Goal: Transaction & Acquisition: Purchase product/service

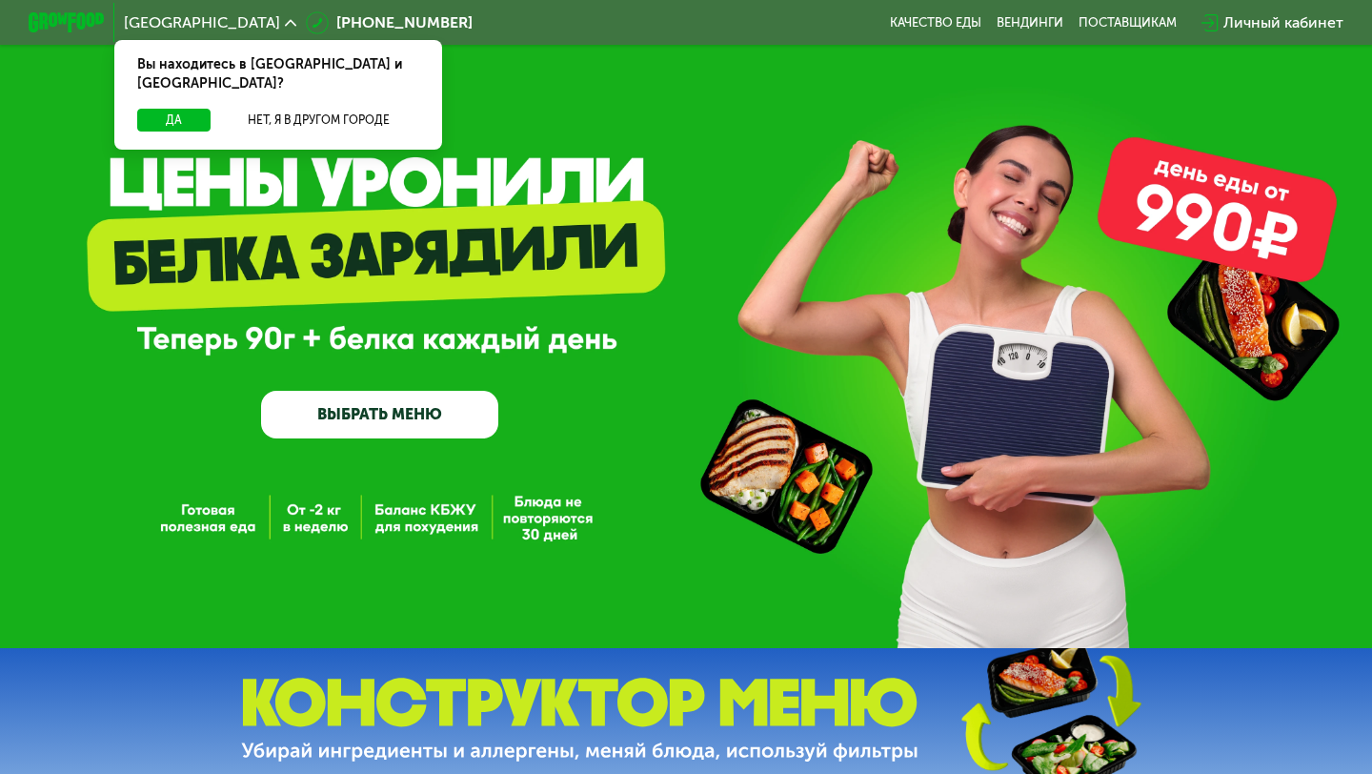
click at [408, 409] on link "ВЫБРАТЬ МЕНЮ" at bounding box center [379, 415] width 237 height 48
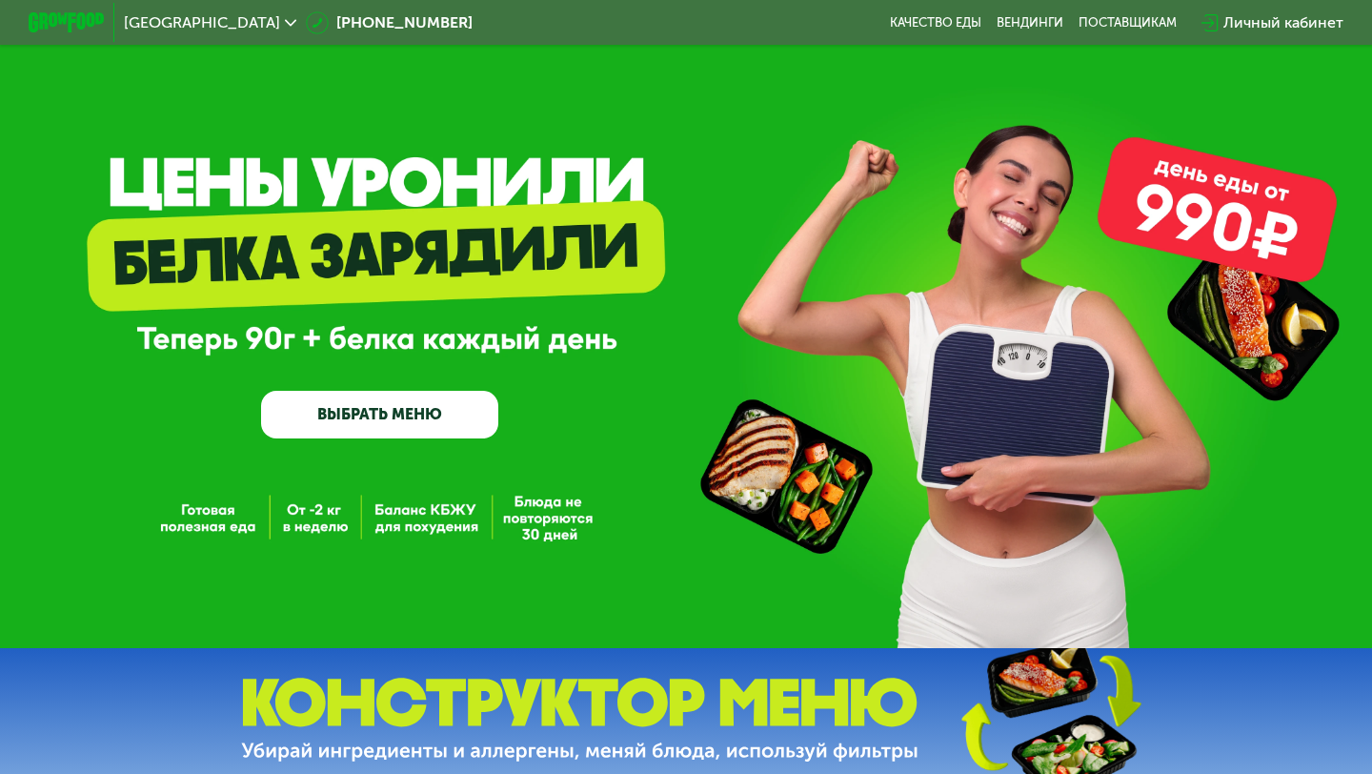
click at [436, 415] on link "ВЫБРАТЬ МЕНЮ" at bounding box center [379, 415] width 237 height 48
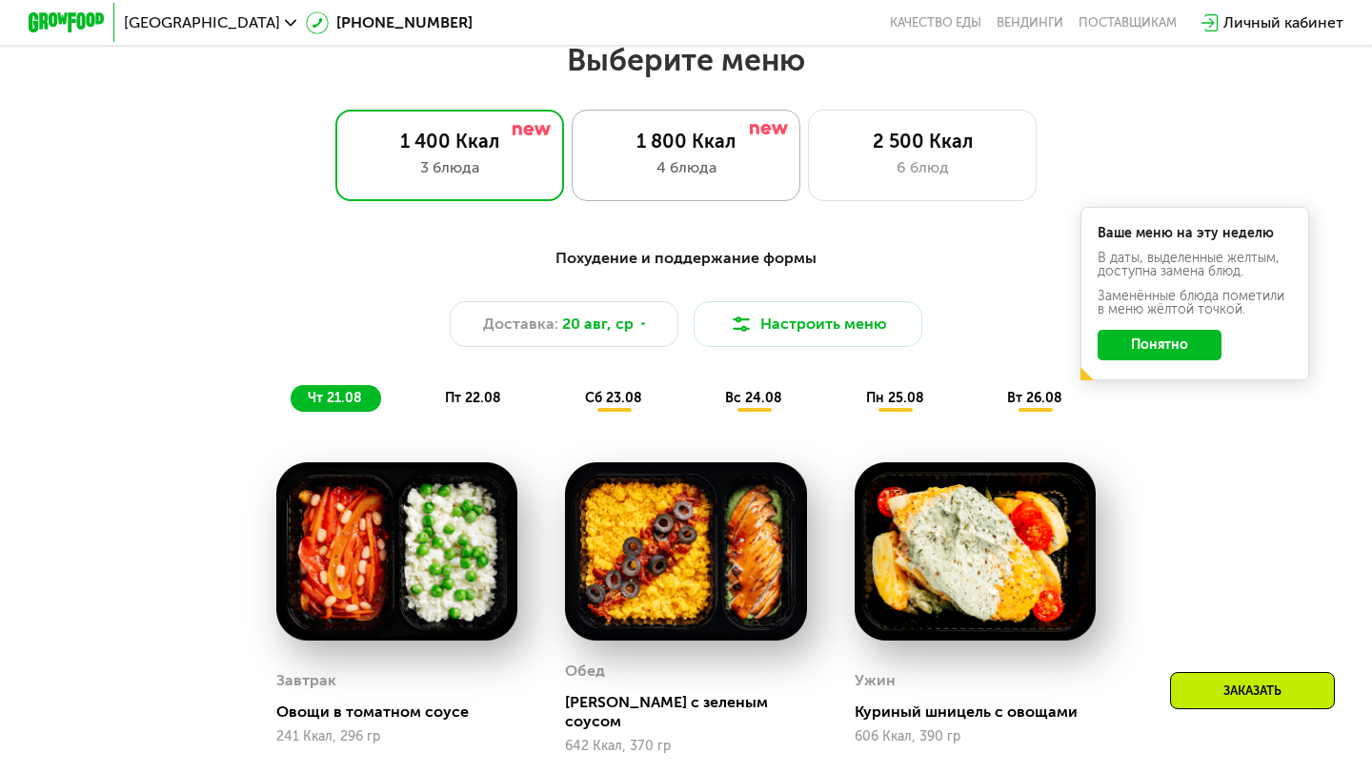
scroll to position [807, 0]
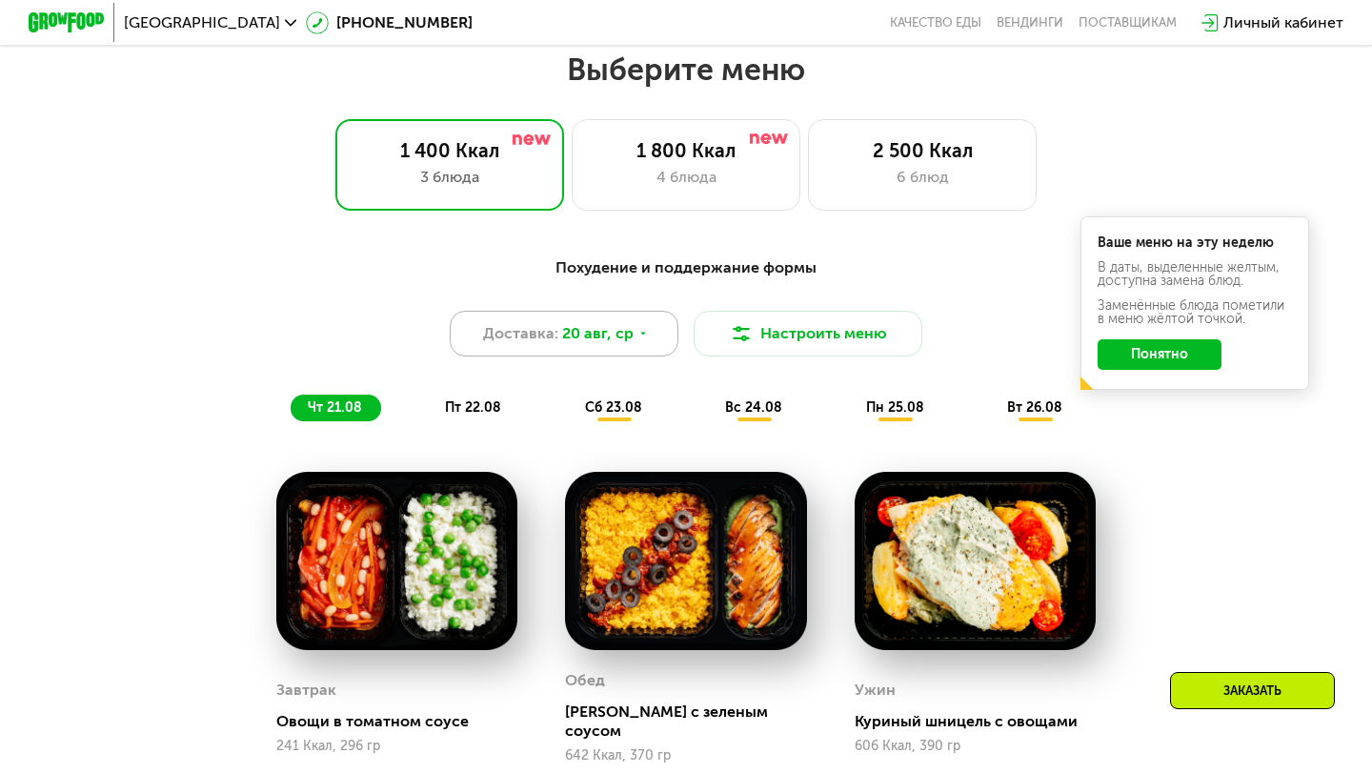
click at [637, 334] on icon at bounding box center [642, 333] width 11 height 11
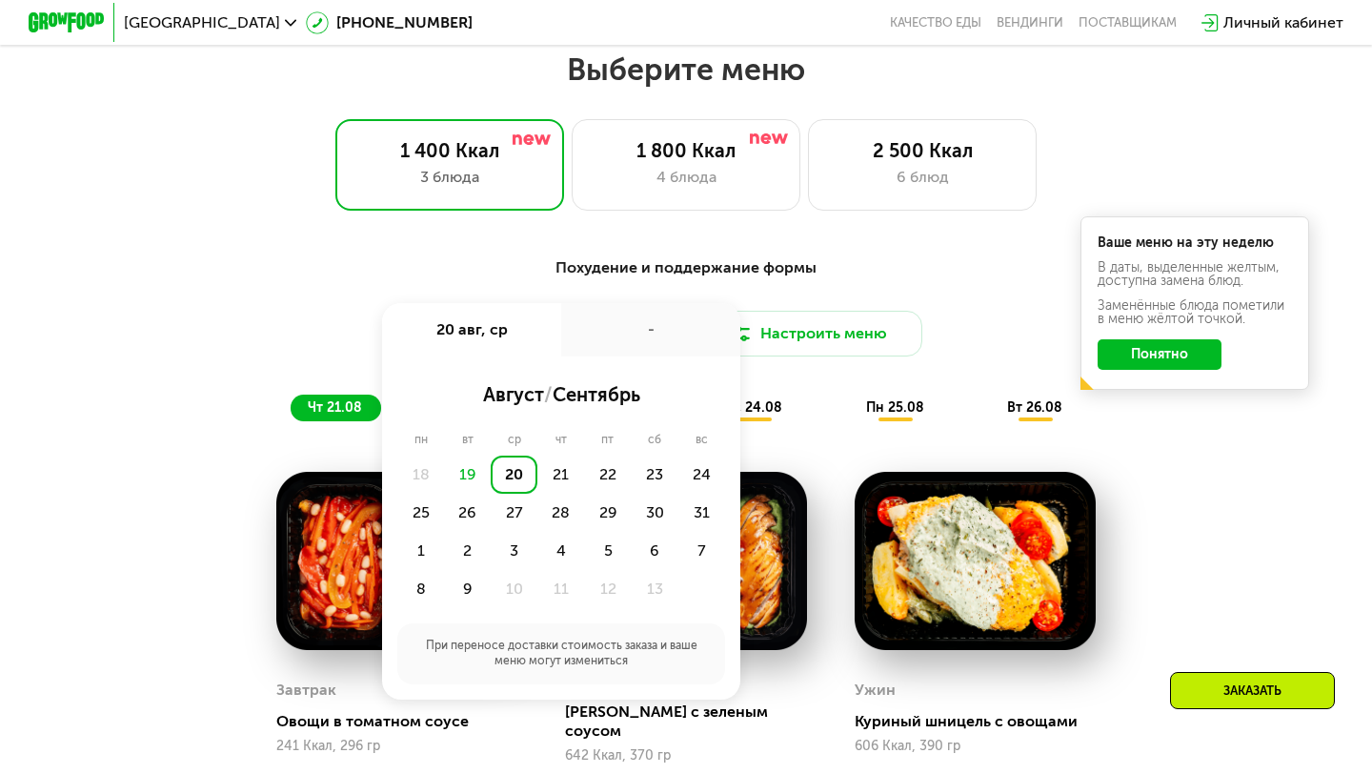
click at [636, 334] on div "-" at bounding box center [650, 329] width 179 height 53
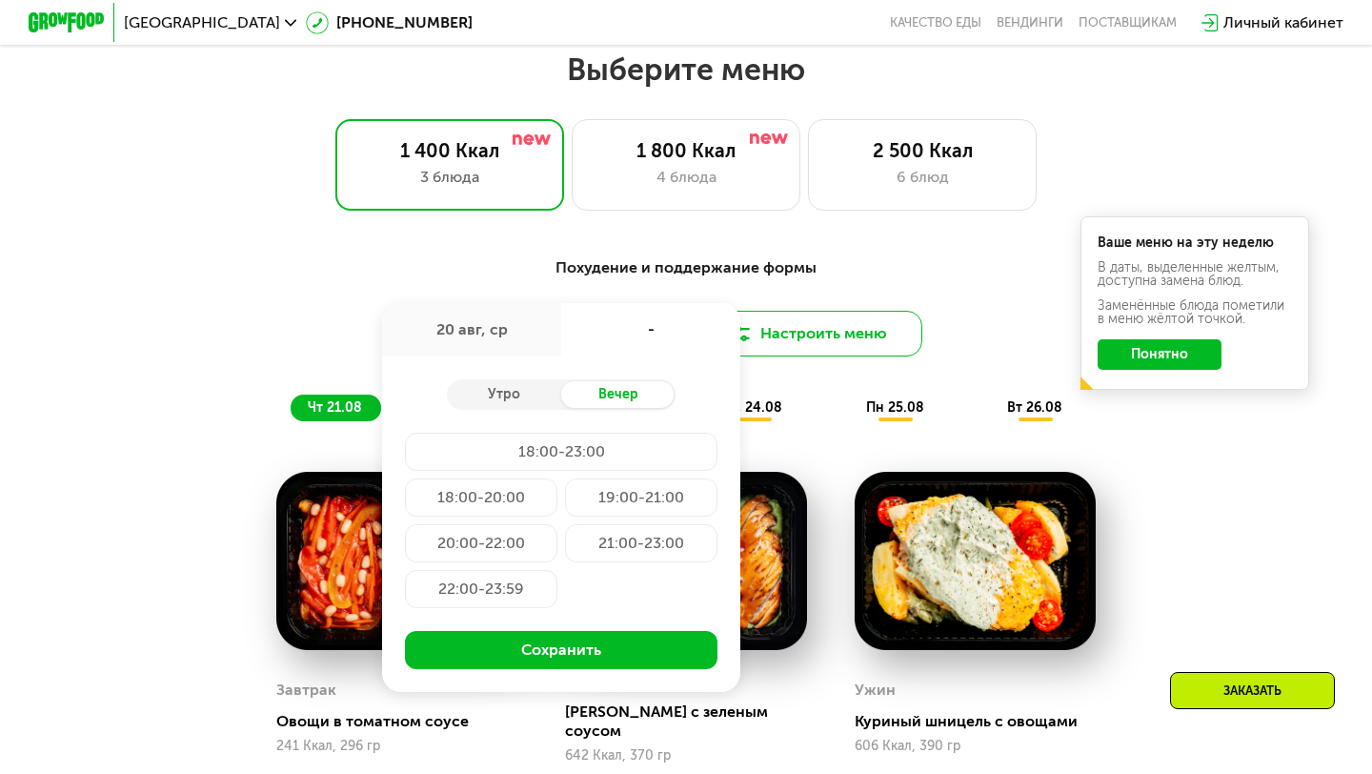
click at [803, 329] on button "Настроить меню" at bounding box center [808, 334] width 229 height 46
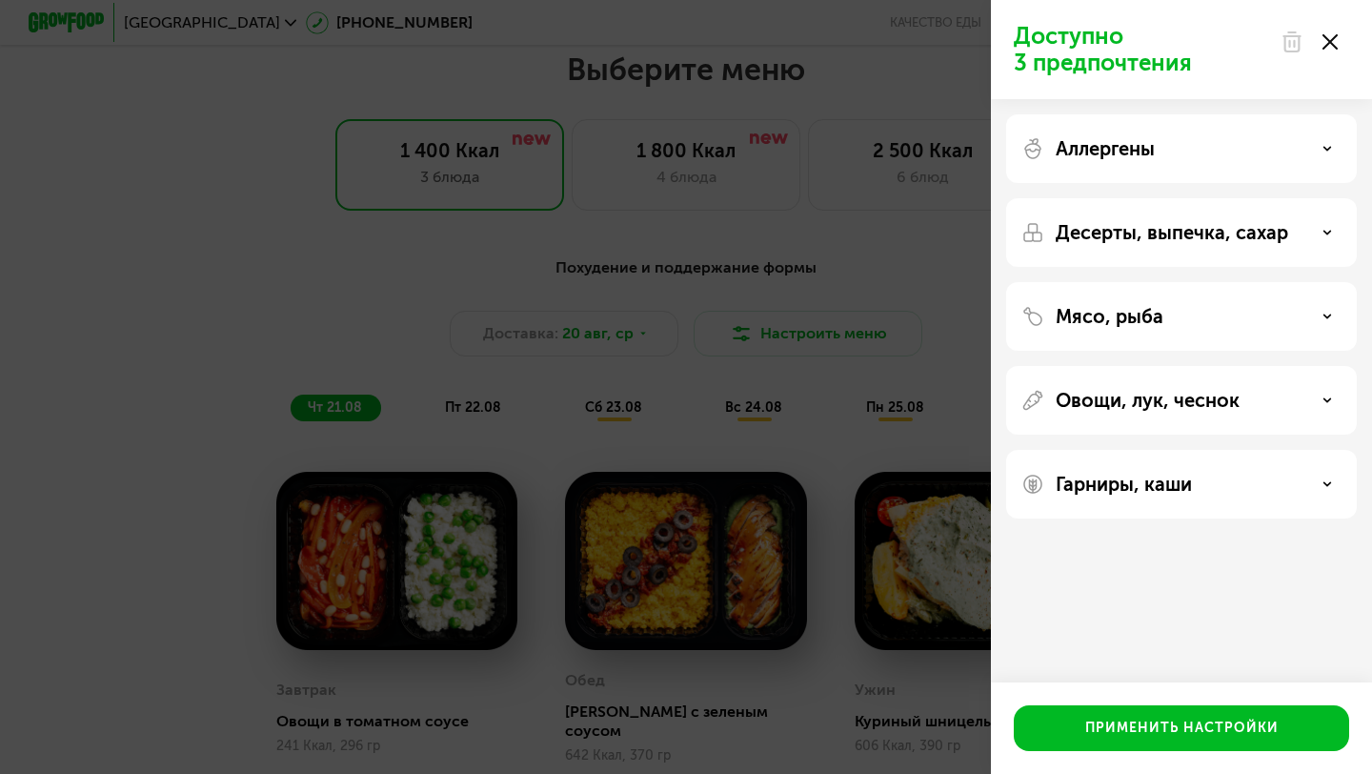
click at [1138, 366] on div "Мясо, рыба" at bounding box center [1181, 400] width 351 height 69
click at [1138, 320] on p "Мясо, рыба" at bounding box center [1109, 316] width 108 height 23
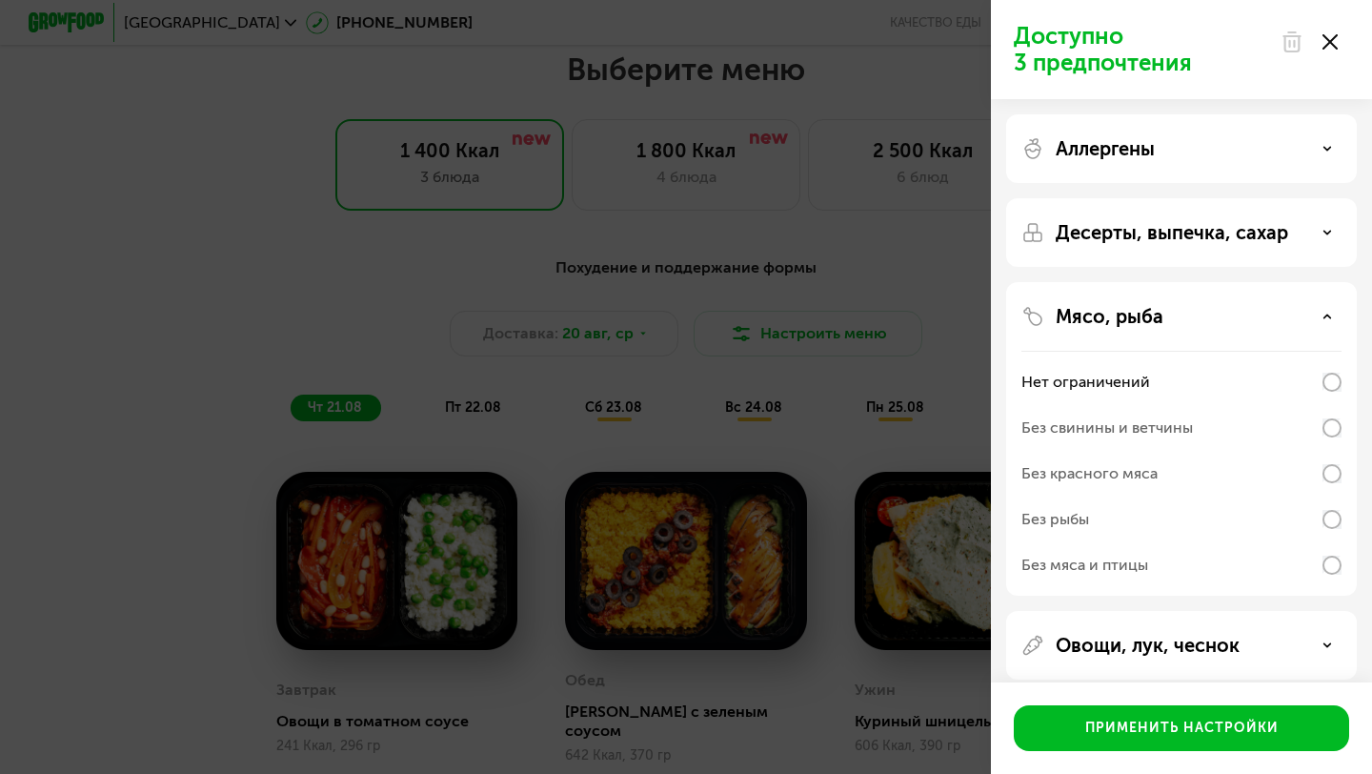
scroll to position [34, 0]
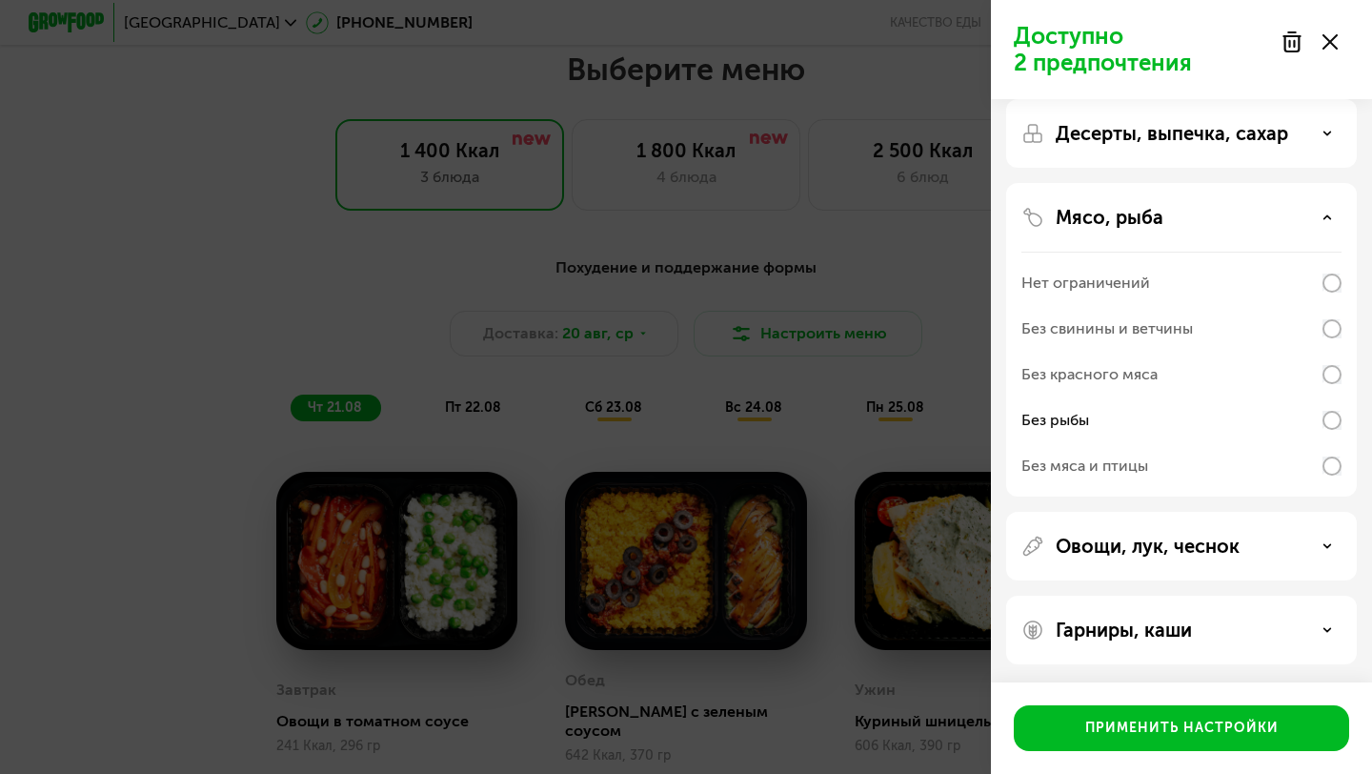
click at [1217, 542] on p "Овощи, лук, чеснок" at bounding box center [1147, 545] width 184 height 23
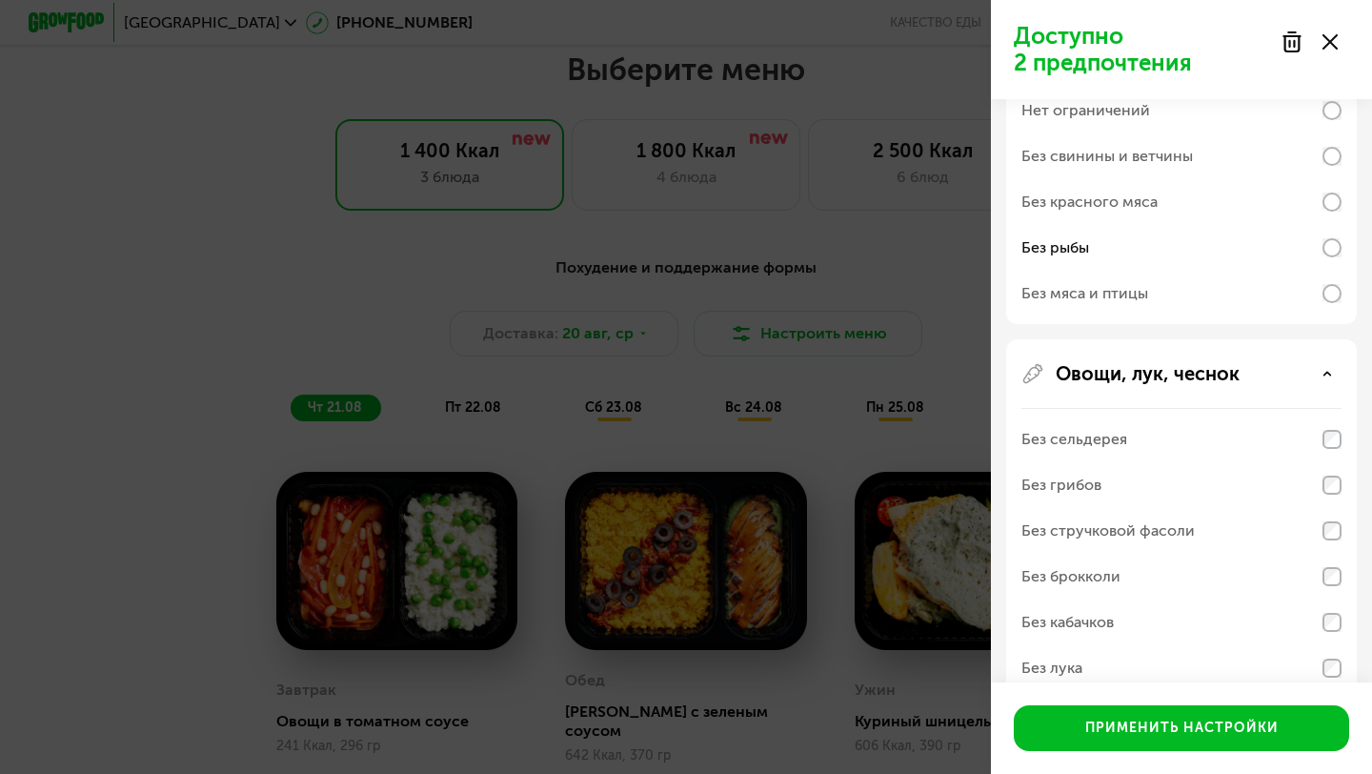
scroll to position [436, 0]
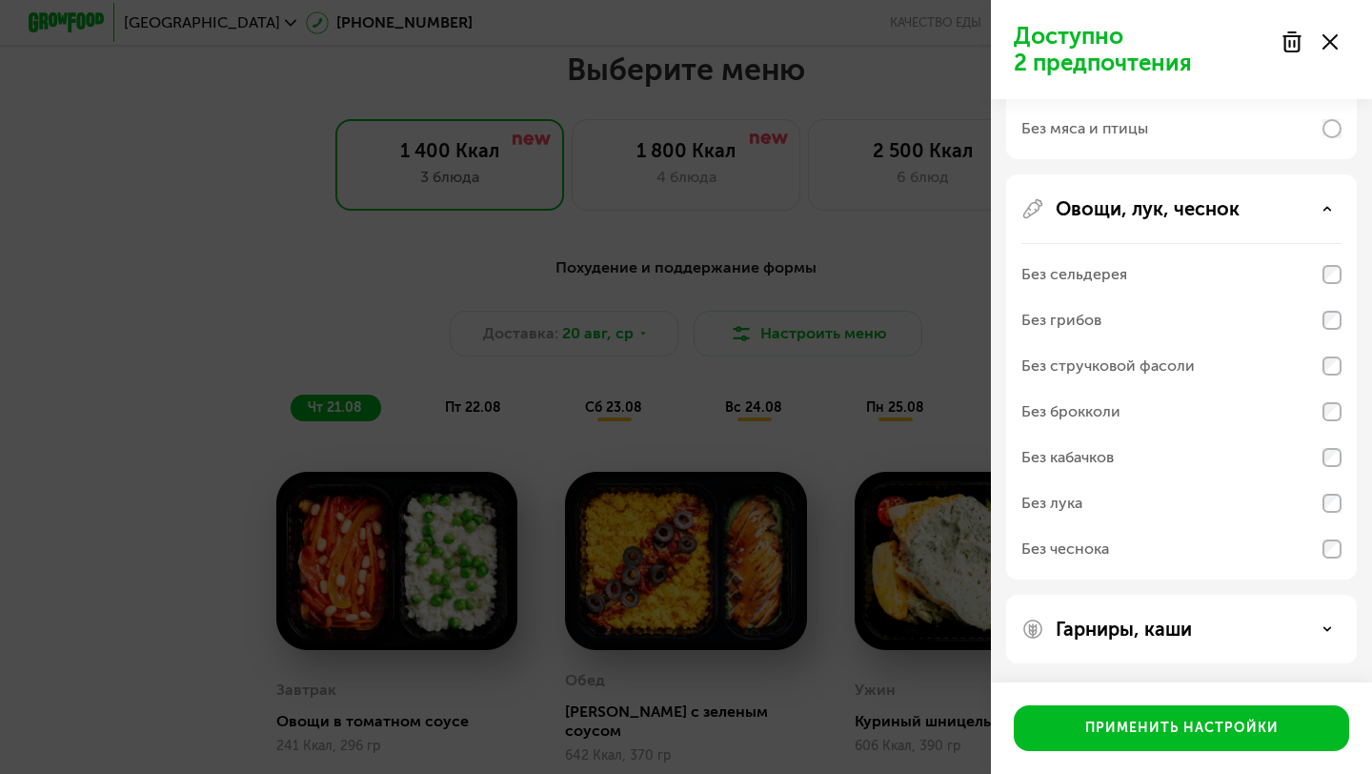
click at [1149, 413] on div "Без брокколи" at bounding box center [1181, 412] width 320 height 46
click at [1149, 480] on div "Без кабачков" at bounding box center [1181, 503] width 320 height 46
click at [1140, 526] on div "Без лука" at bounding box center [1181, 549] width 320 height 46
click at [1144, 558] on div "Без чеснока" at bounding box center [1181, 549] width 320 height 46
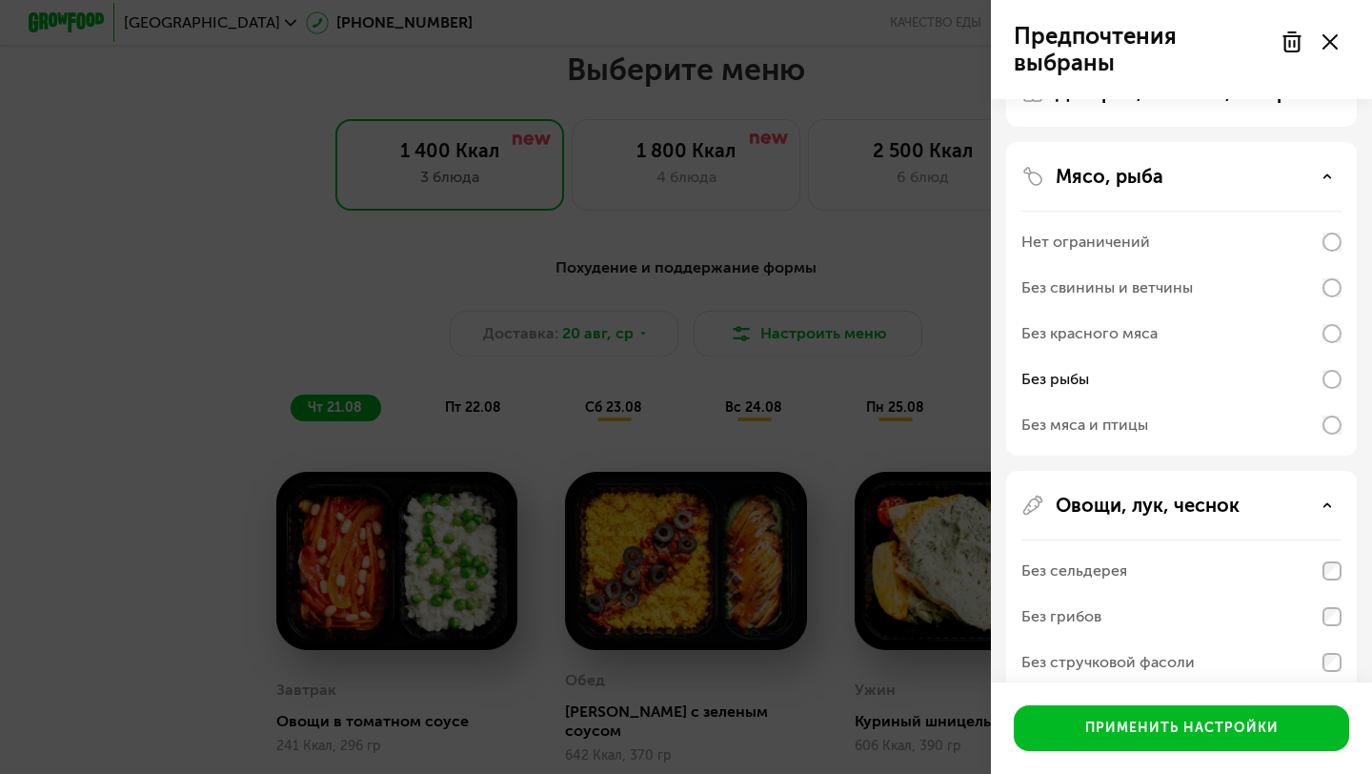
scroll to position [0, 0]
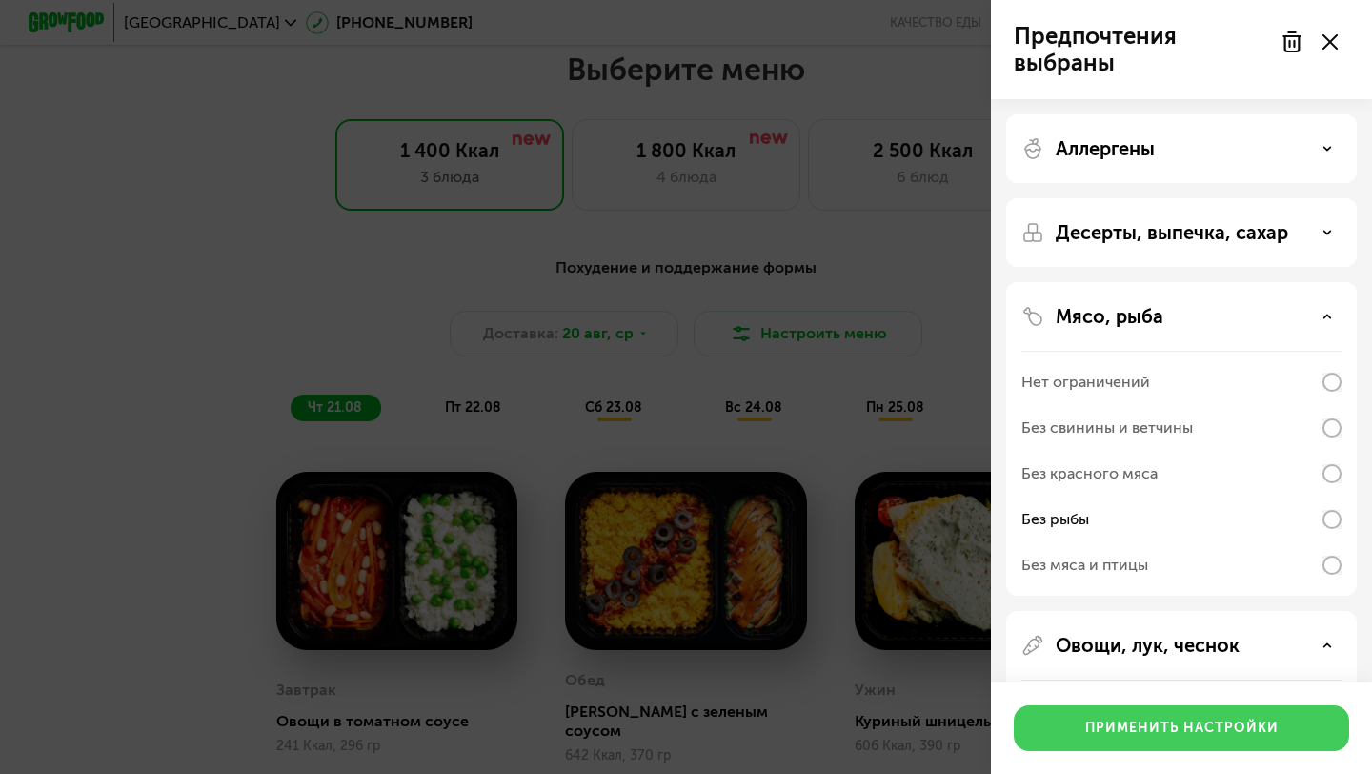
click at [1213, 737] on button "Применить настройки" at bounding box center [1181, 728] width 335 height 46
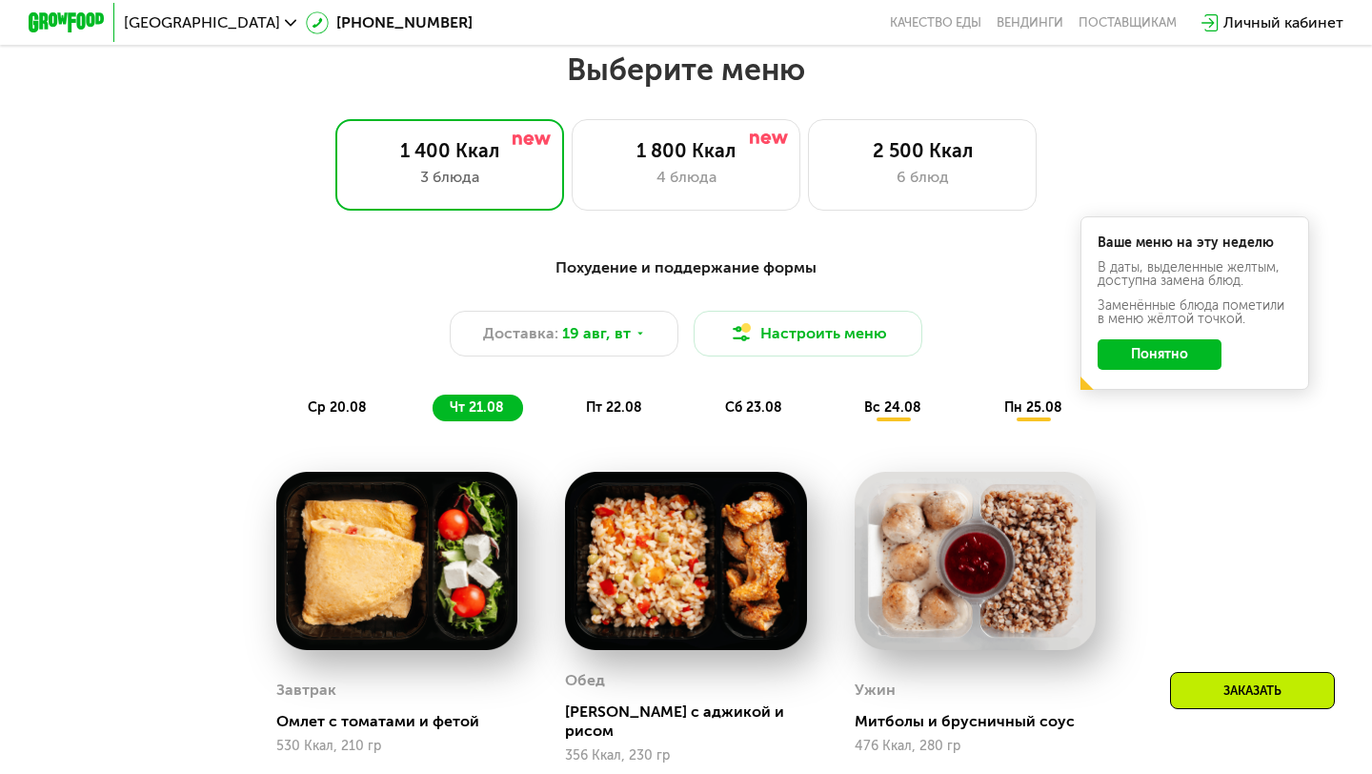
click at [1160, 367] on button "Понятно" at bounding box center [1159, 354] width 124 height 30
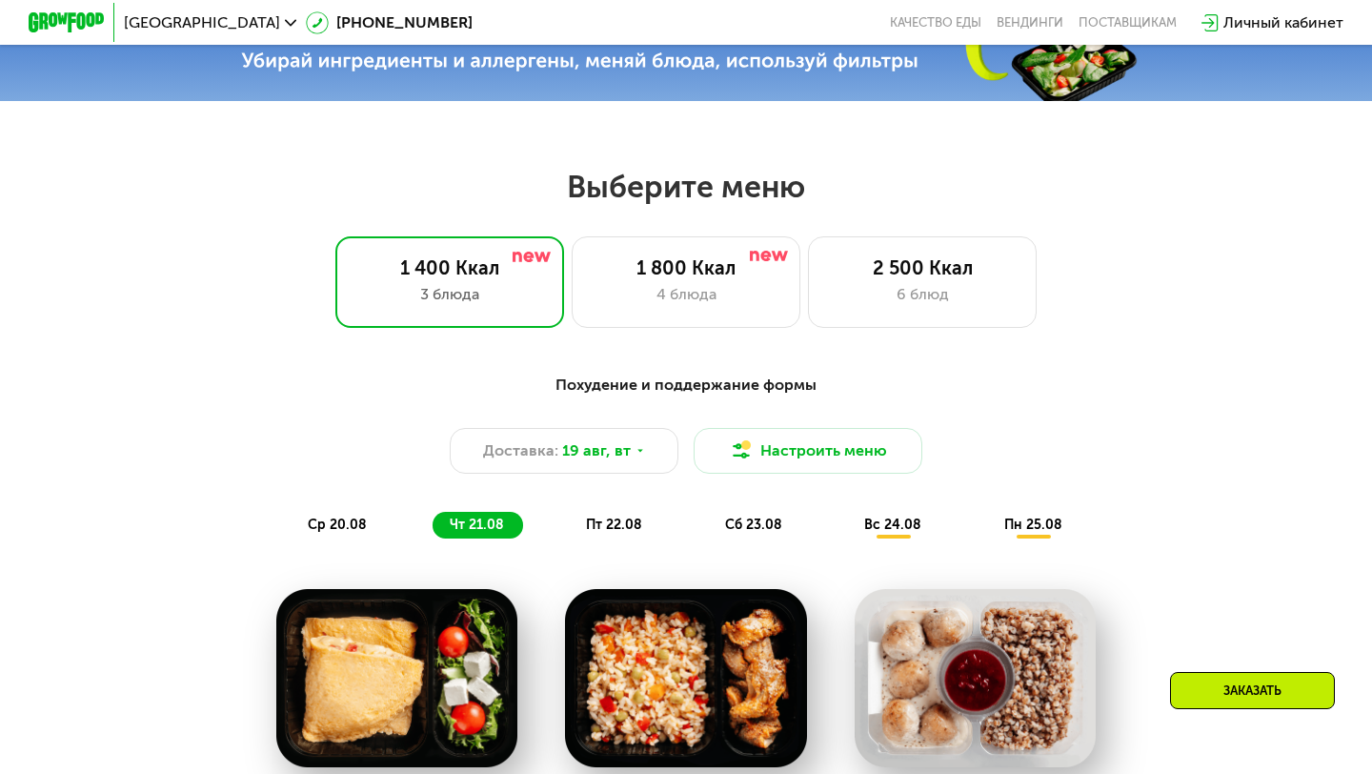
scroll to position [688, 0]
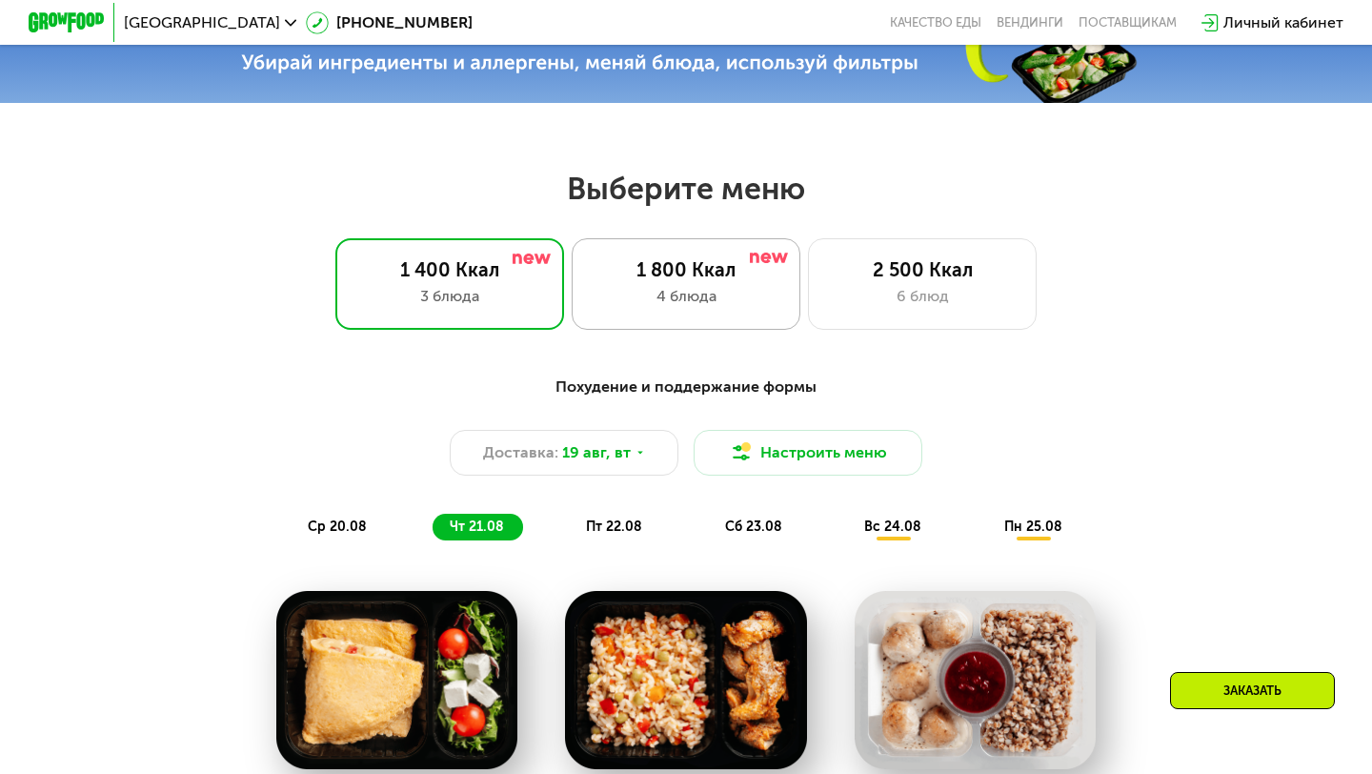
click at [736, 265] on div "1 800 Ккал" at bounding box center [686, 269] width 189 height 23
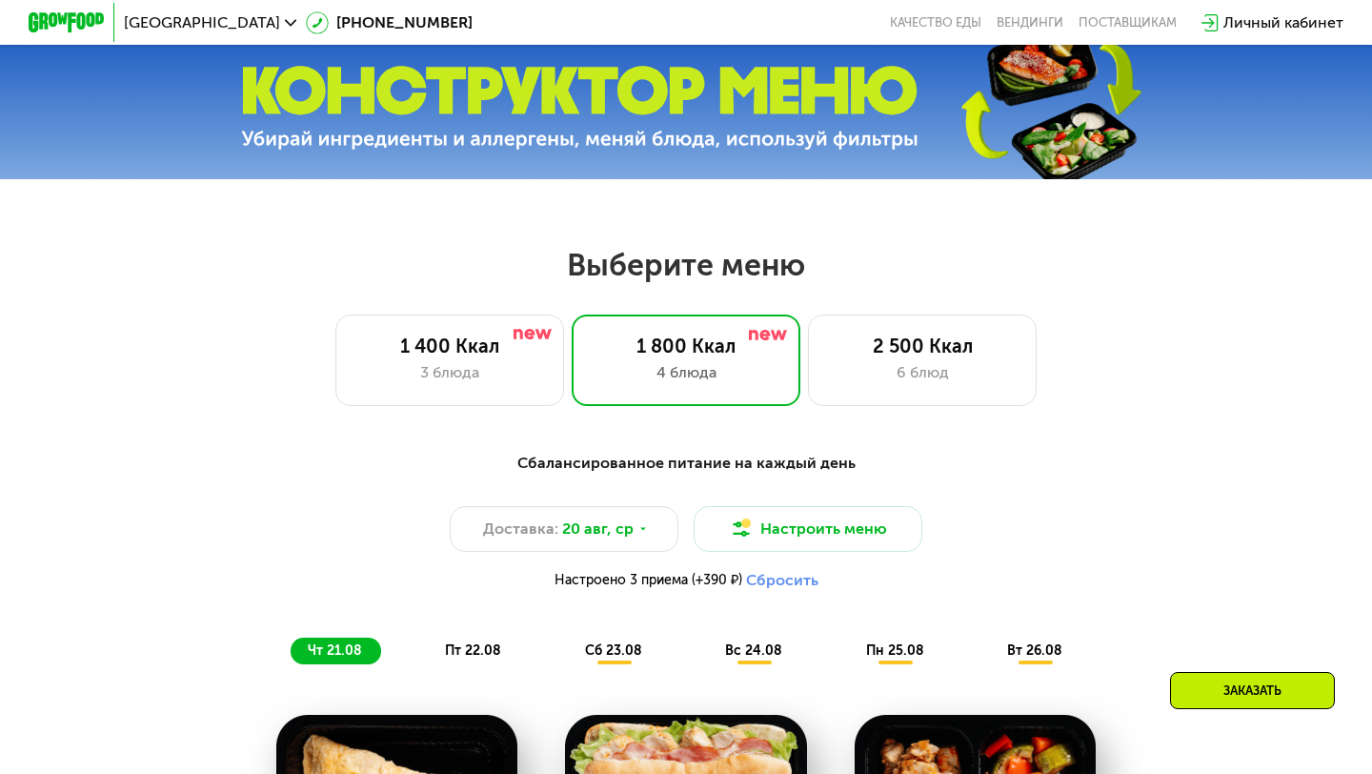
scroll to position [608, 0]
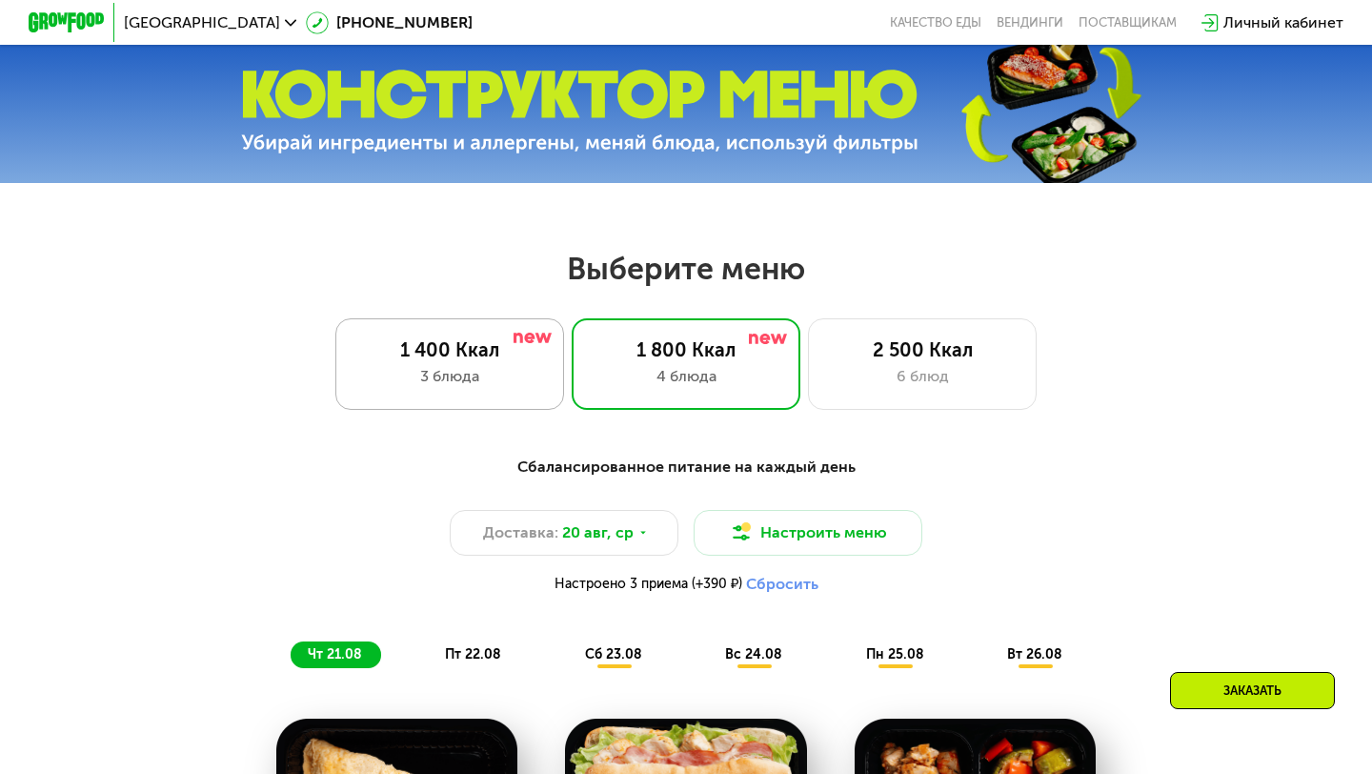
click at [572, 362] on div "1 400 Ккал 3 блюда" at bounding box center [686, 363] width 229 height 91
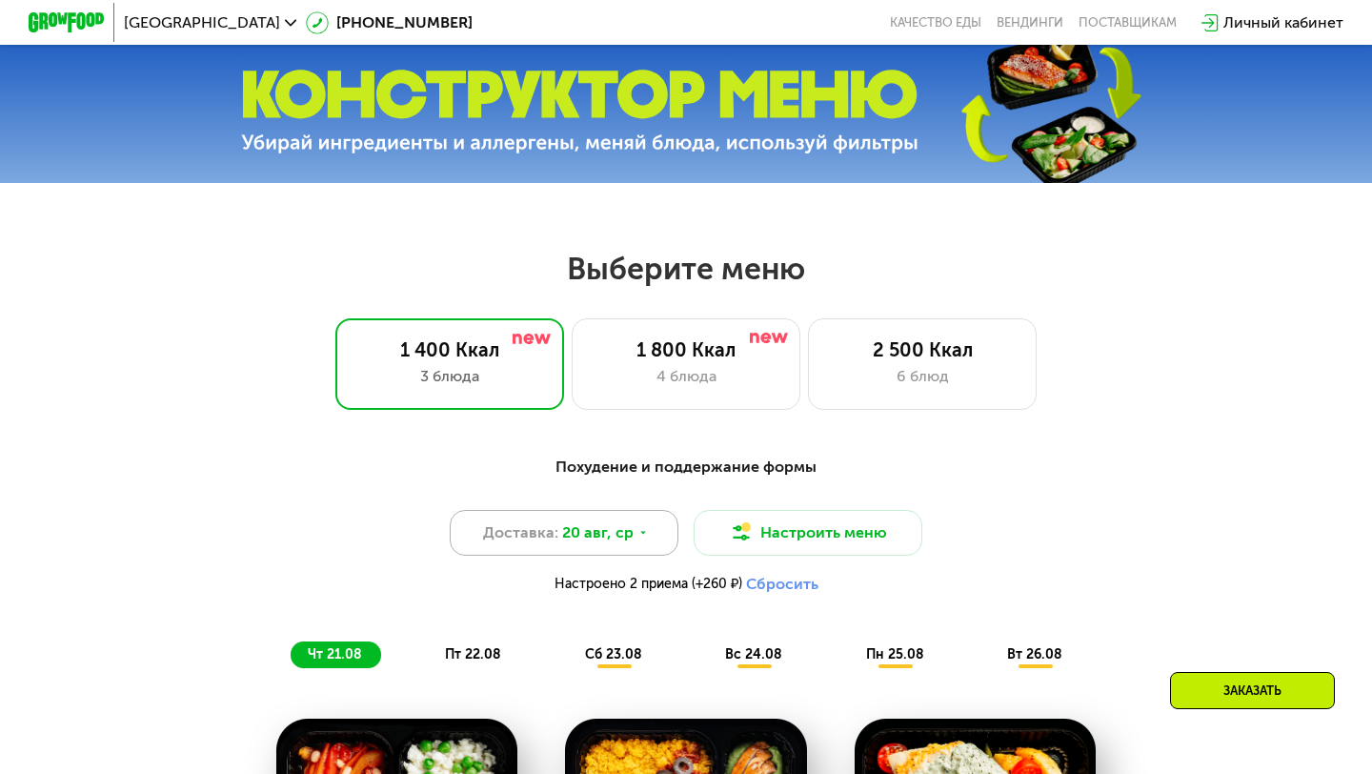
click at [642, 543] on div "Доставка: [DATE]" at bounding box center [564, 533] width 229 height 46
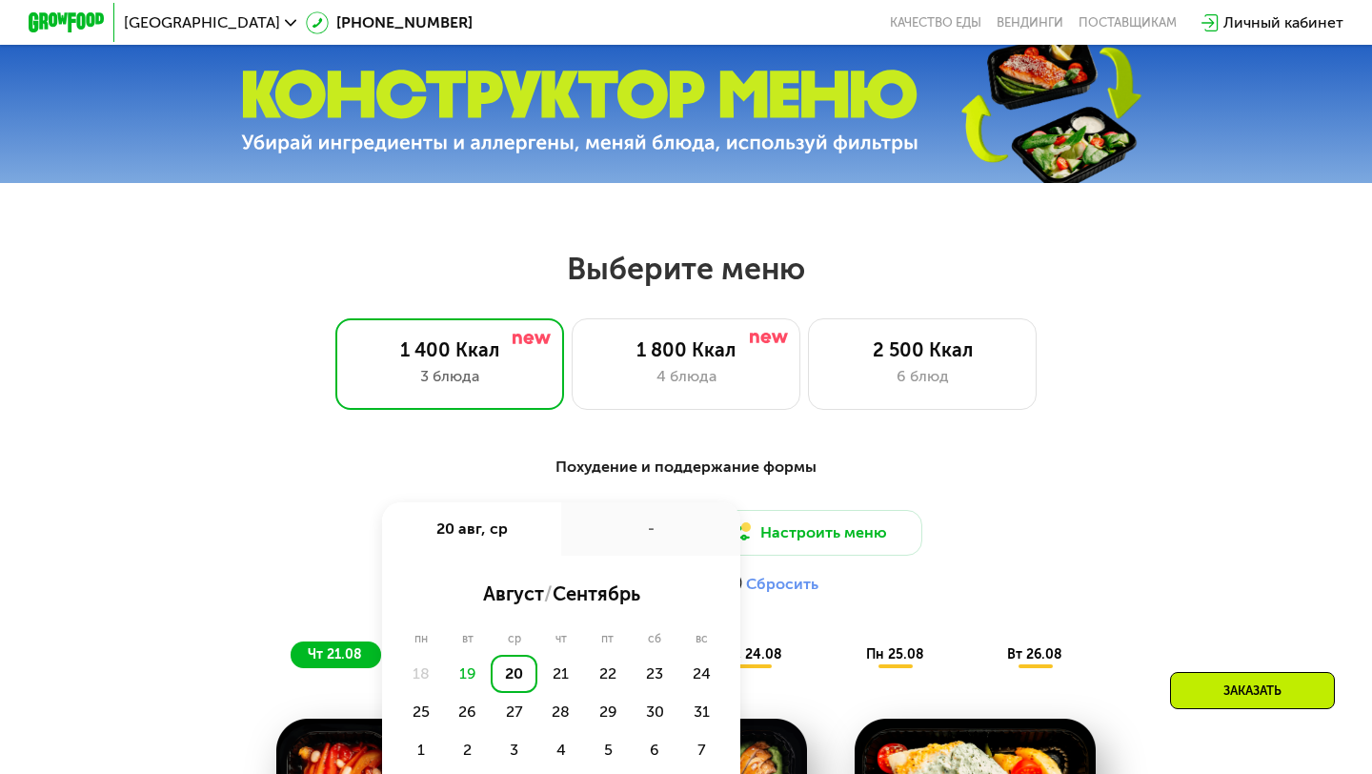
click at [870, 478] on div "Похудение и поддержание формы" at bounding box center [686, 467] width 1128 height 24
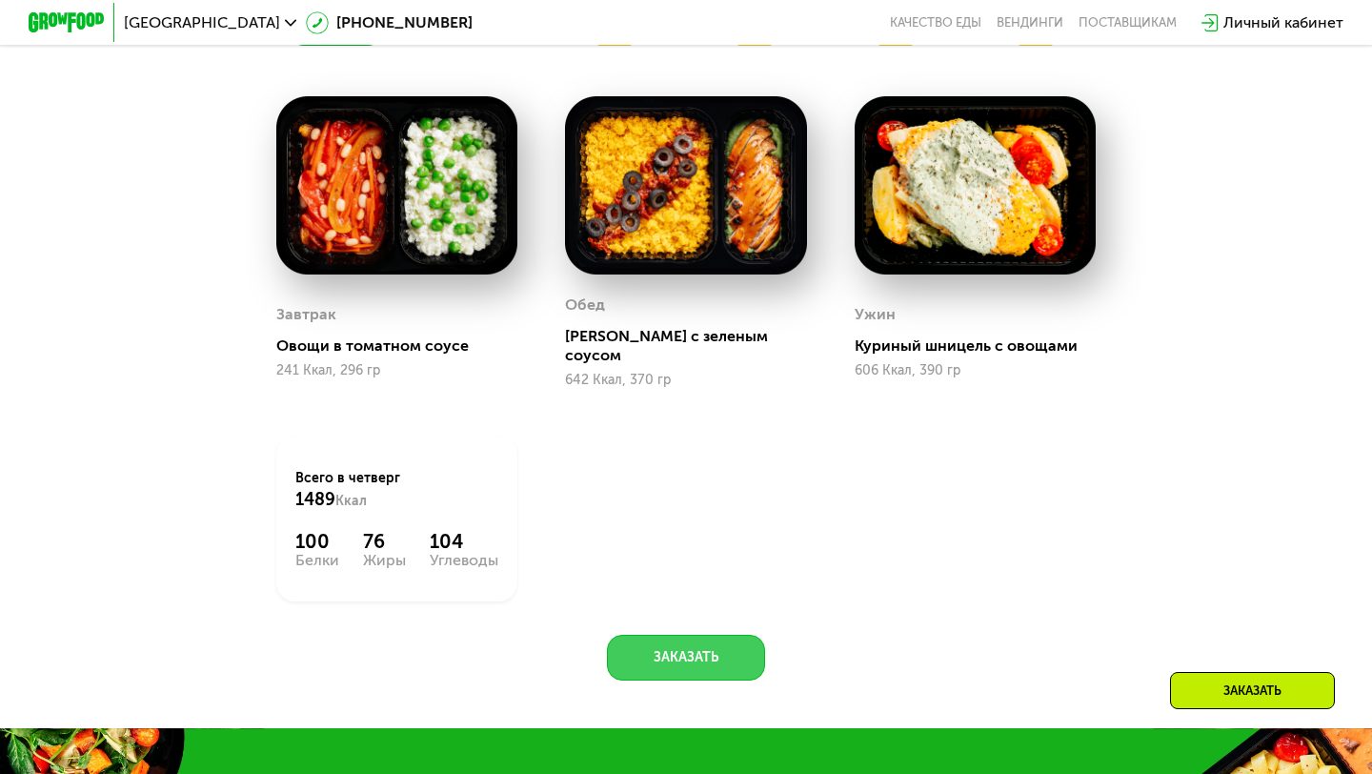
click at [684, 641] on button "Заказать" at bounding box center [686, 657] width 158 height 46
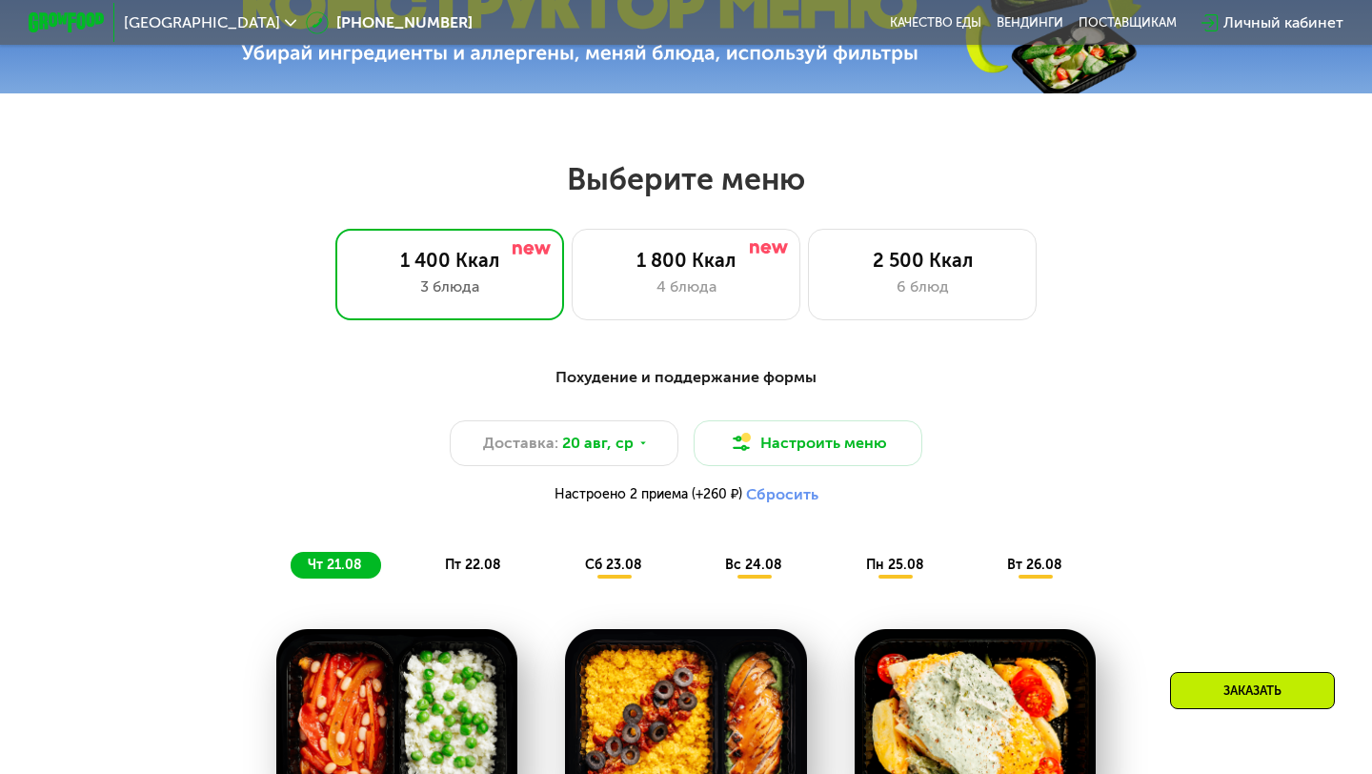
scroll to position [713, 0]
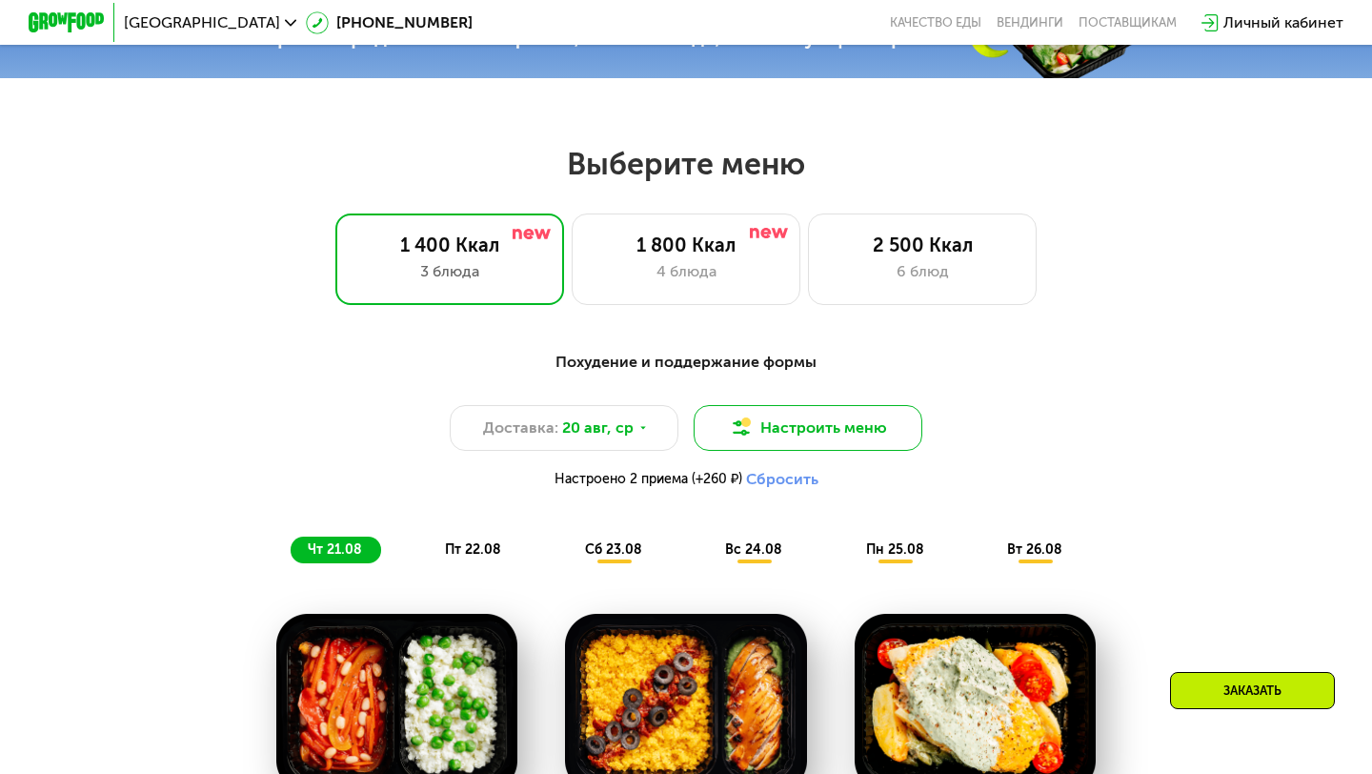
click at [792, 441] on button "Настроить меню" at bounding box center [808, 428] width 229 height 46
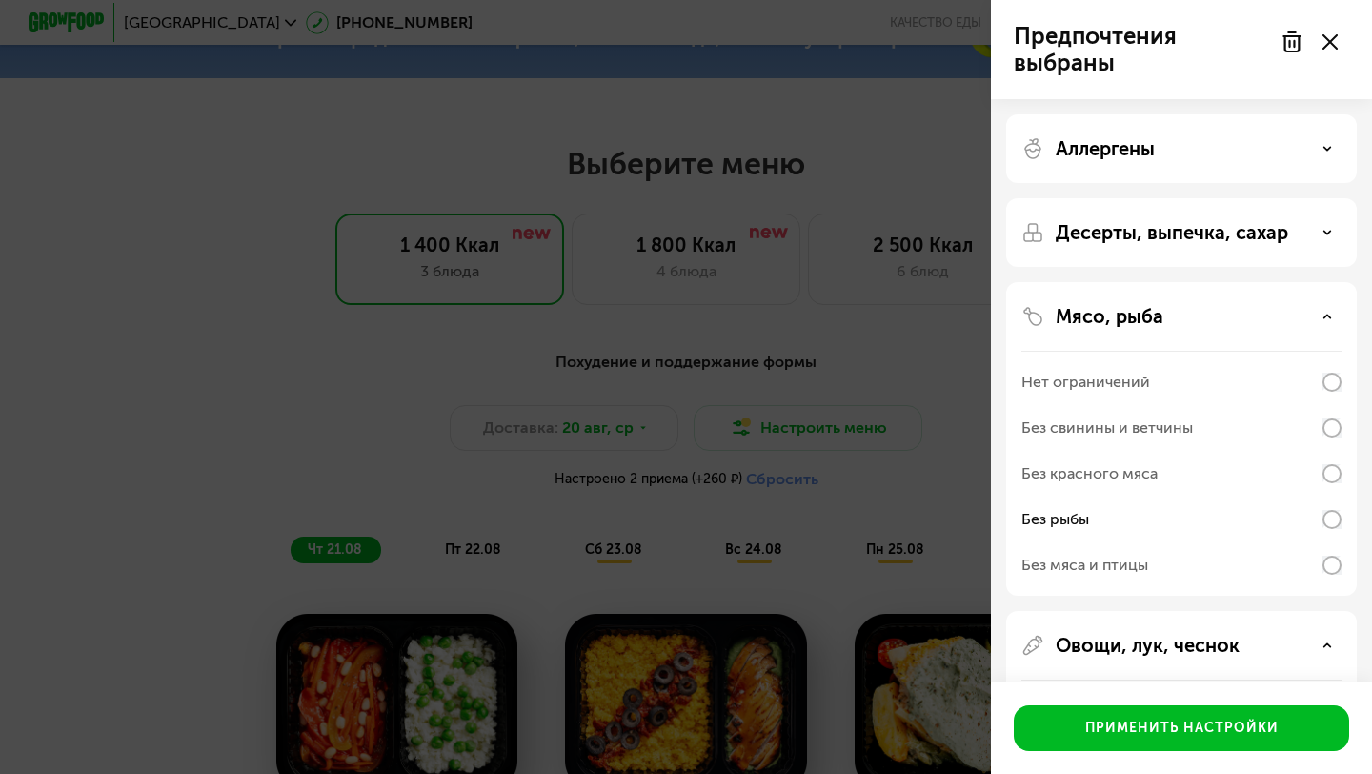
click at [1178, 317] on div "Мясо, рыба" at bounding box center [1181, 316] width 320 height 23
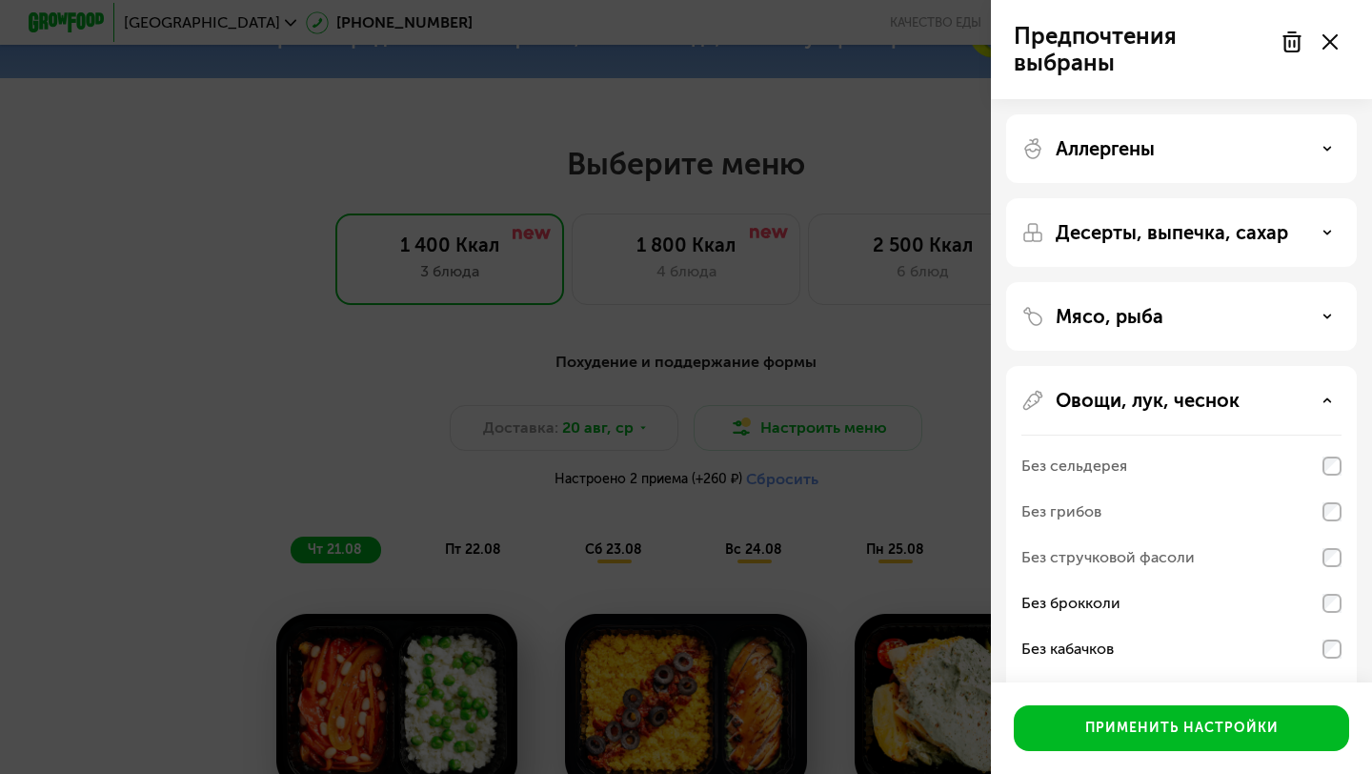
click at [1179, 408] on p "Овощи, лук, чеснок" at bounding box center [1147, 400] width 184 height 23
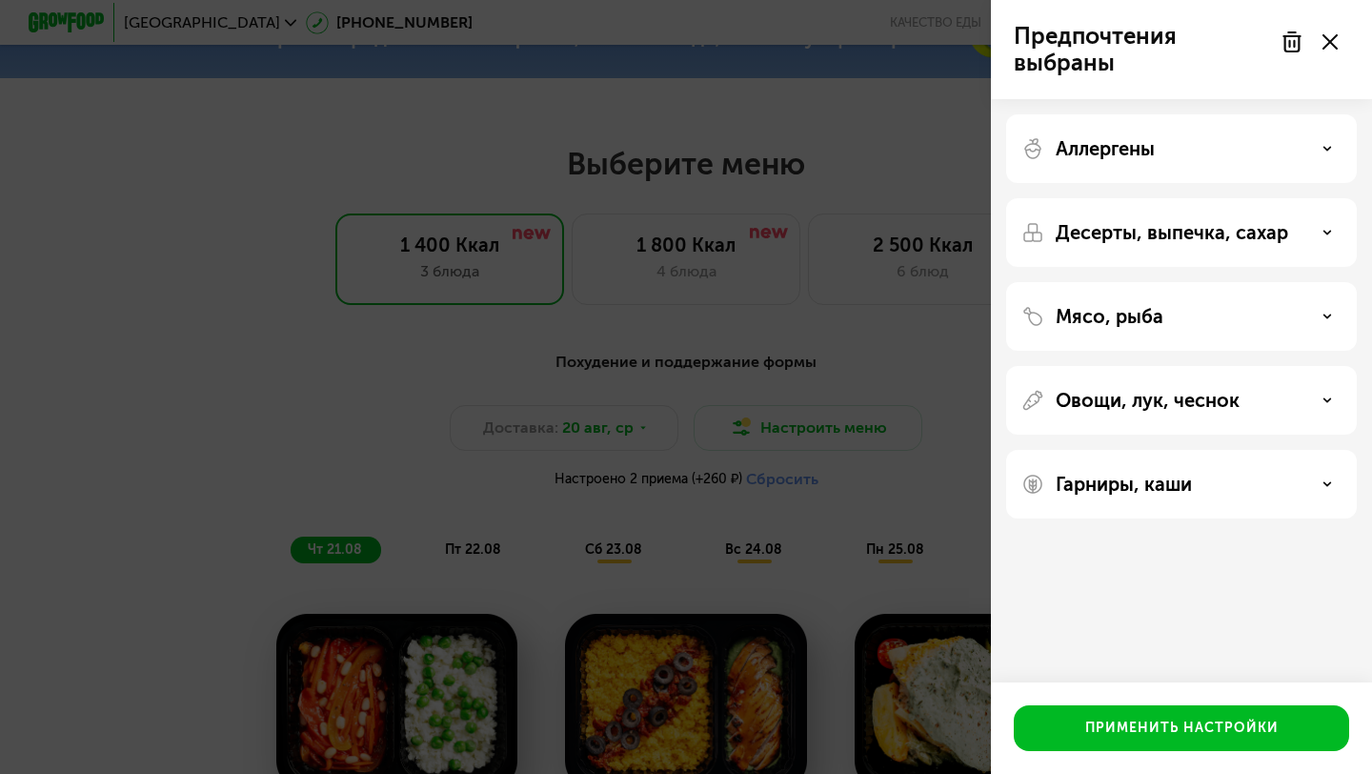
click at [1187, 149] on div "Аллергены" at bounding box center [1181, 148] width 320 height 23
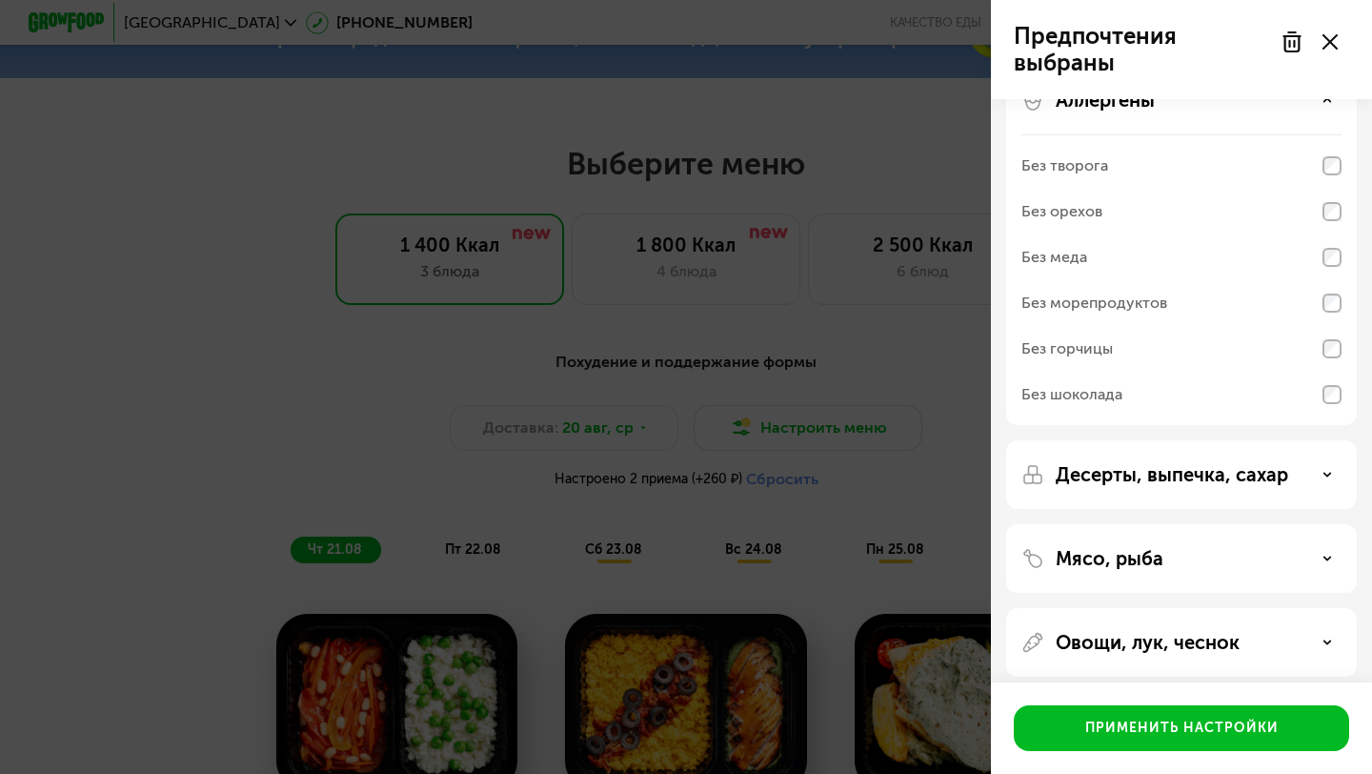
scroll to position [47, 0]
click at [1153, 90] on div "Предпочтения выбраны" at bounding box center [1181, 49] width 381 height 99
click at [1148, 105] on p "Аллергены" at bounding box center [1104, 101] width 99 height 23
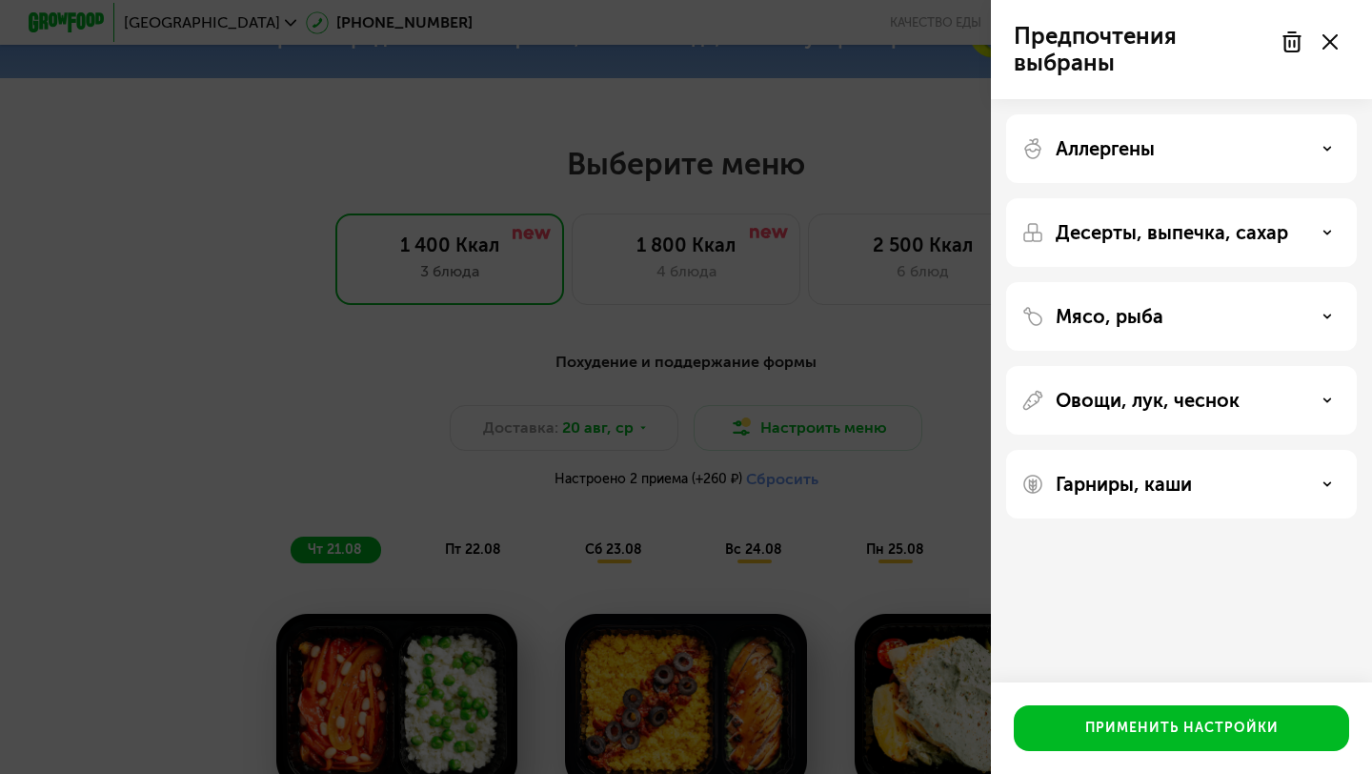
scroll to position [0, 0]
click at [1156, 236] on p "Десерты, выпечка, сахар" at bounding box center [1171, 232] width 232 height 23
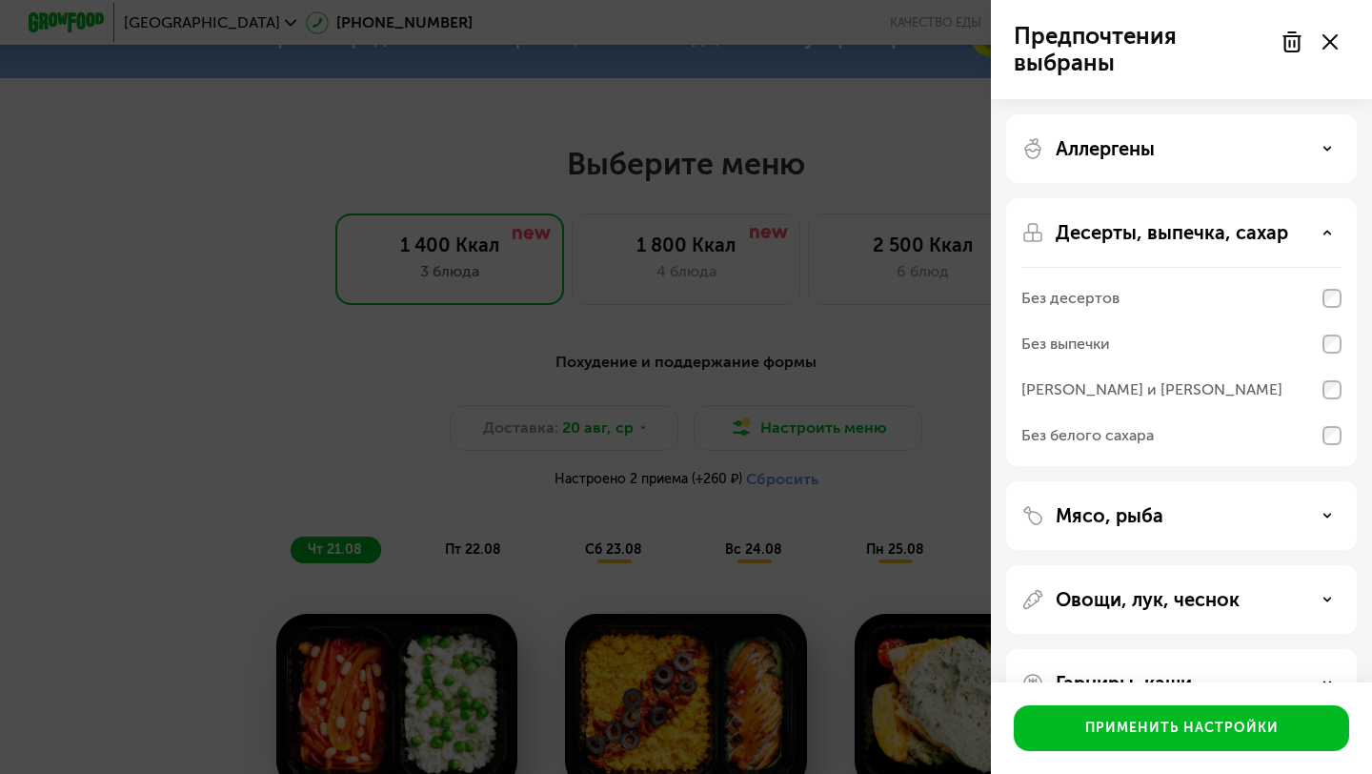
click at [1156, 236] on p "Десерты, выпечка, сахар" at bounding box center [1171, 232] width 232 height 23
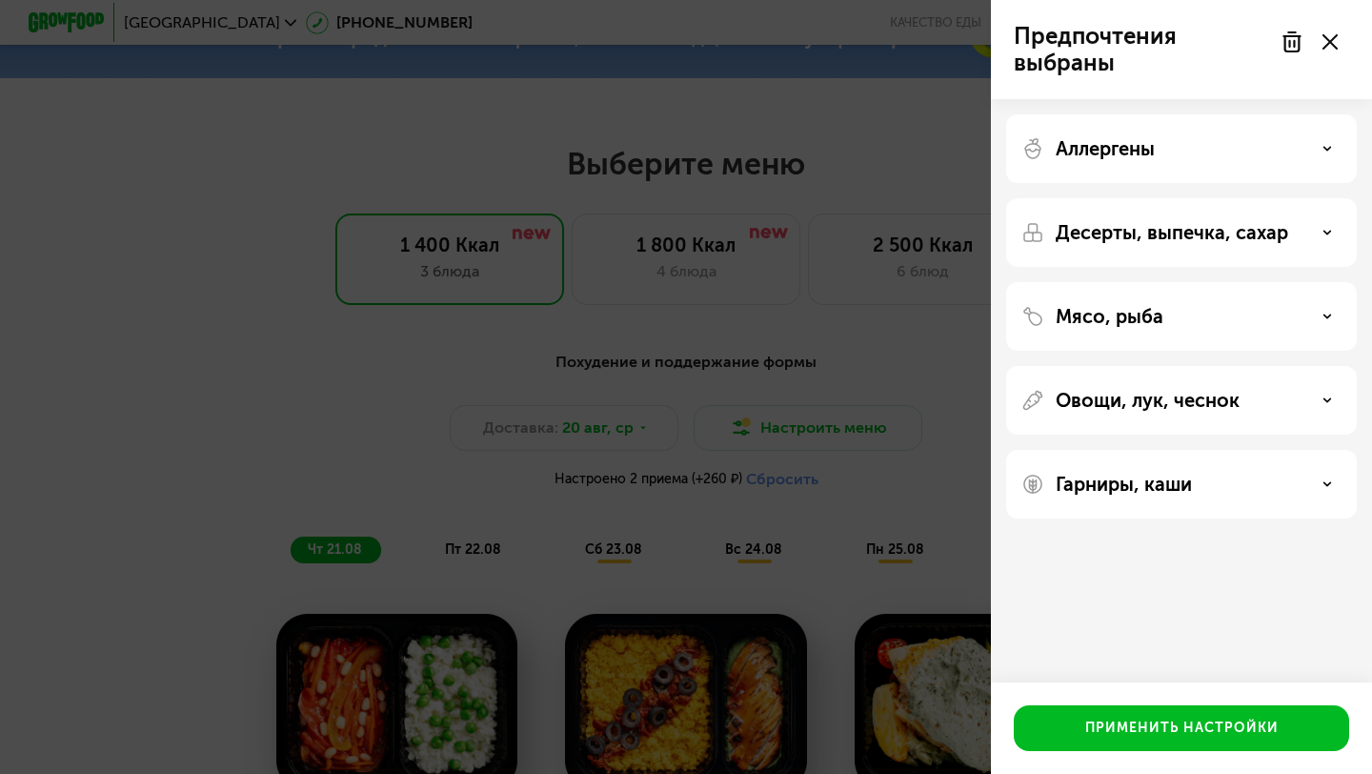
click at [904, 379] on div "Предпочтения выбраны Аллергены Десерты, выпечка, сахар Мясо, рыба Овощи, лук, ч…" at bounding box center [686, 387] width 1372 height 774
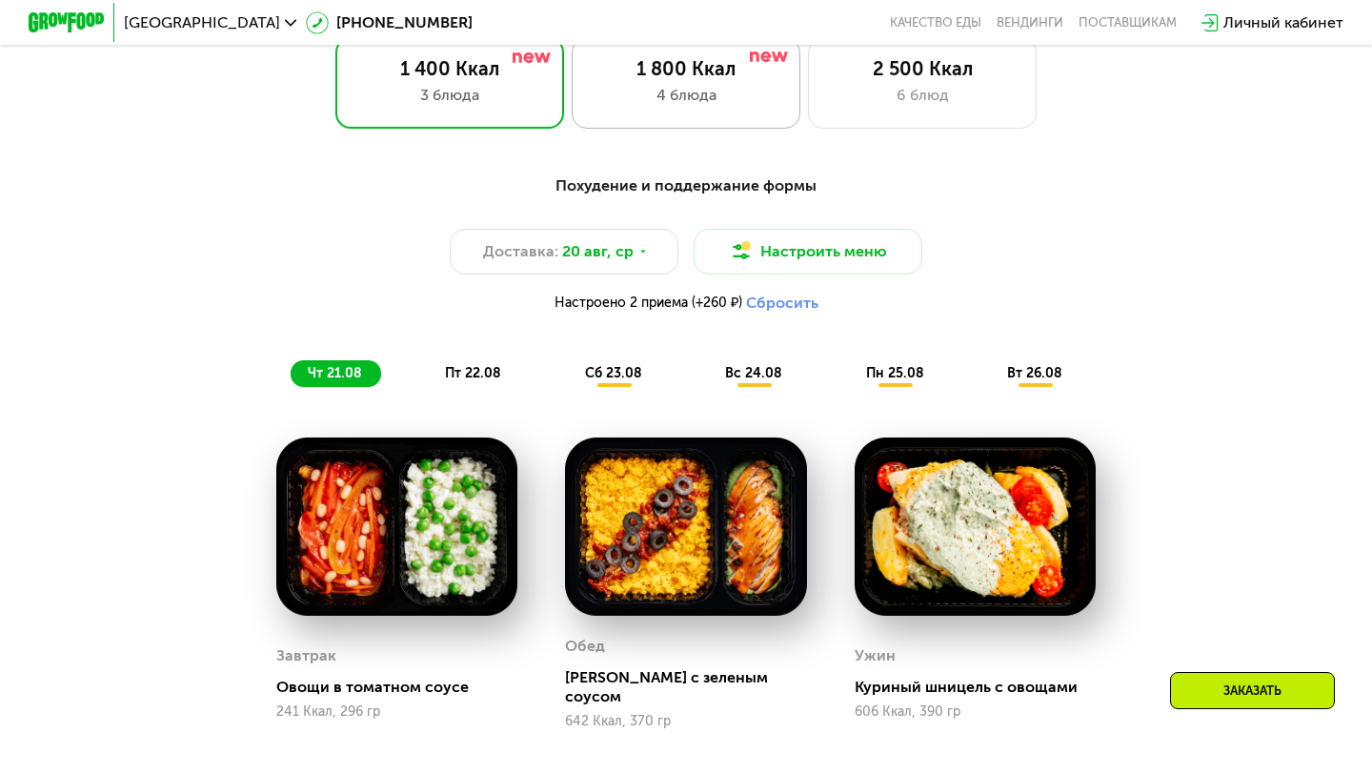
scroll to position [888, 0]
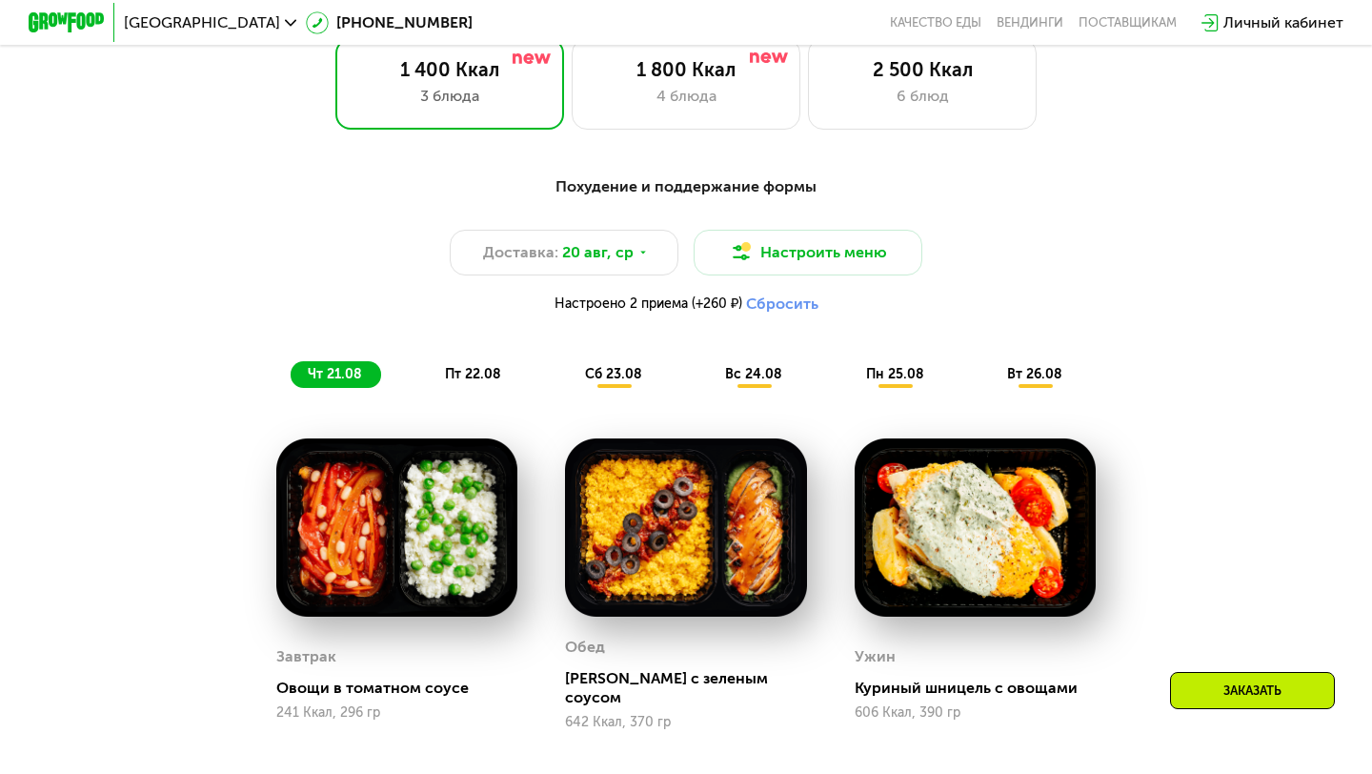
click at [708, 386] on div "сб 23.08" at bounding box center [754, 374] width 93 height 27
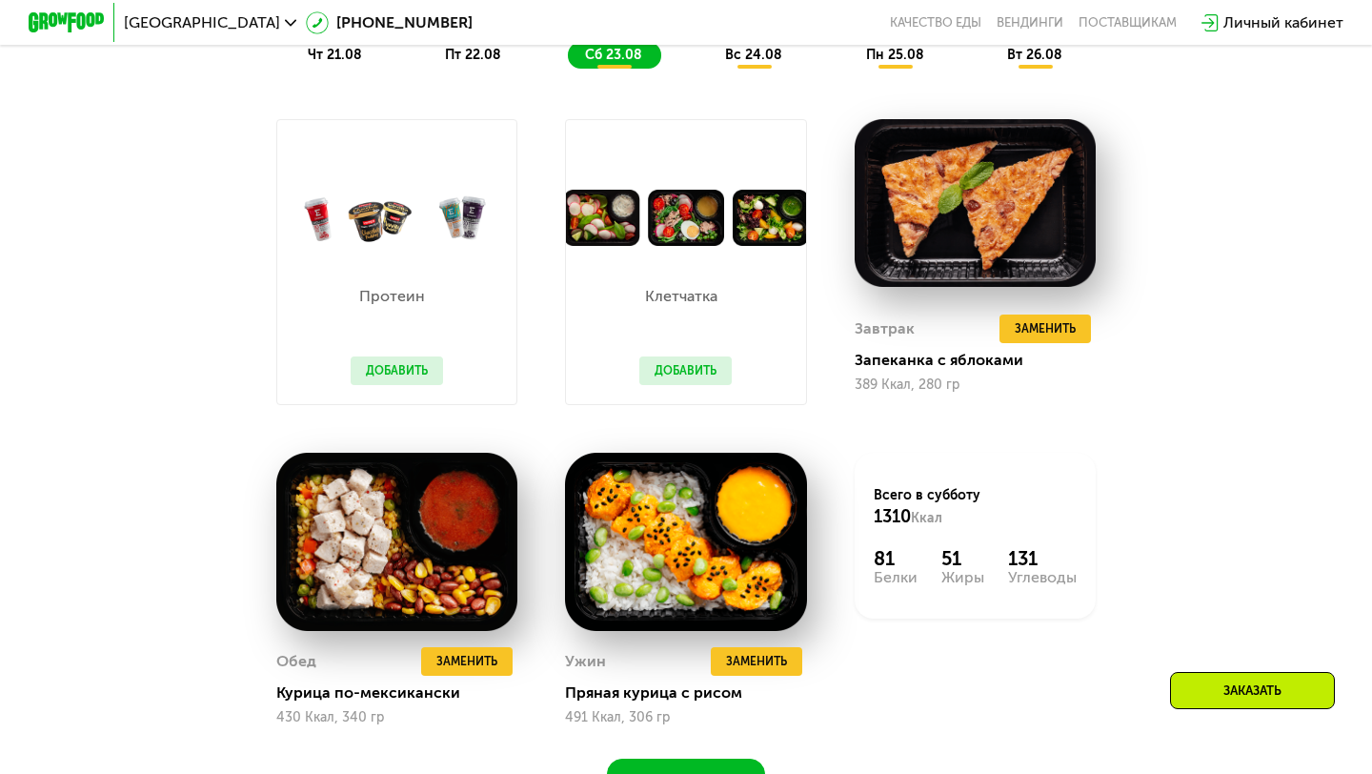
scroll to position [1205, 0]
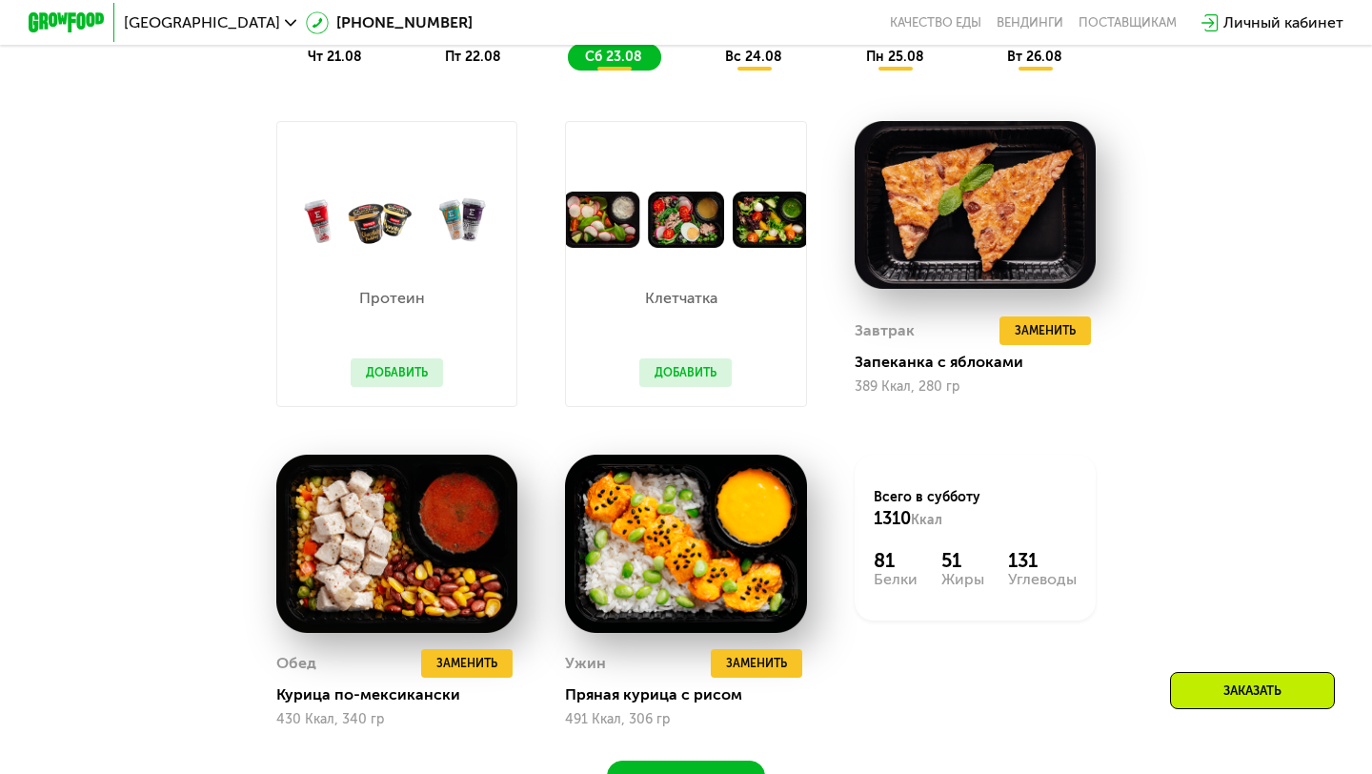
click at [769, 187] on div "Клетчатка Добавить" at bounding box center [685, 264] width 241 height 286
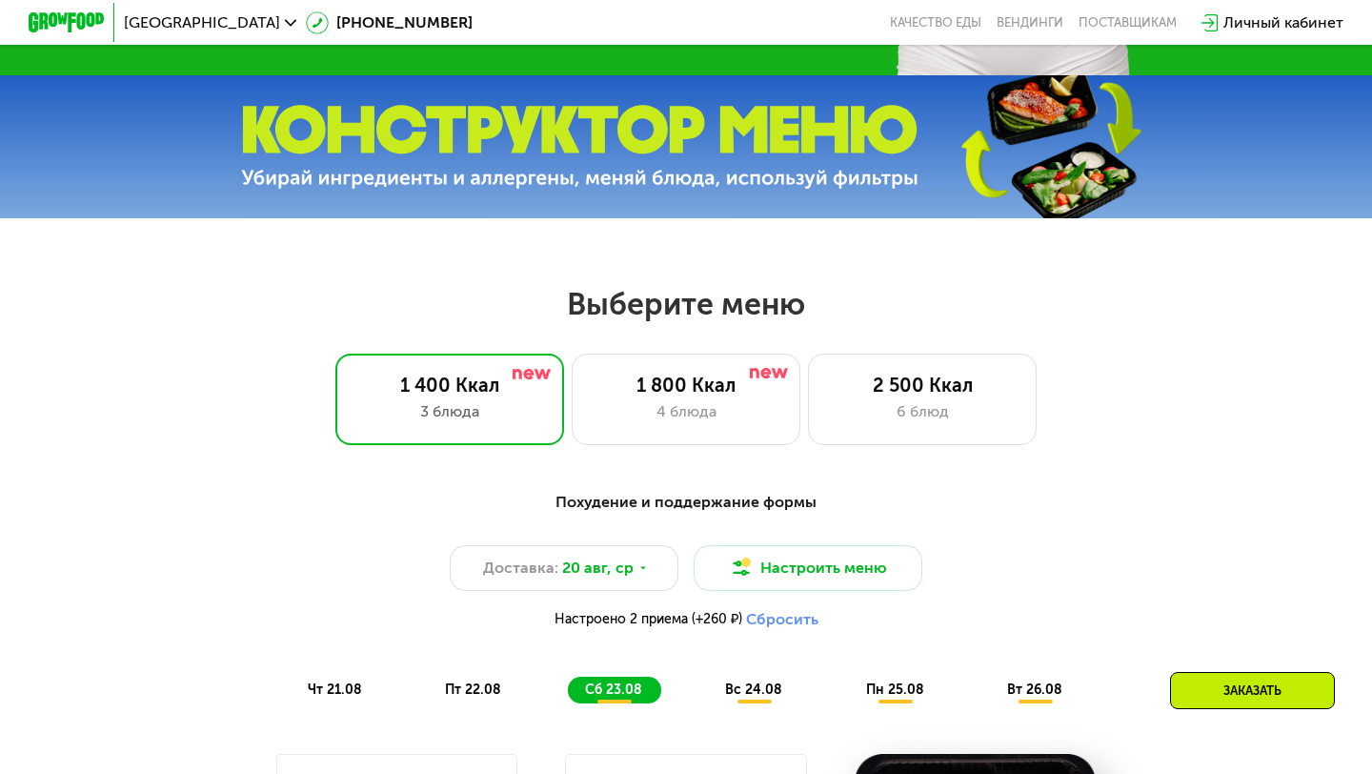
scroll to position [625, 0]
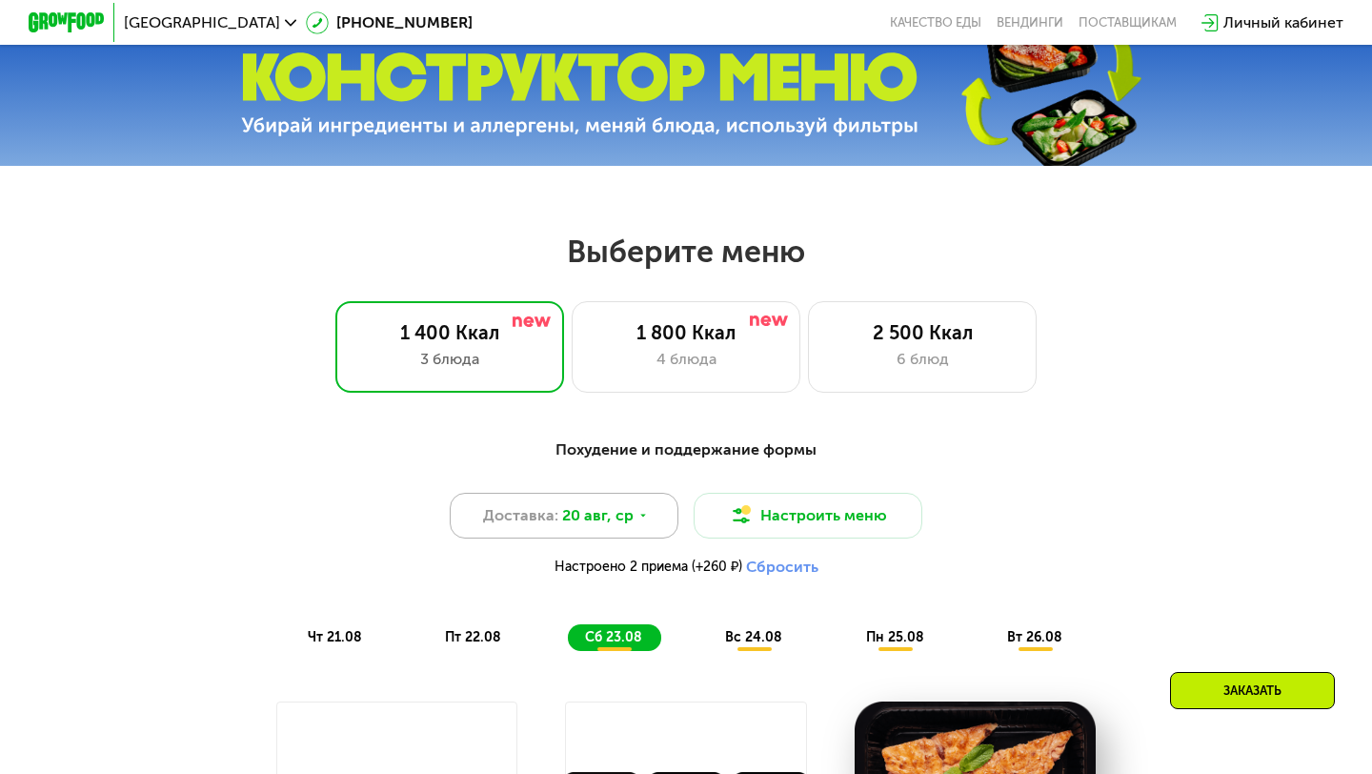
click at [631, 511] on div "Доставка: [DATE]" at bounding box center [564, 515] width 229 height 46
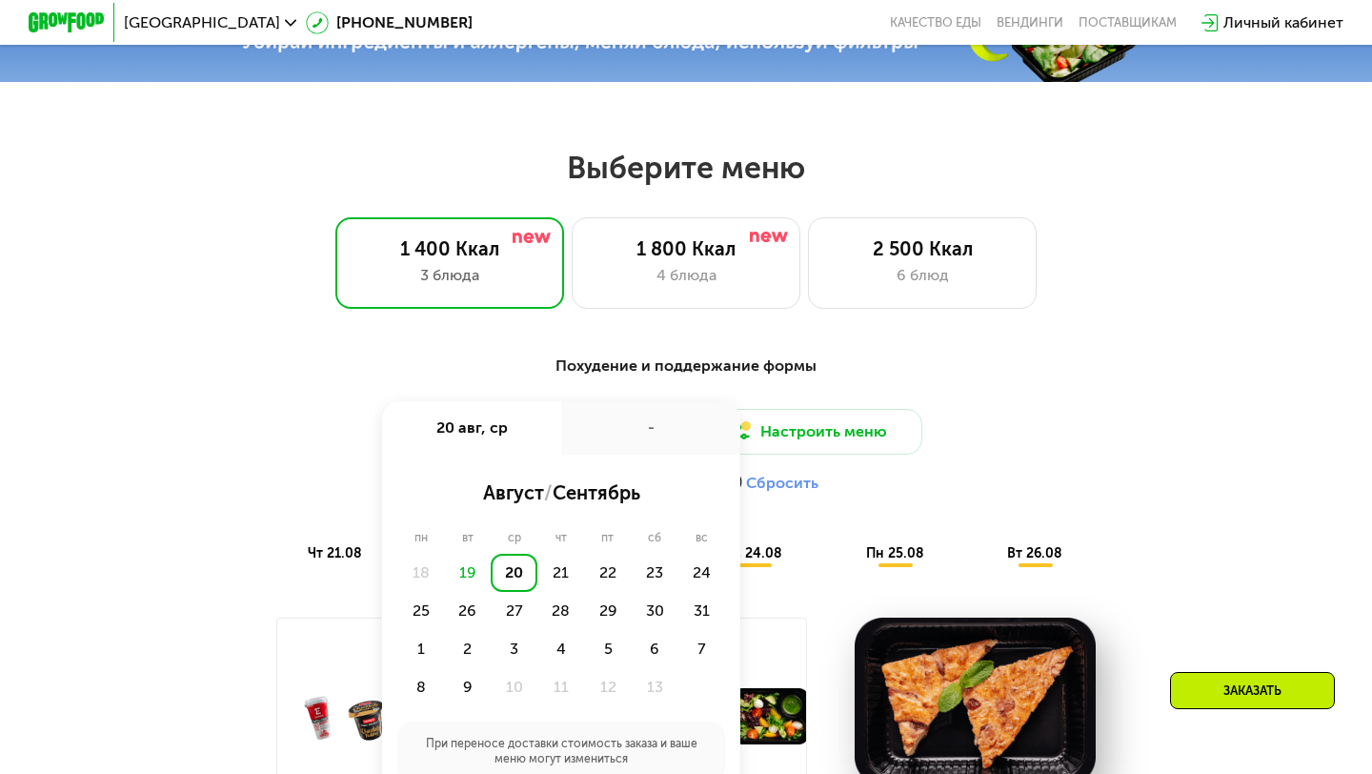
scroll to position [713, 0]
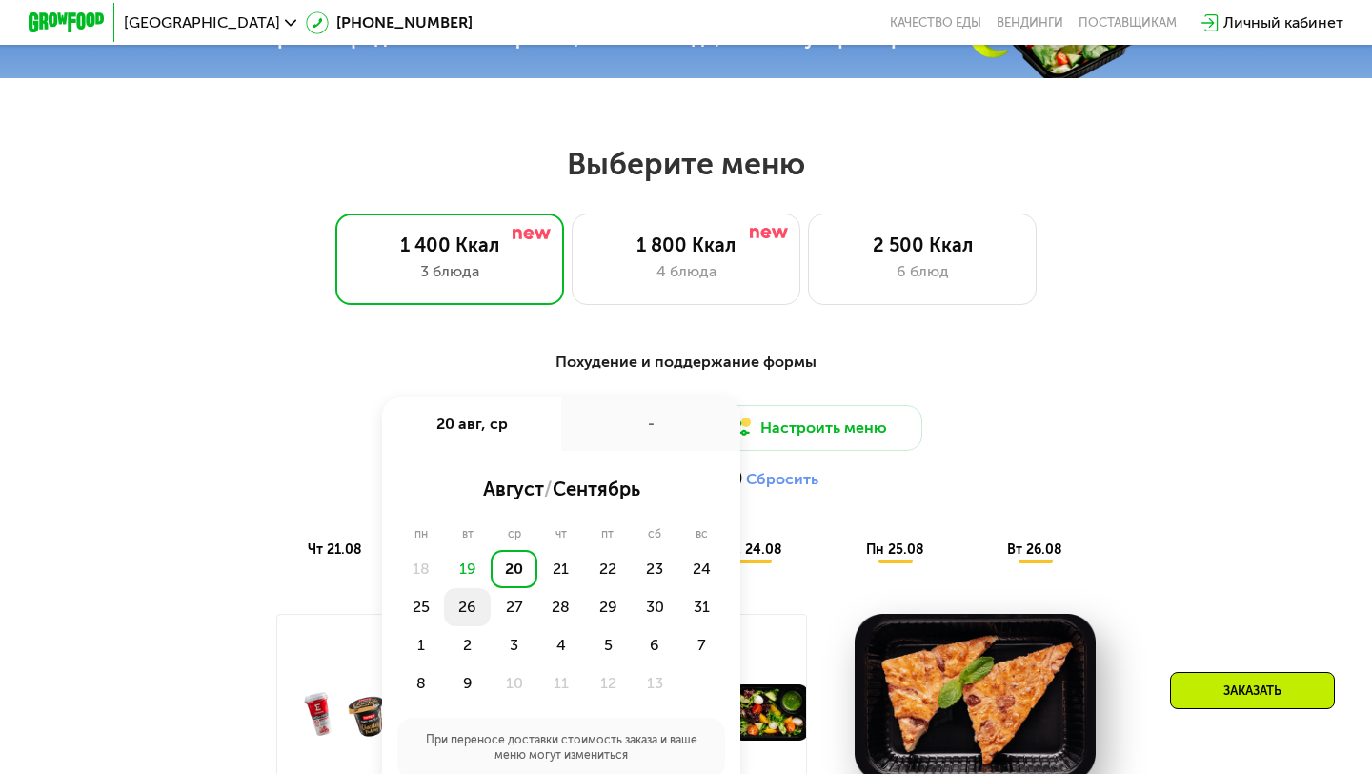
click at [491, 612] on div "26" at bounding box center [514, 607] width 47 height 38
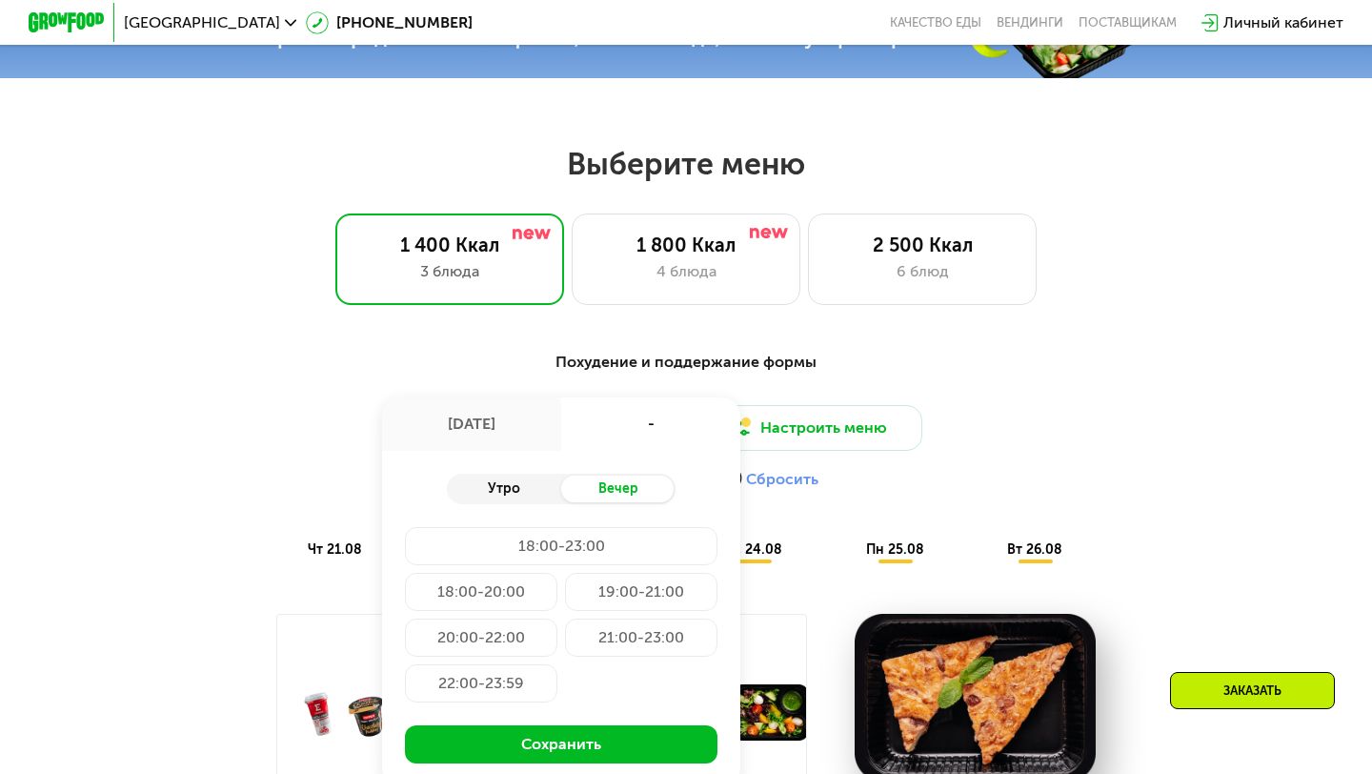
click at [492, 488] on div "Утро" at bounding box center [504, 488] width 114 height 27
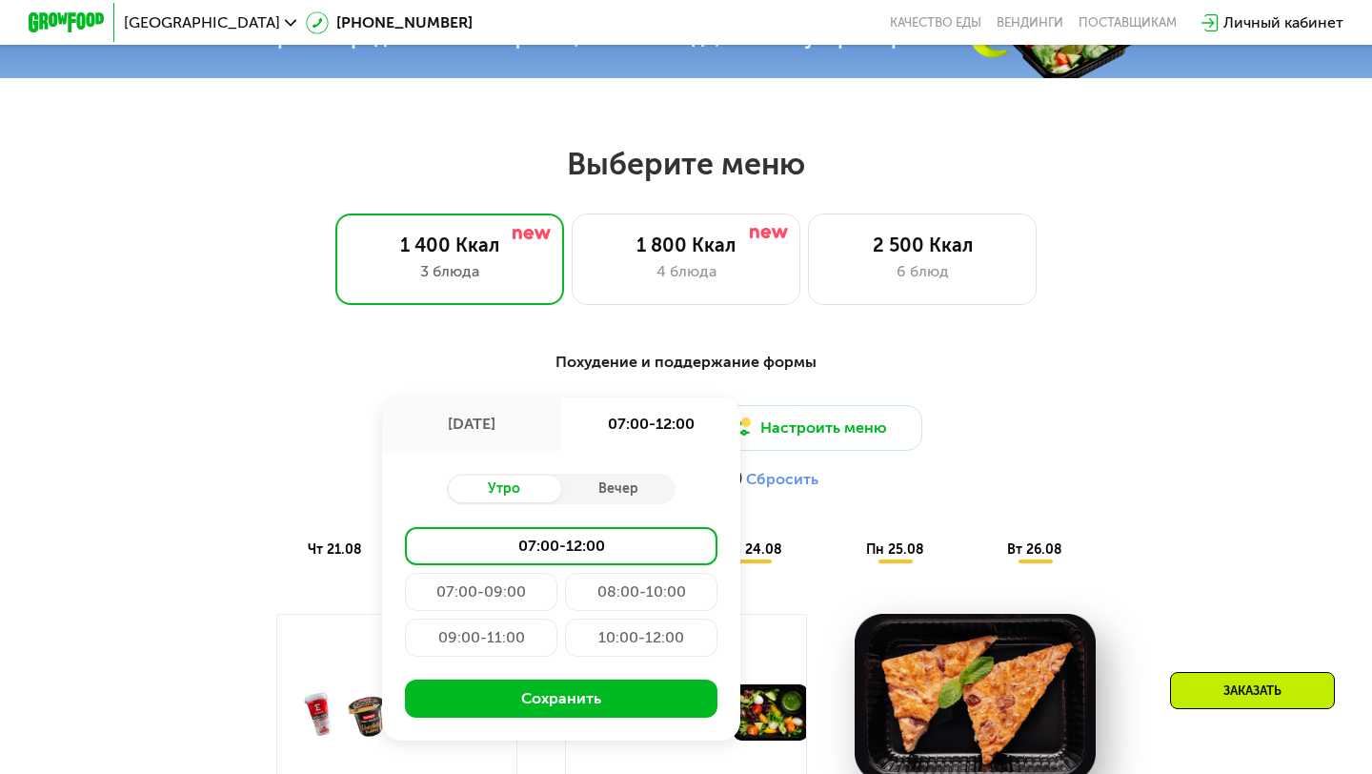
click at [504, 539] on div "07:00-12:00" at bounding box center [561, 546] width 312 height 38
click at [527, 547] on div "07:00-12:00" at bounding box center [561, 546] width 312 height 38
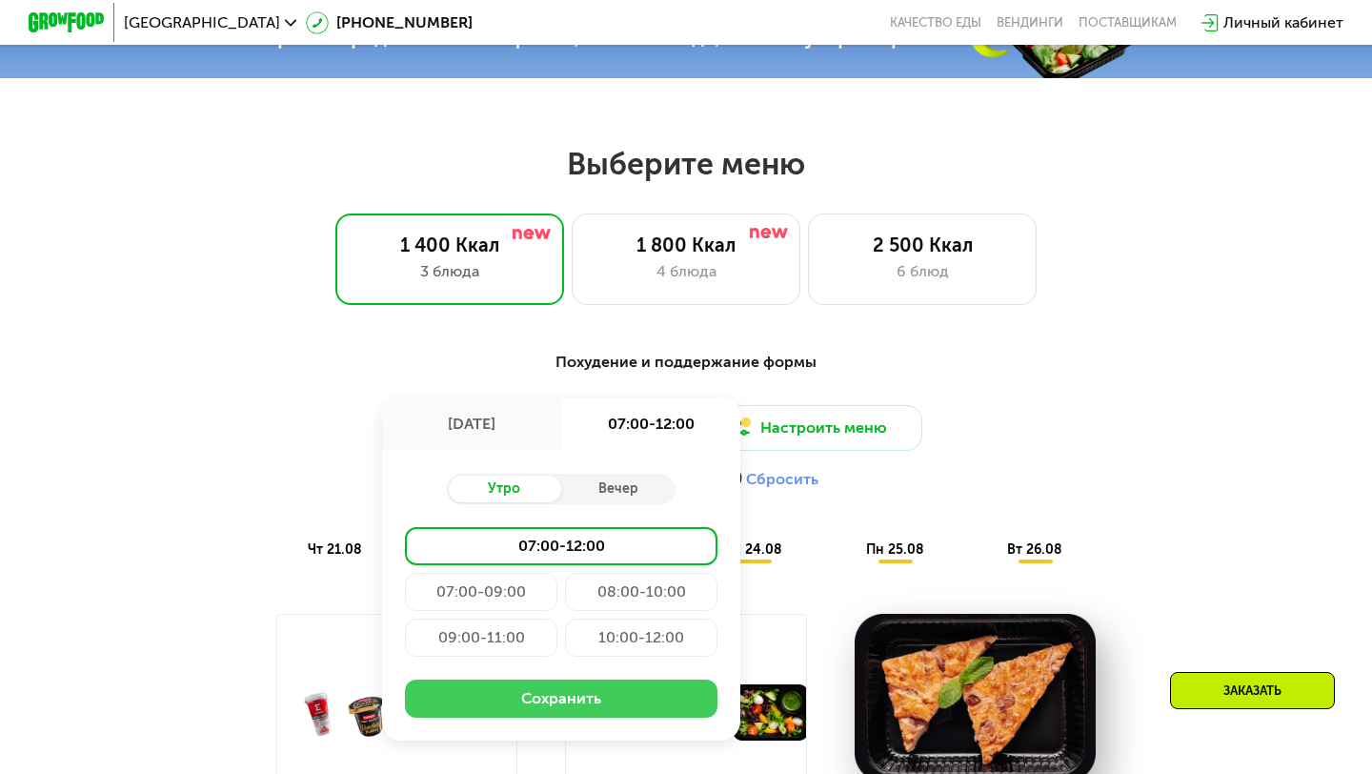
click at [564, 687] on button "Сохранить" at bounding box center [561, 698] width 312 height 38
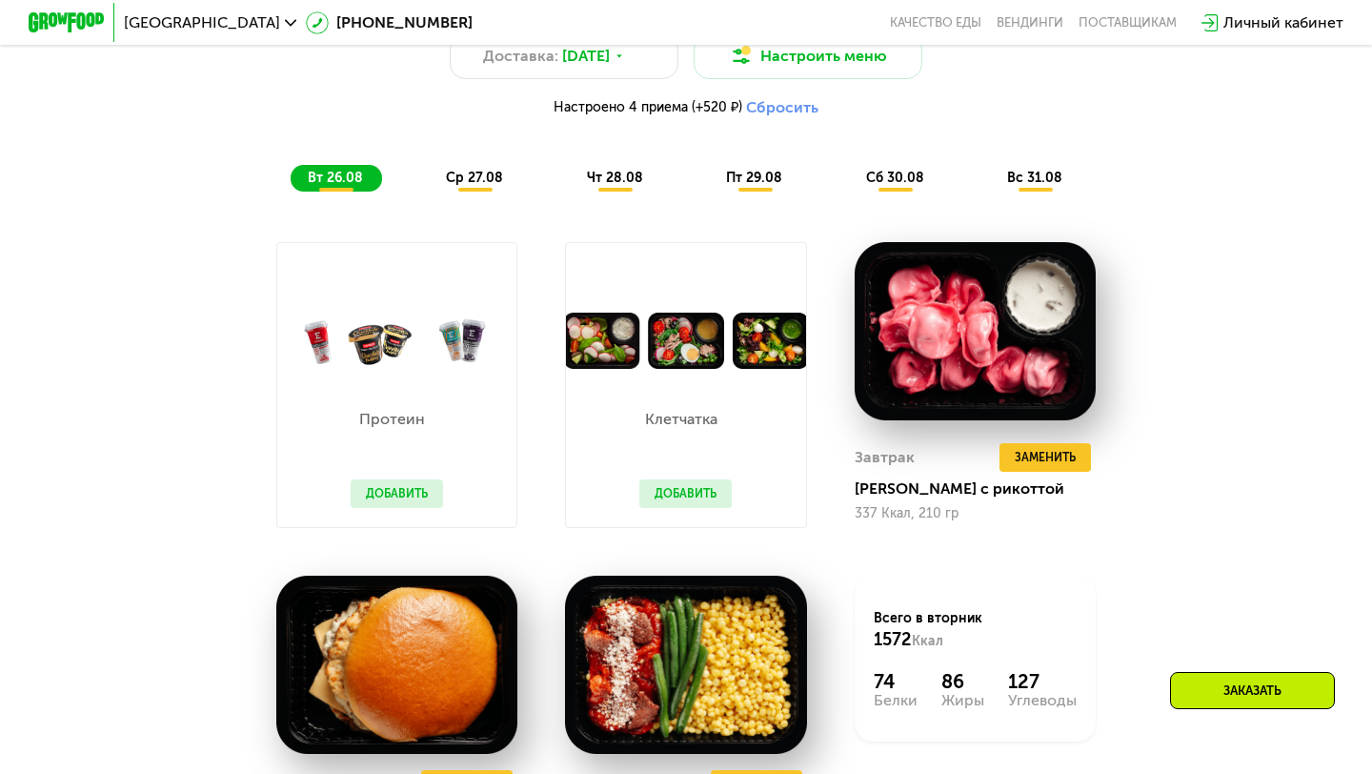
scroll to position [1110, 0]
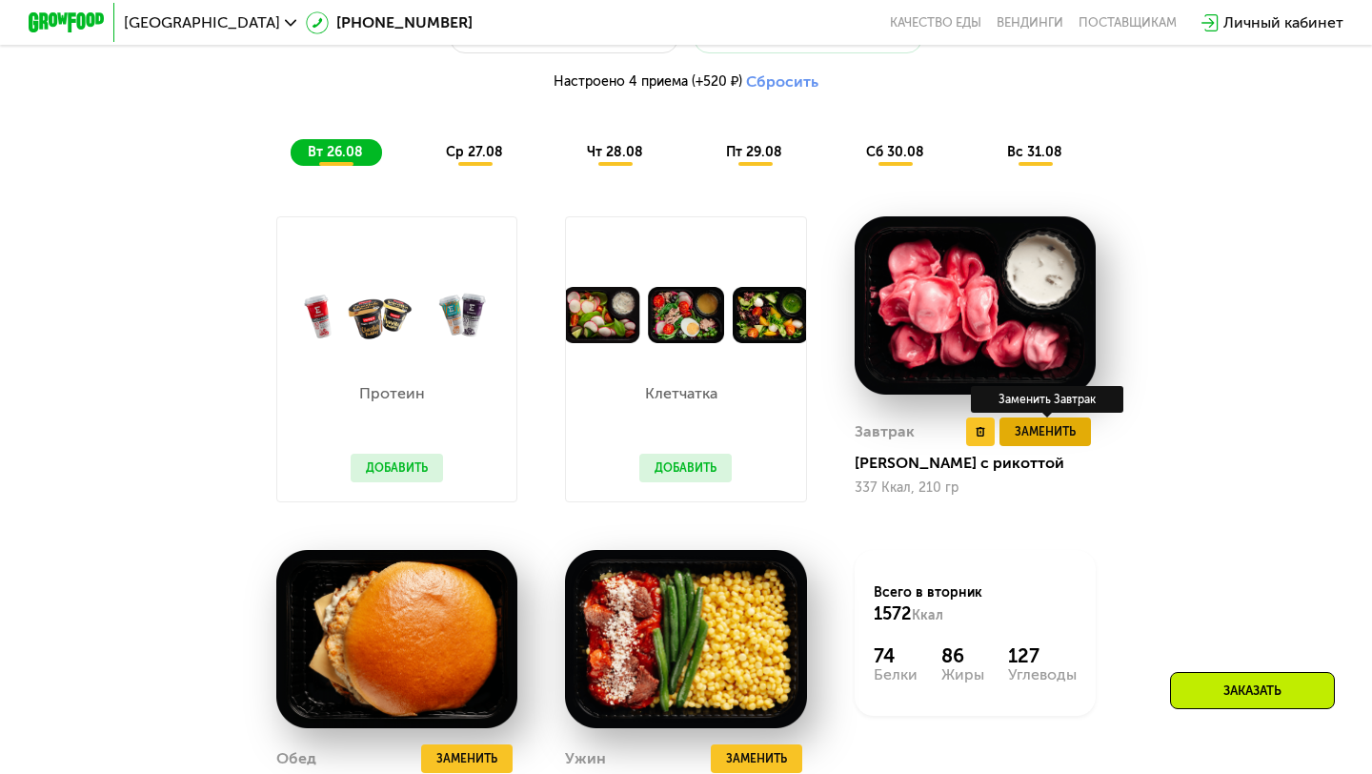
click at [1054, 424] on span "Заменить" at bounding box center [1045, 431] width 61 height 19
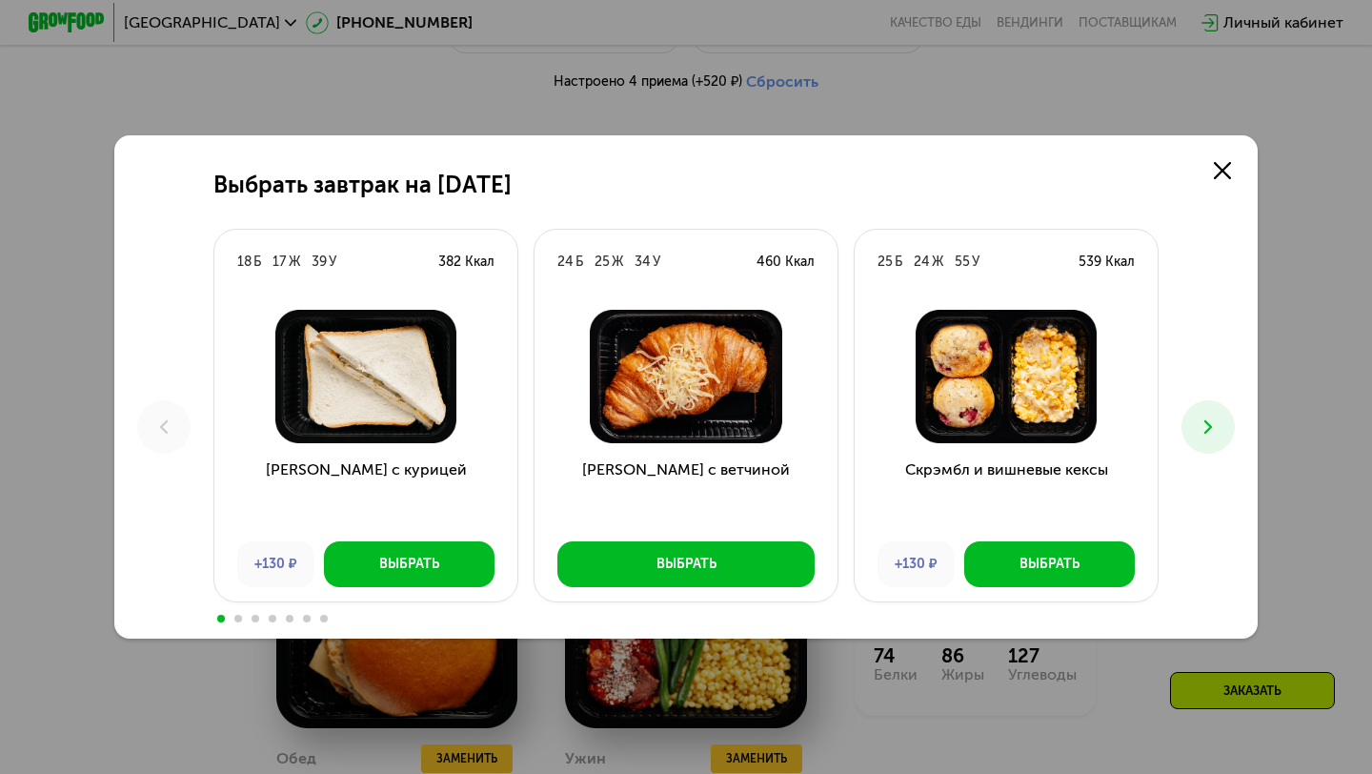
click at [1055, 438] on img at bounding box center [1006, 376] width 272 height 133
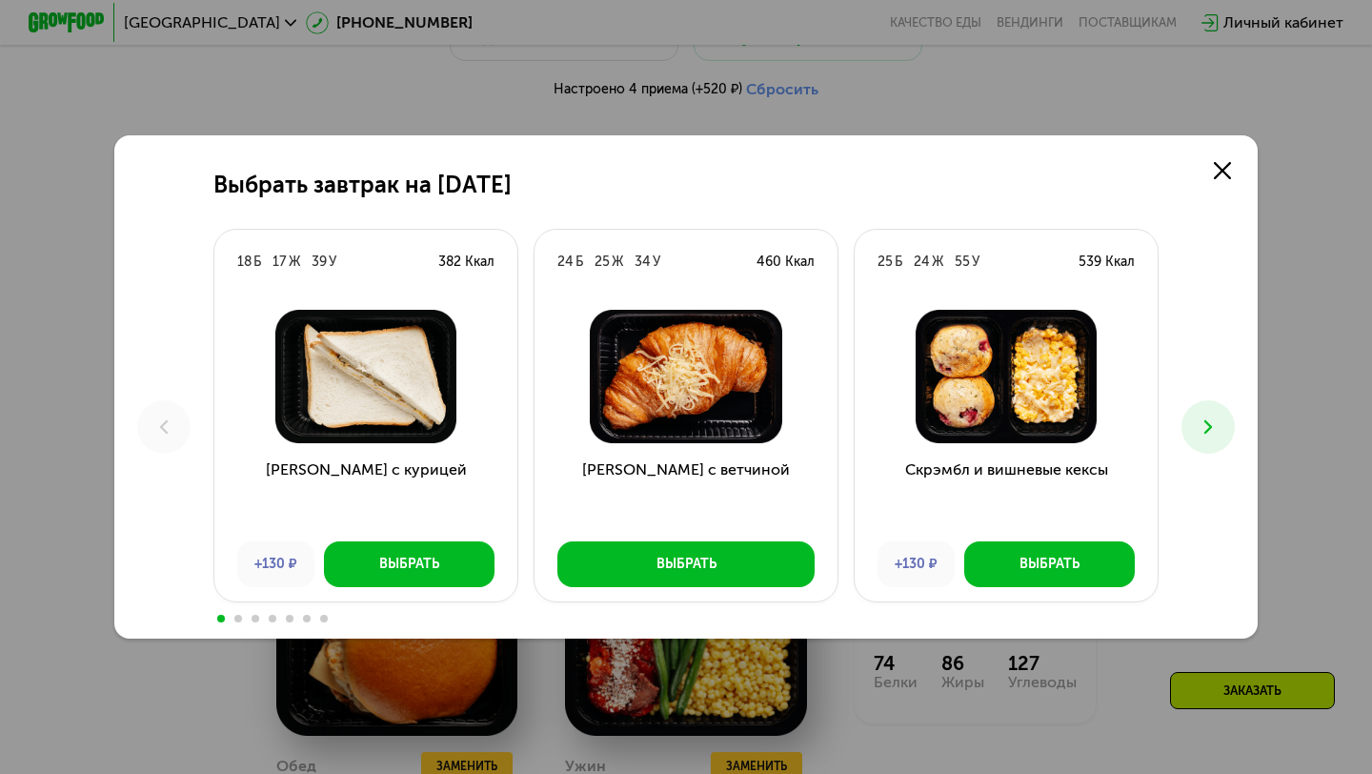
click at [1211, 427] on use at bounding box center [1208, 426] width 8 height 13
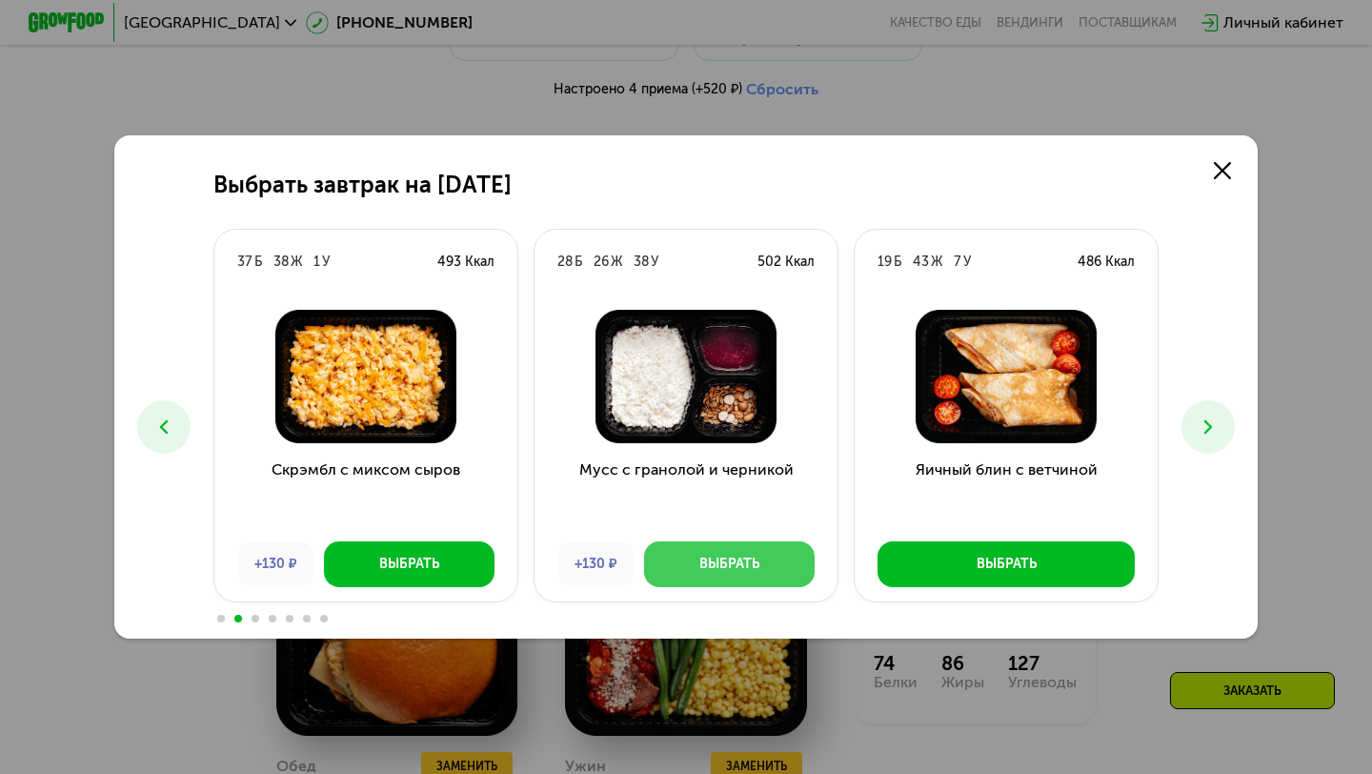
click at [708, 581] on button "Выбрать" at bounding box center [729, 564] width 171 height 46
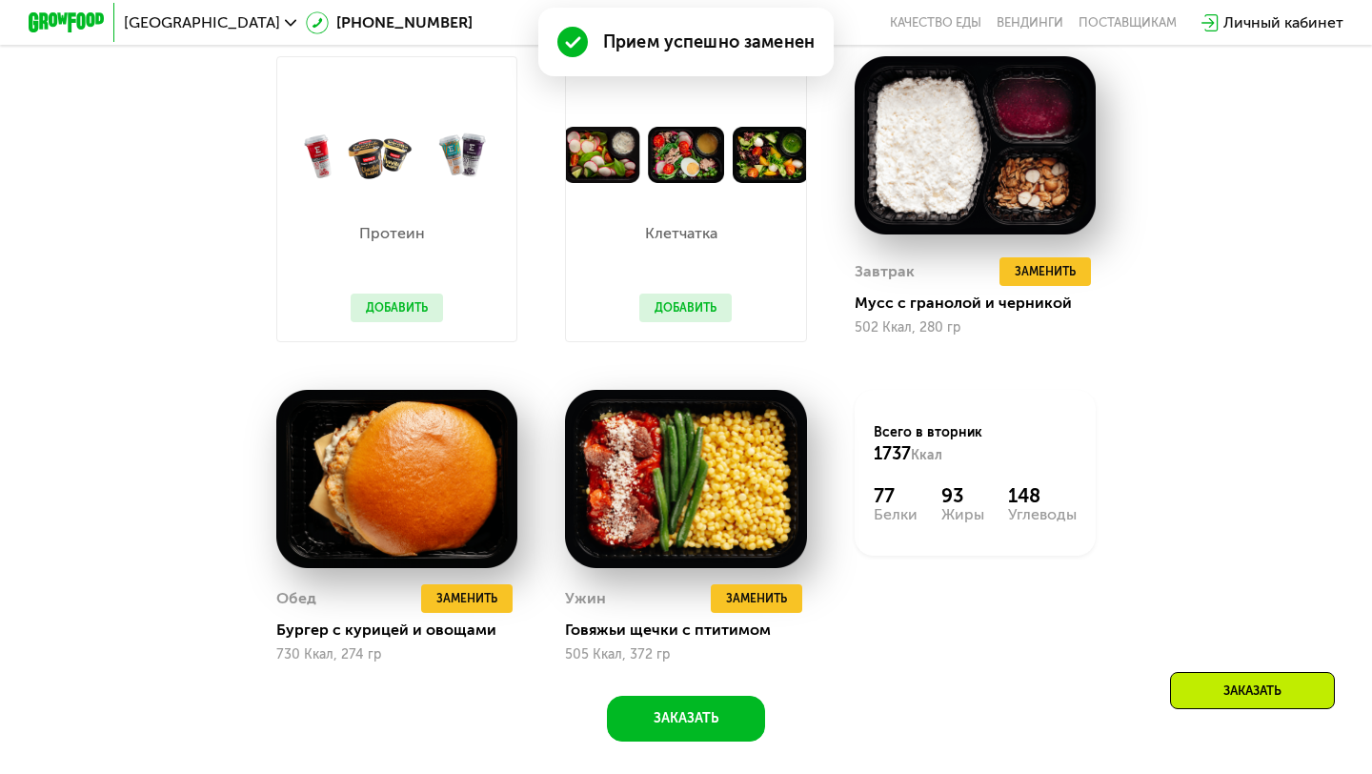
scroll to position [1356, 0]
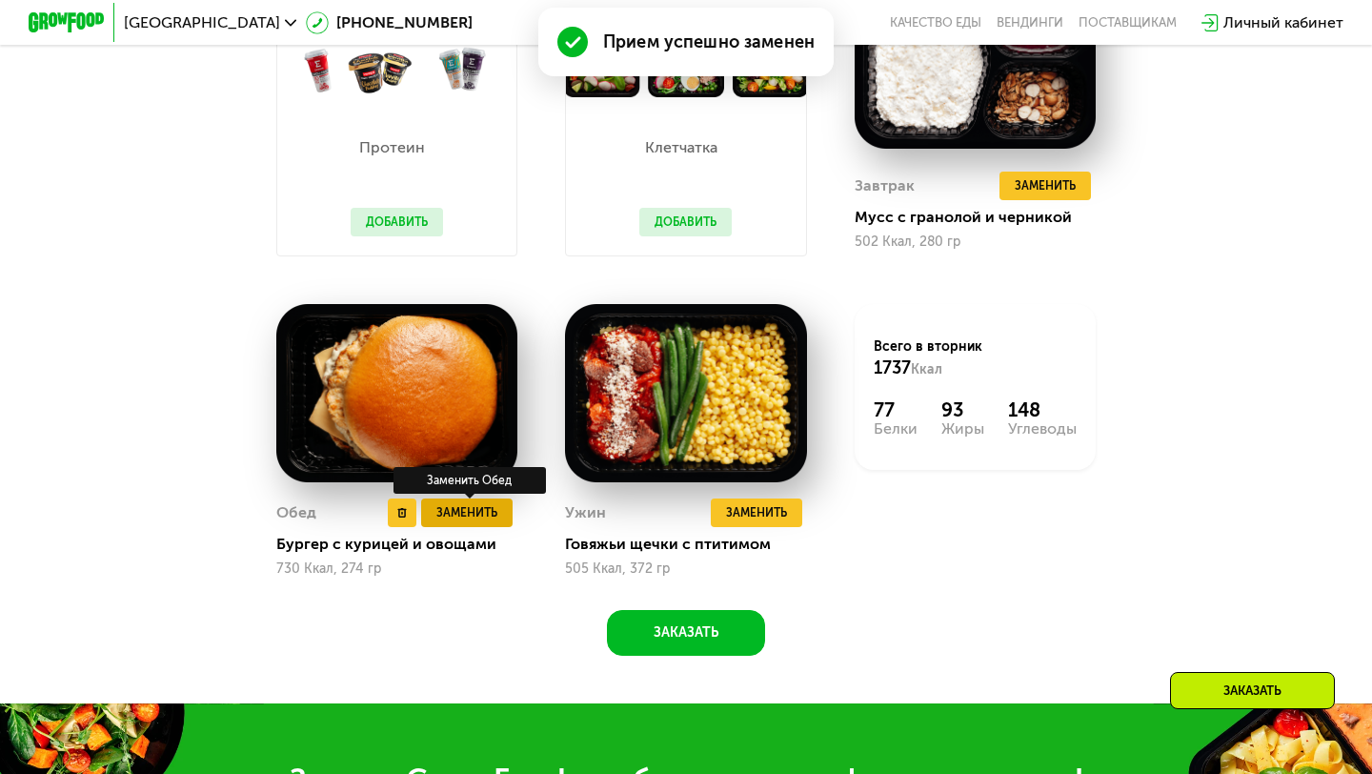
click at [467, 524] on button "Заменить" at bounding box center [466, 512] width 91 height 29
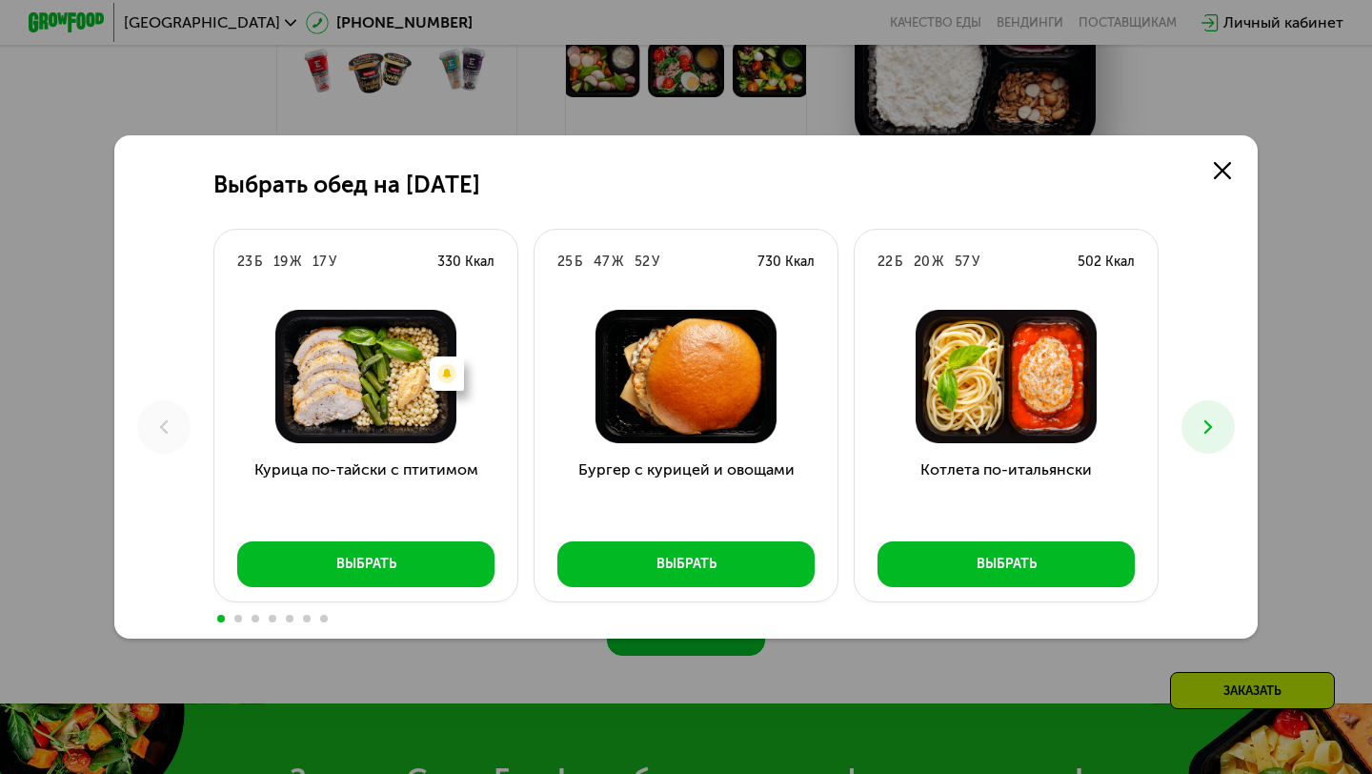
click at [1209, 441] on button at bounding box center [1207, 426] width 53 height 53
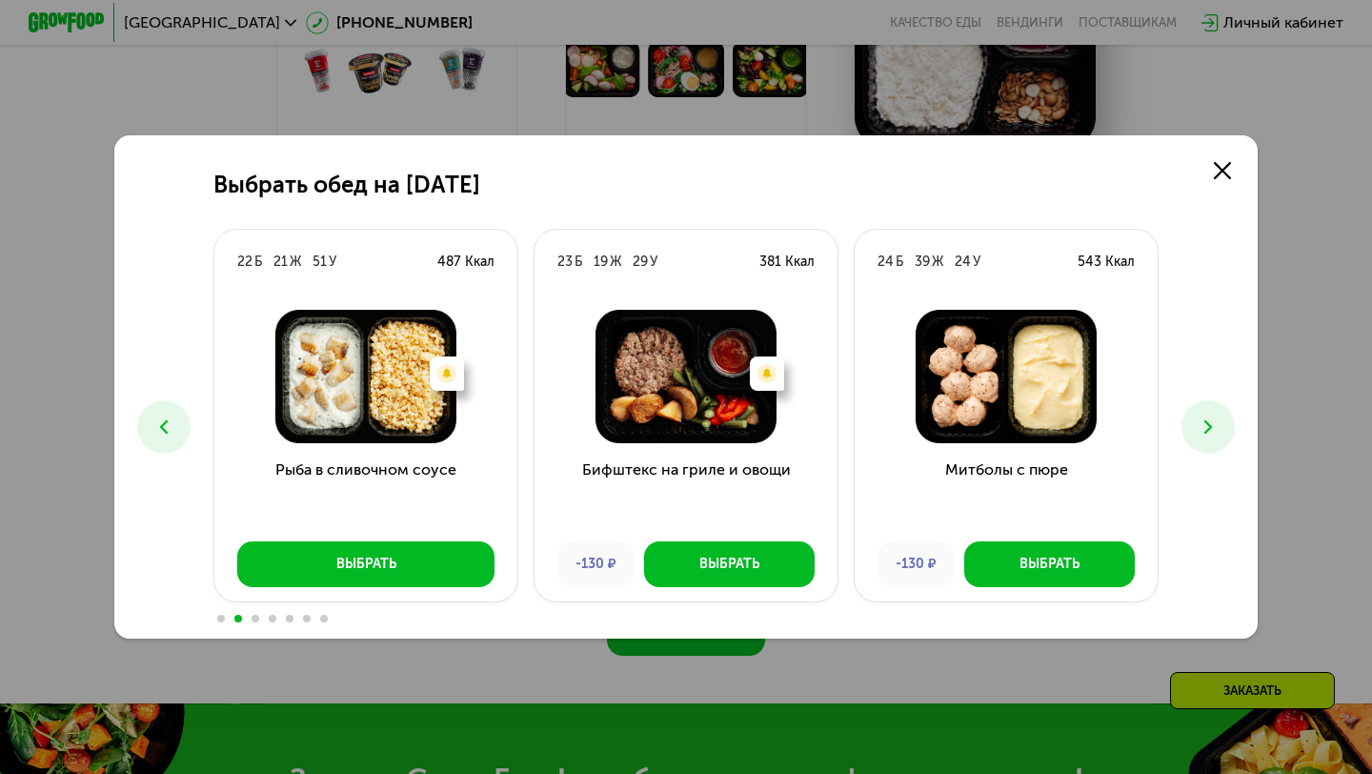
click at [1211, 433] on icon at bounding box center [1207, 426] width 23 height 23
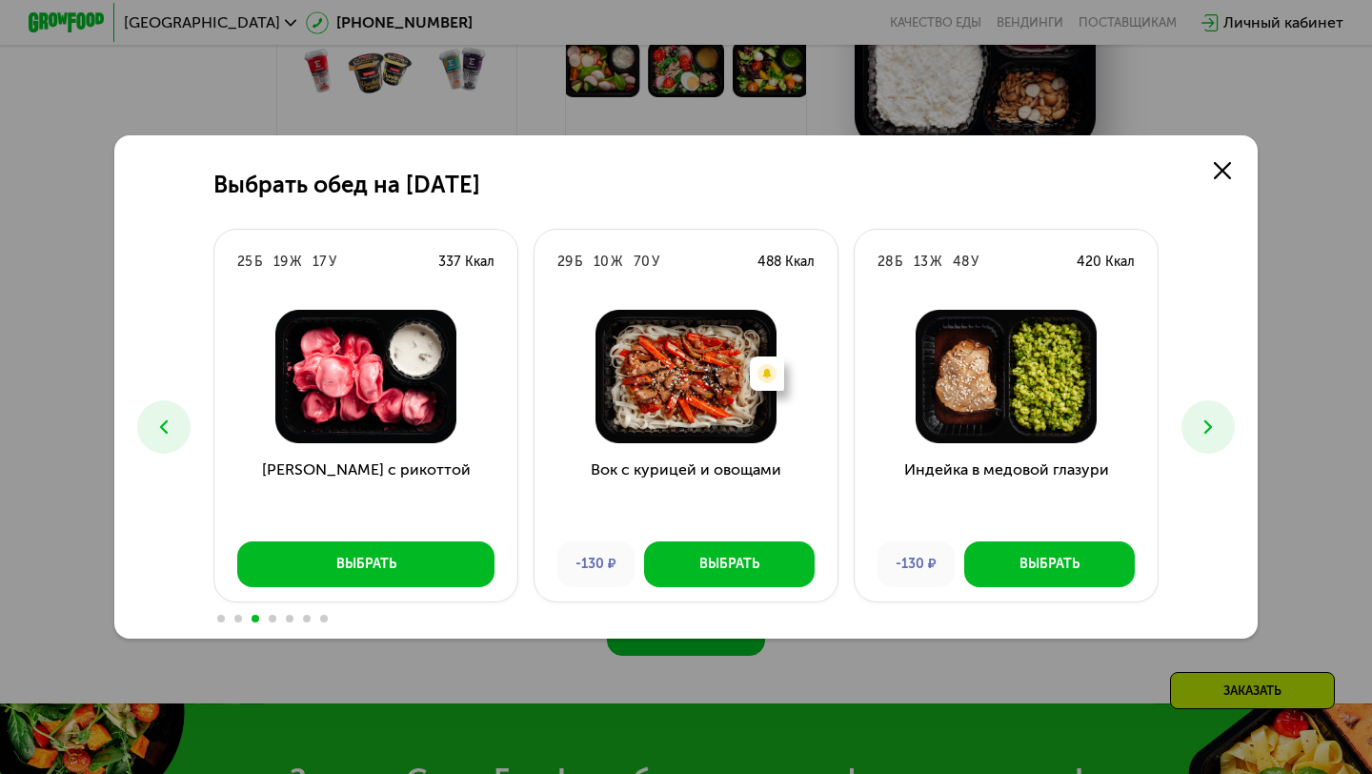
click at [1211, 433] on icon at bounding box center [1207, 426] width 23 height 23
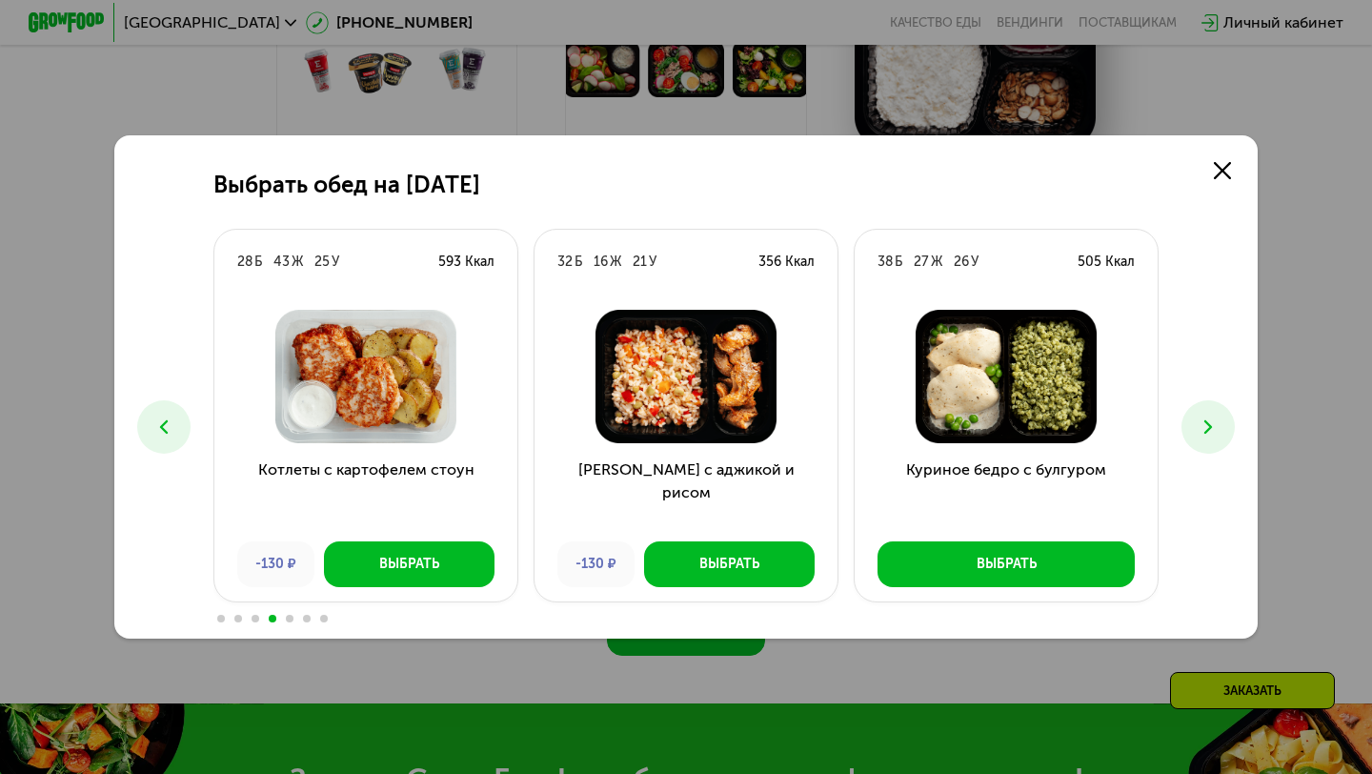
click at [1211, 433] on icon at bounding box center [1207, 426] width 23 height 23
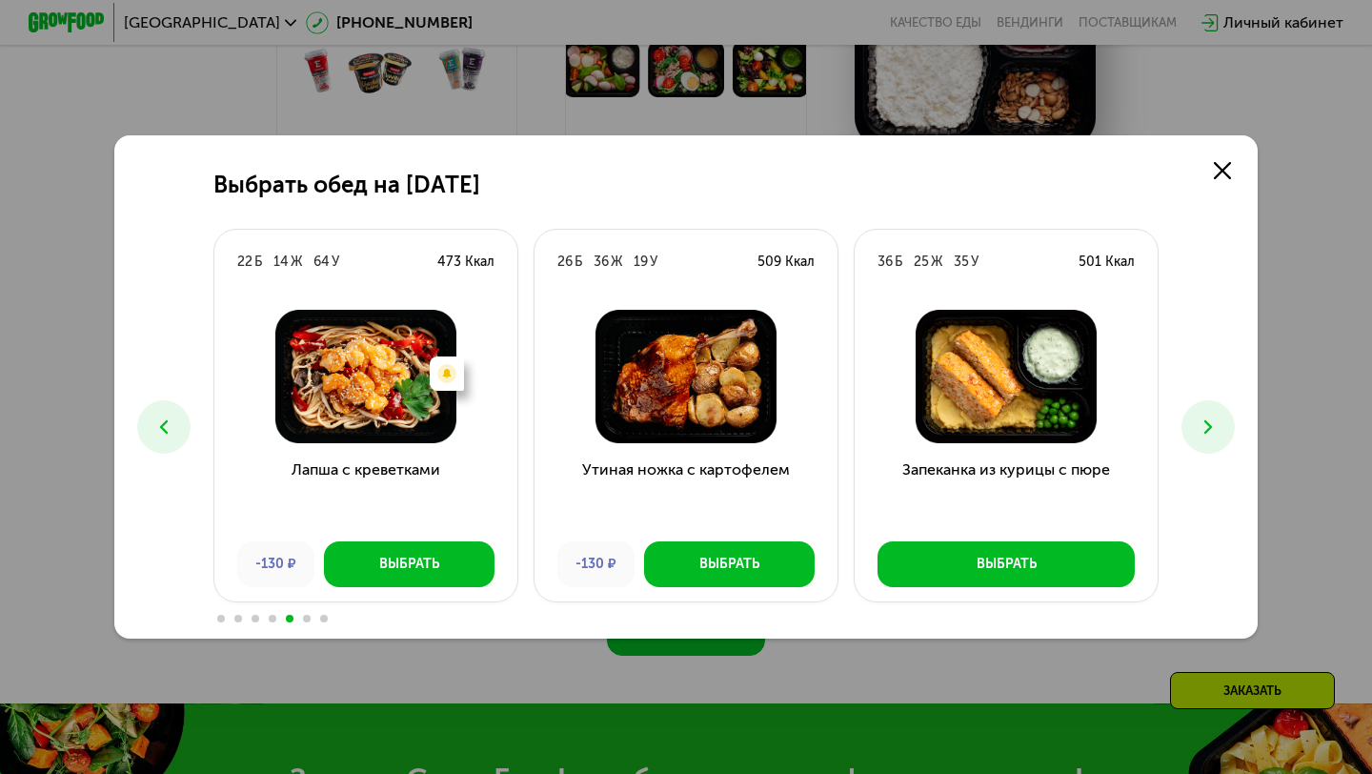
click at [1211, 433] on icon at bounding box center [1207, 426] width 23 height 23
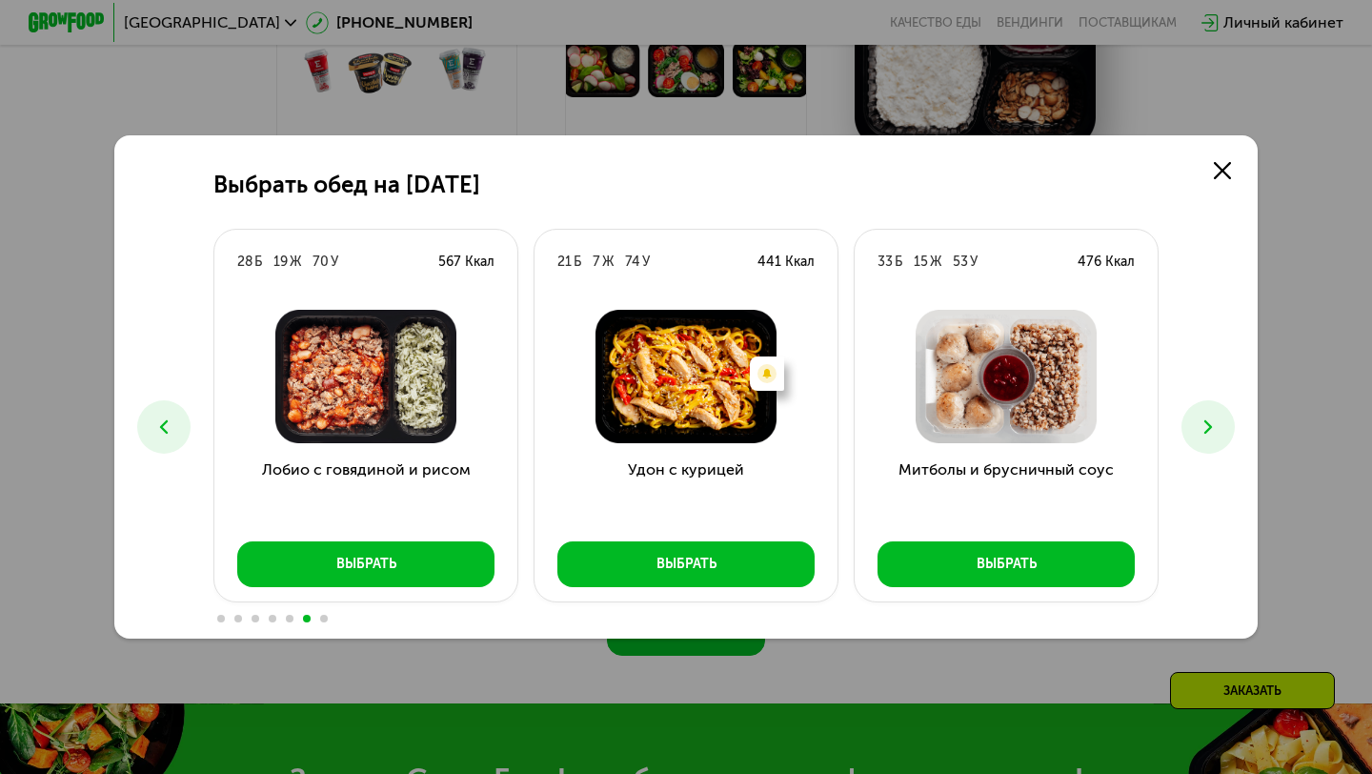
click at [1211, 433] on icon at bounding box center [1207, 426] width 23 height 23
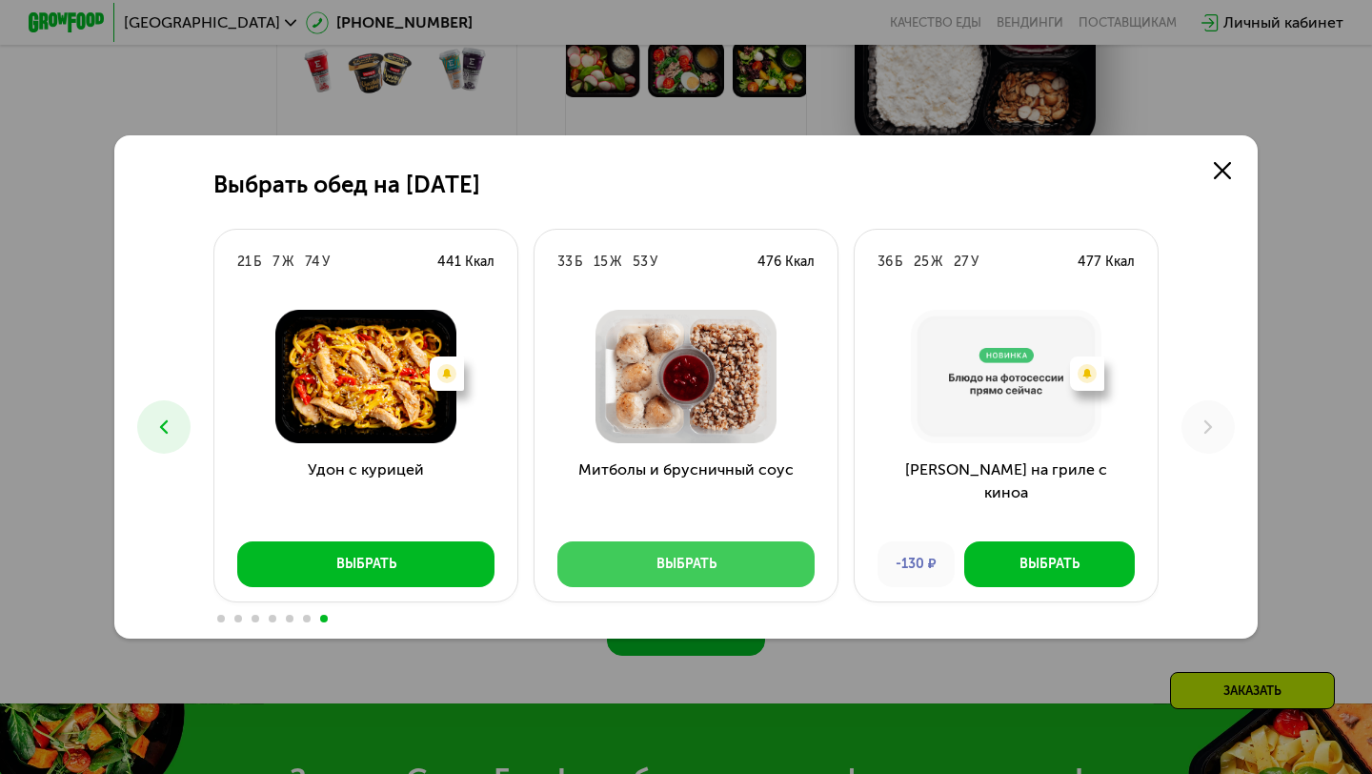
click at [649, 552] on button "Выбрать" at bounding box center [685, 564] width 257 height 46
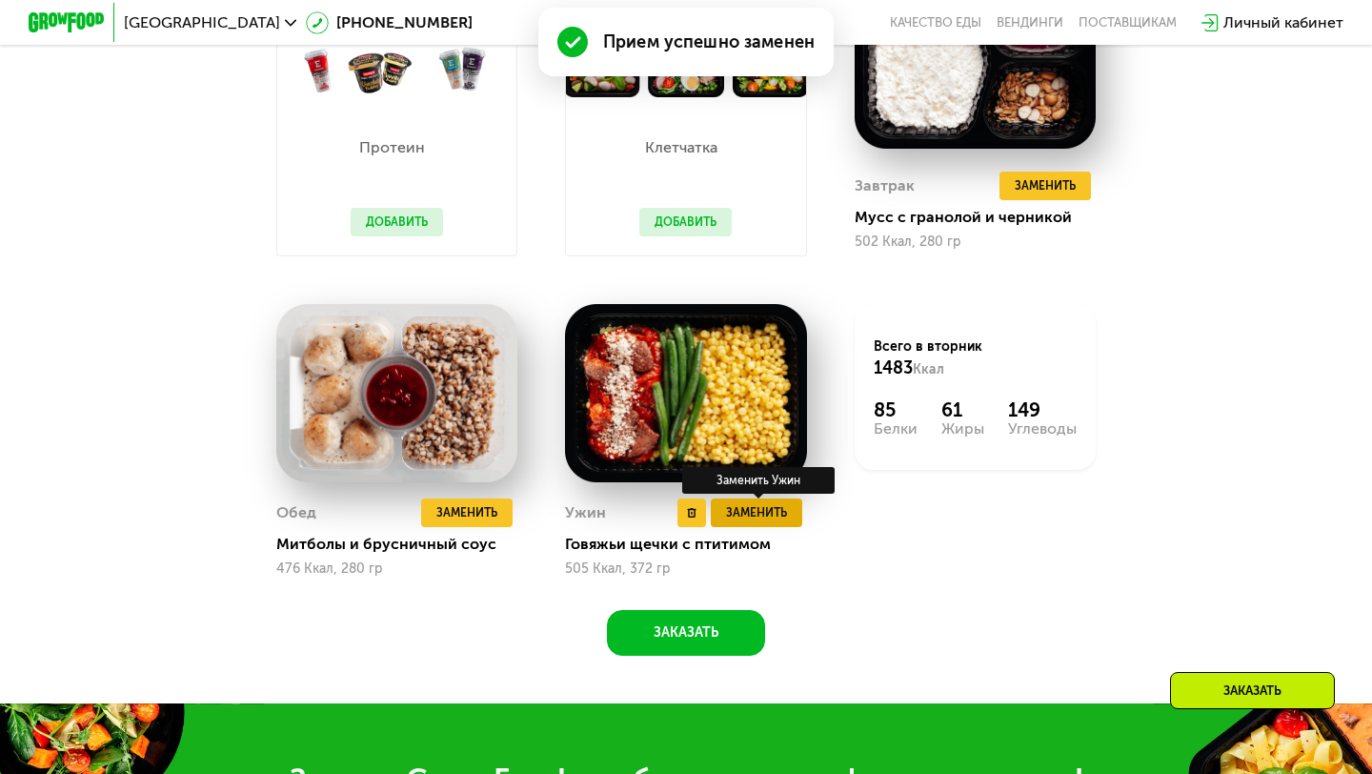
click at [793, 517] on button "Заменить" at bounding box center [756, 512] width 91 height 29
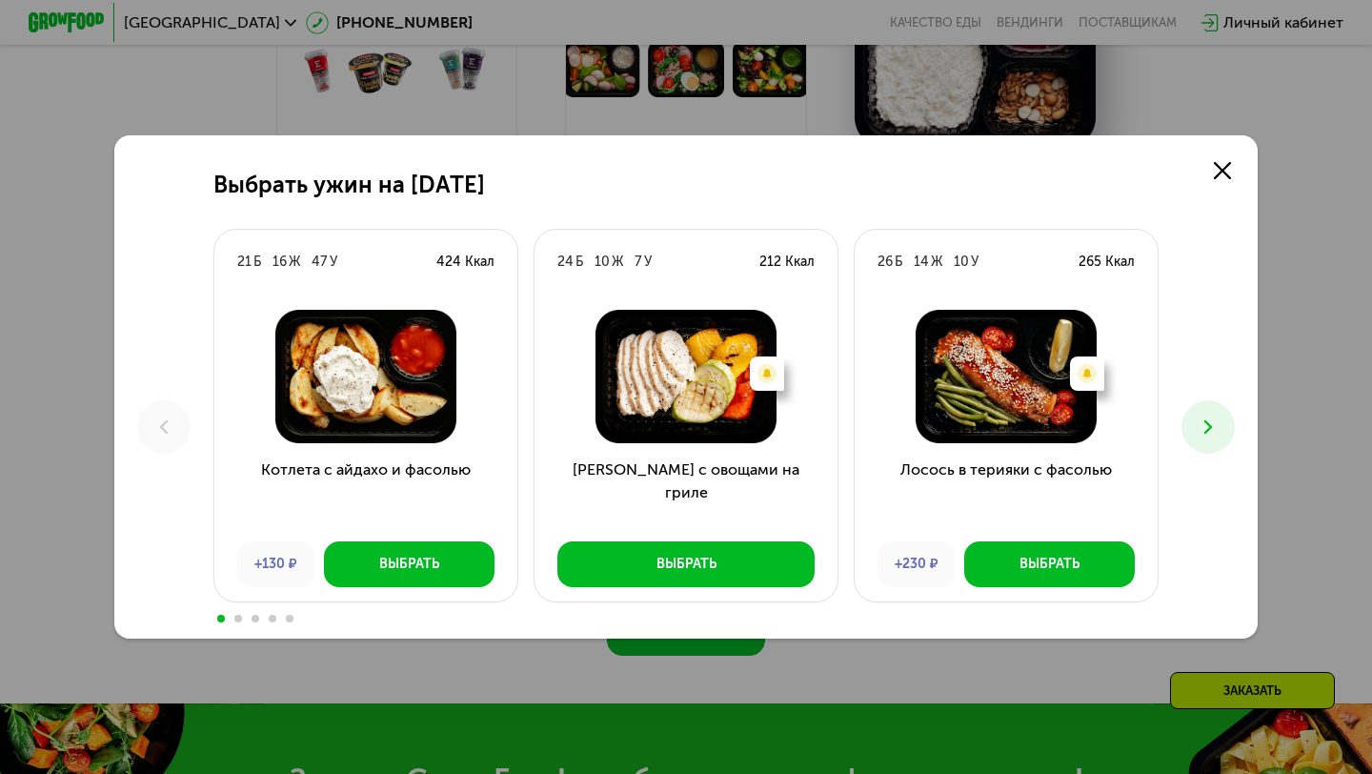
click at [1185, 437] on button at bounding box center [1207, 426] width 53 height 53
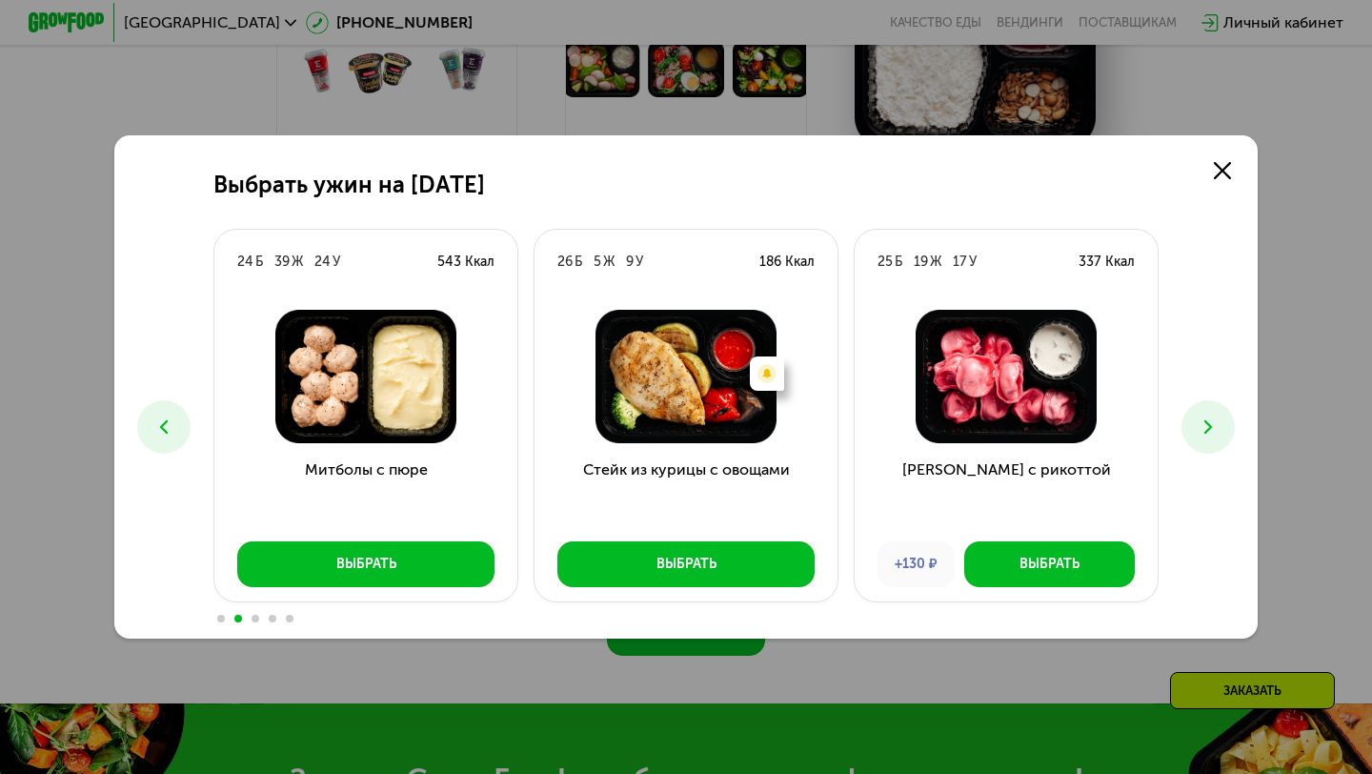
click at [1185, 437] on button at bounding box center [1207, 426] width 53 height 53
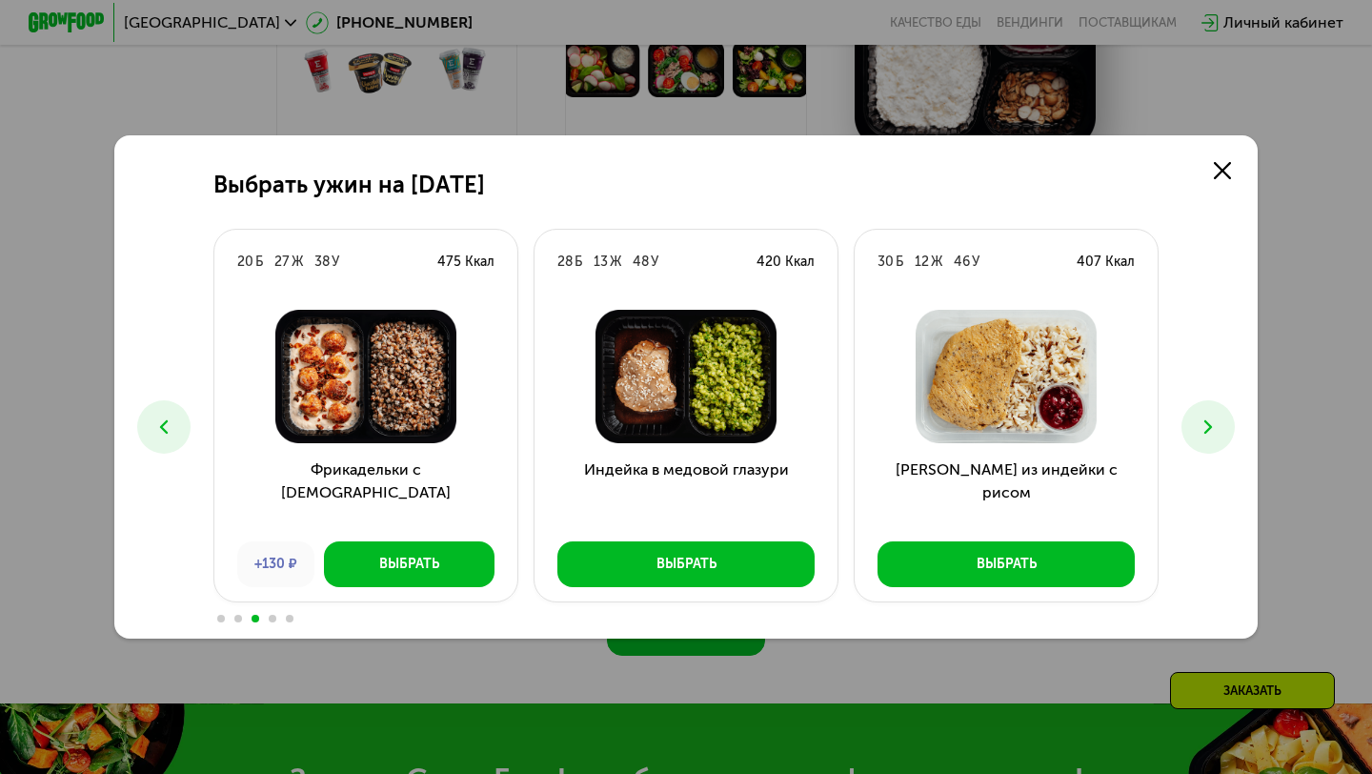
click at [1185, 437] on button at bounding box center [1207, 426] width 53 height 53
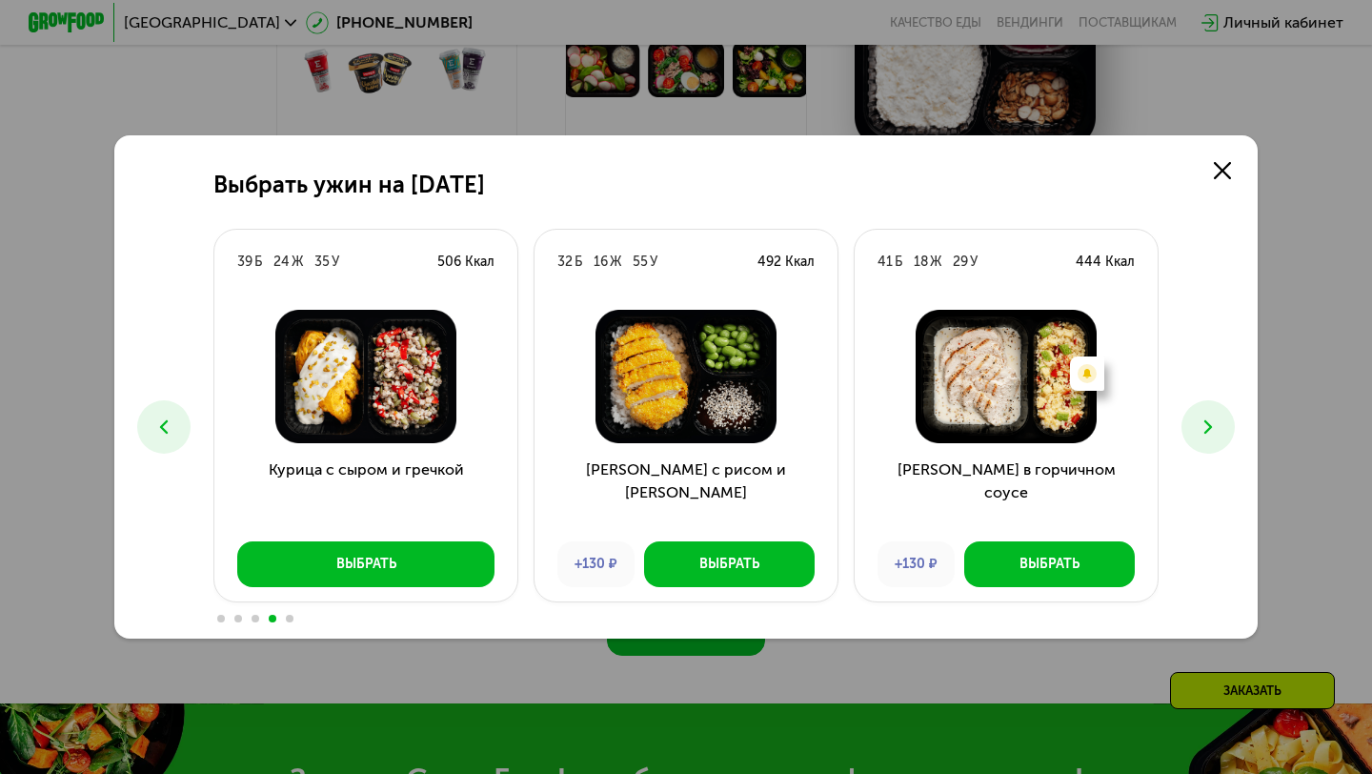
click at [1185, 437] on button at bounding box center [1207, 426] width 53 height 53
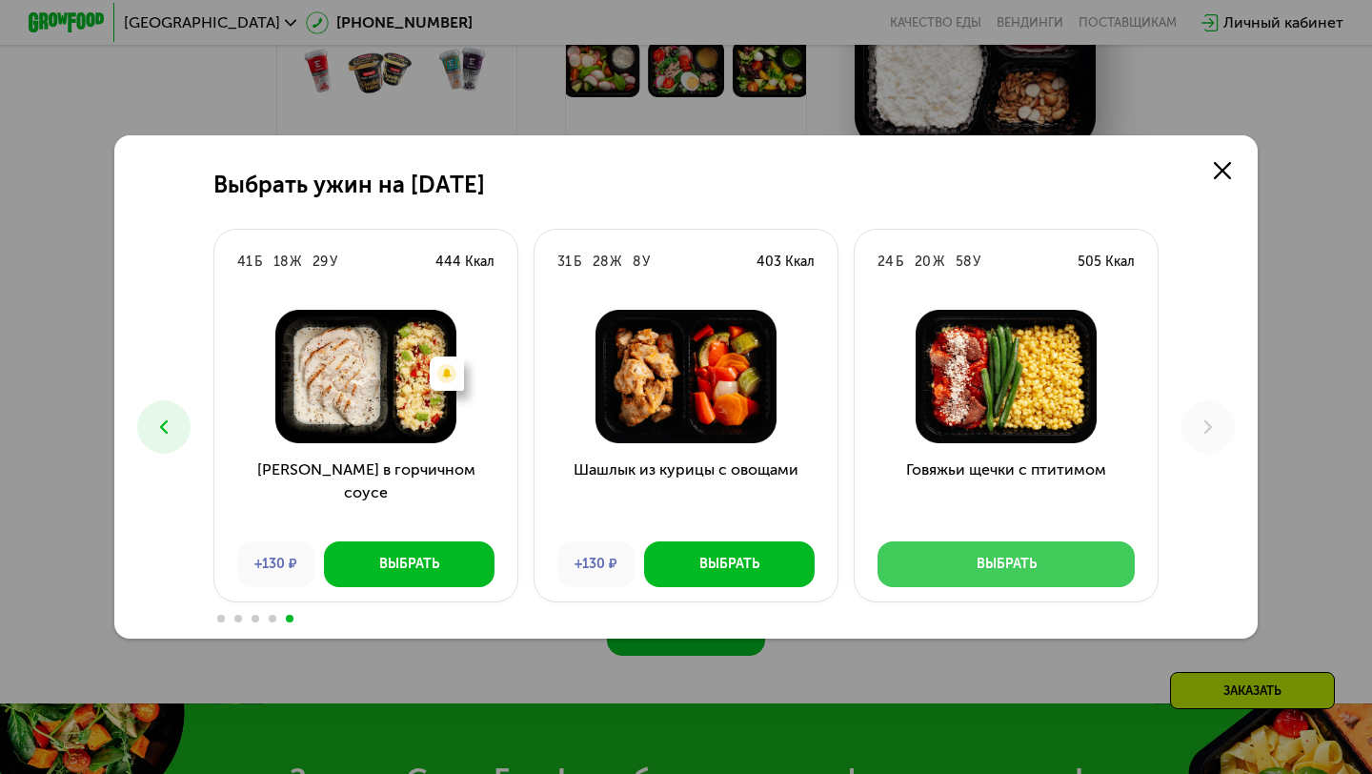
click at [1044, 564] on button "Выбрать" at bounding box center [1005, 564] width 257 height 46
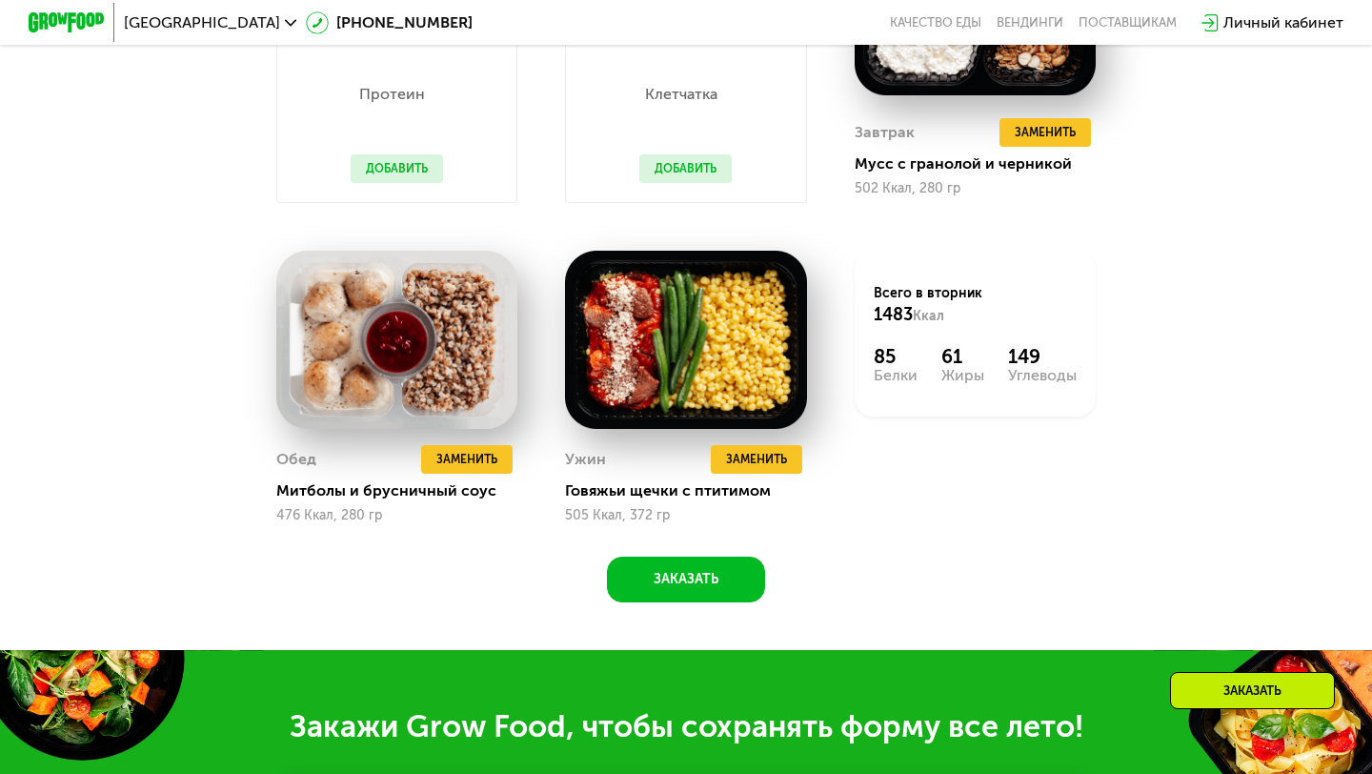
scroll to position [1490, 0]
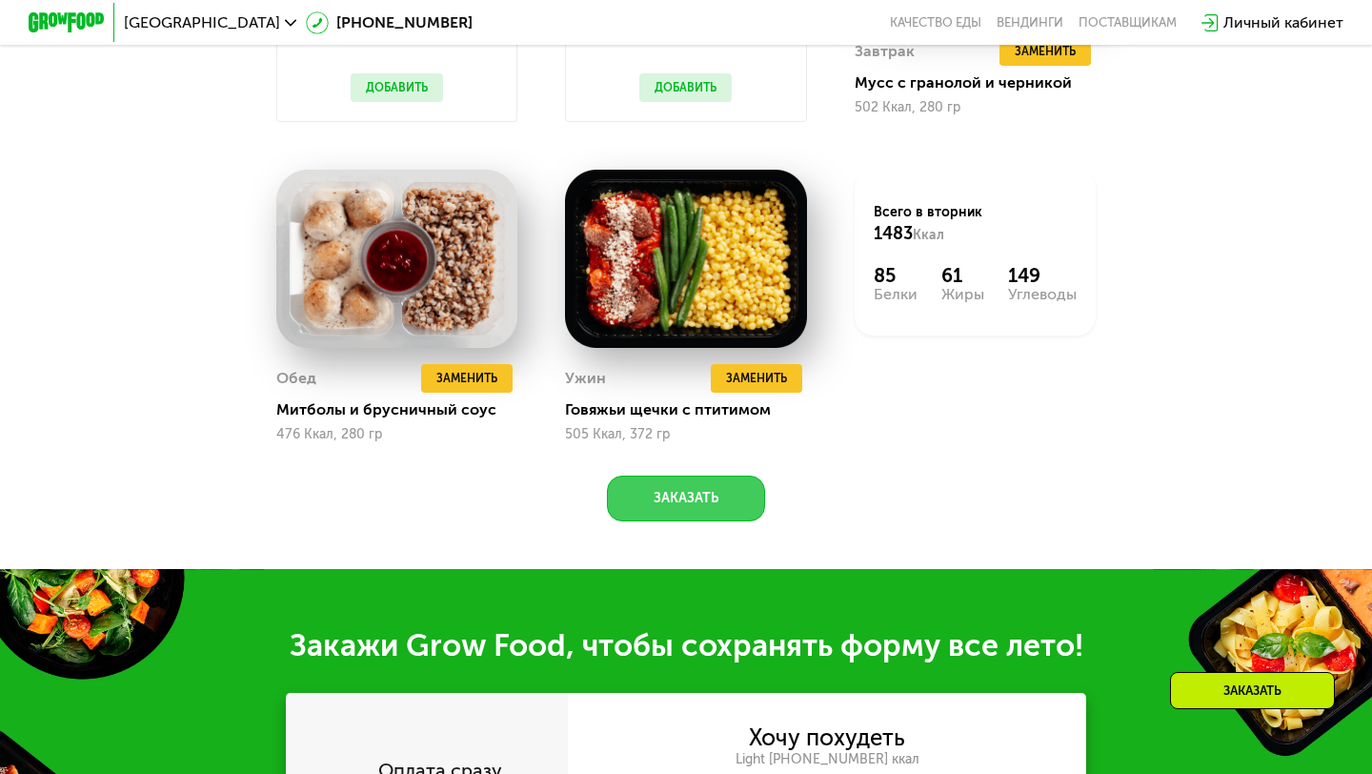
click at [726, 502] on button "Заказать" at bounding box center [686, 498] width 158 height 46
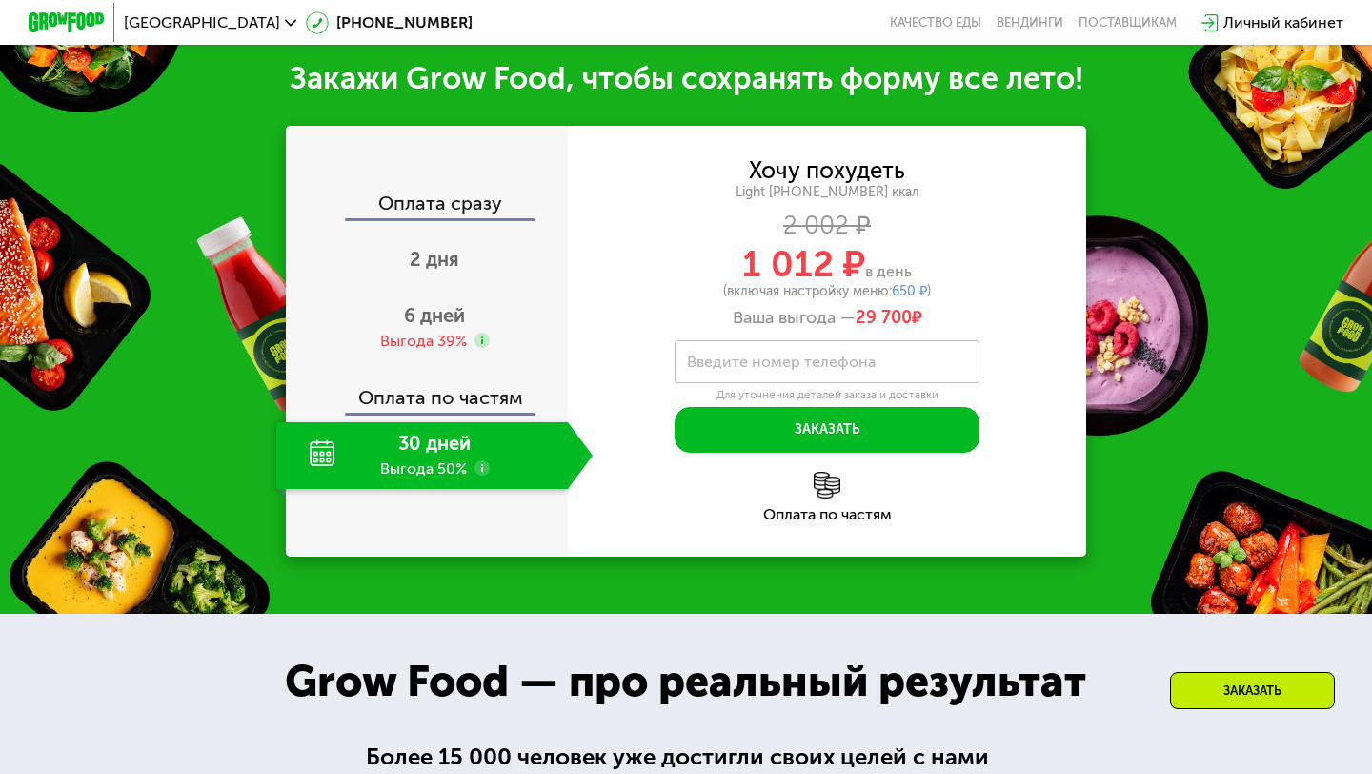
scroll to position [2058, 0]
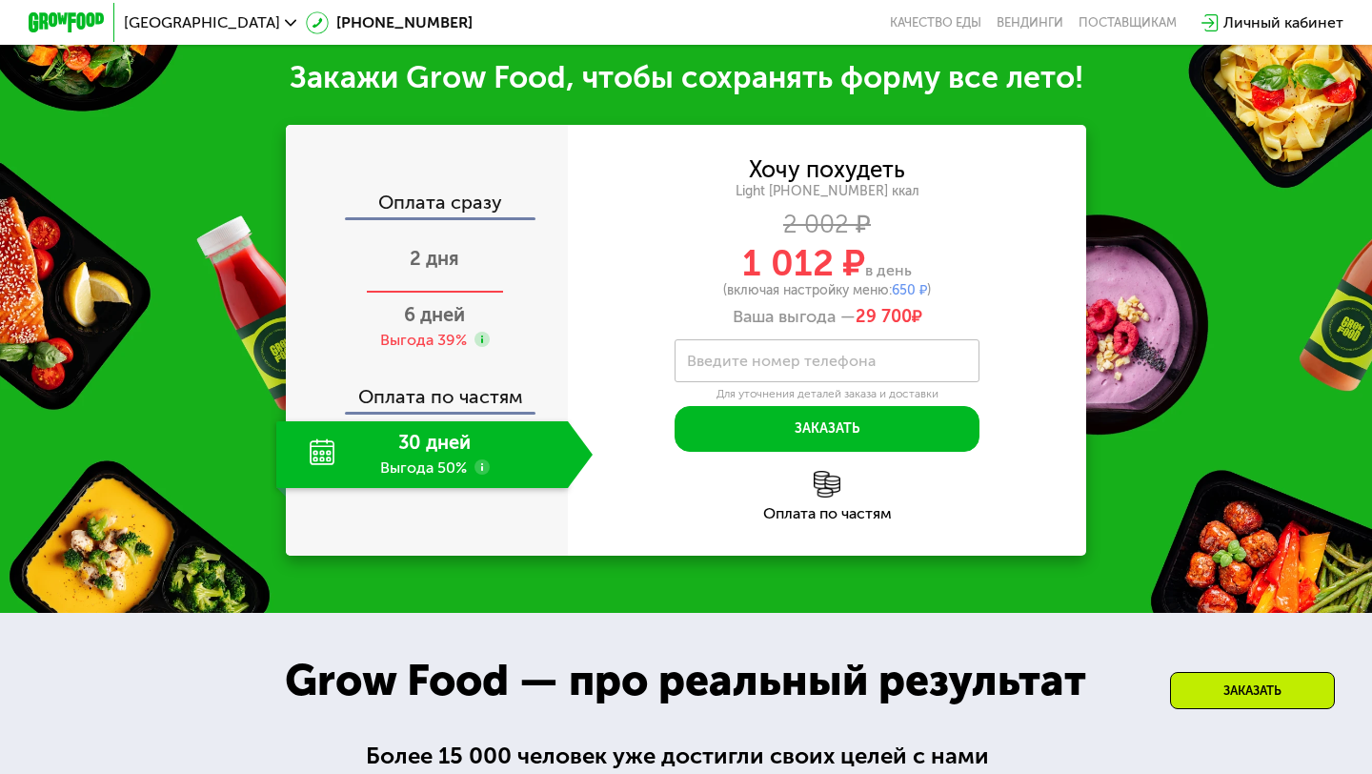
click at [437, 247] on span "2 дня" at bounding box center [435, 258] width 50 height 23
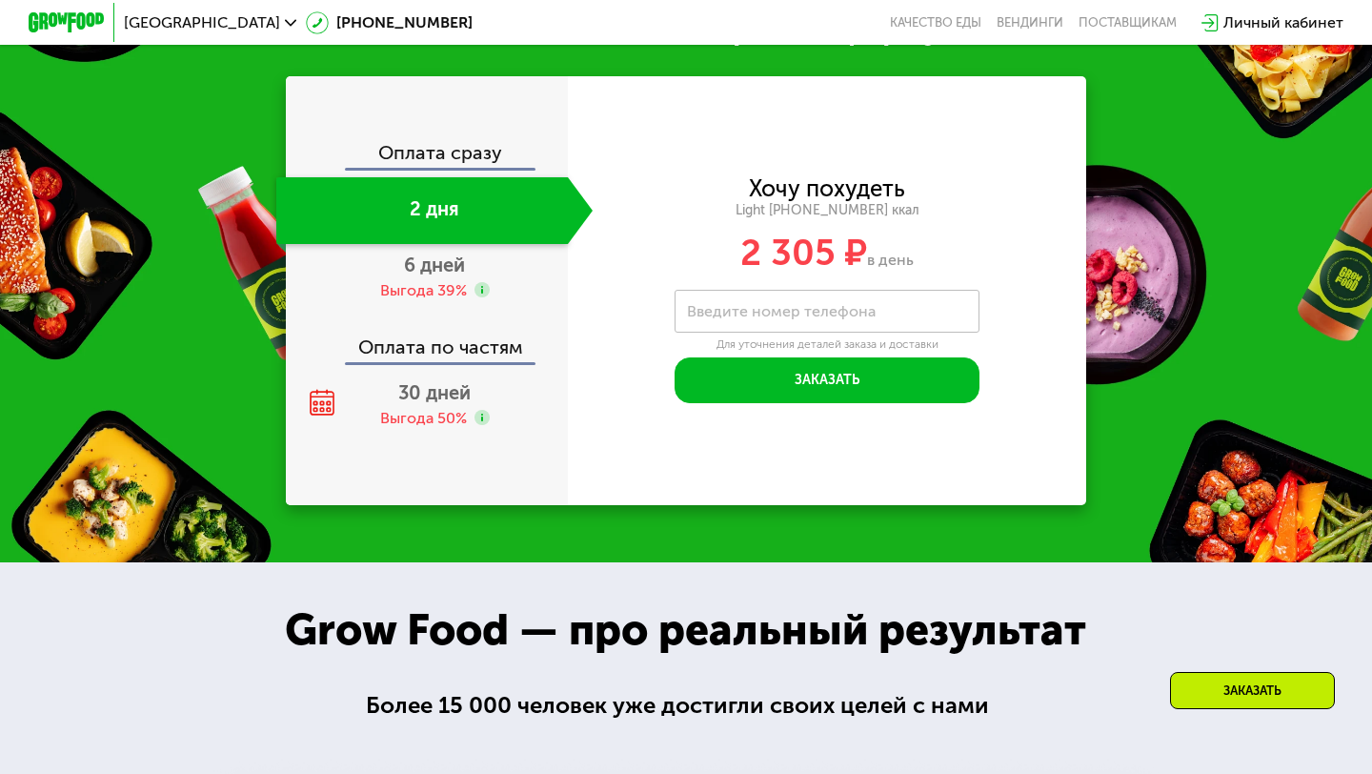
scroll to position [2112, 0]
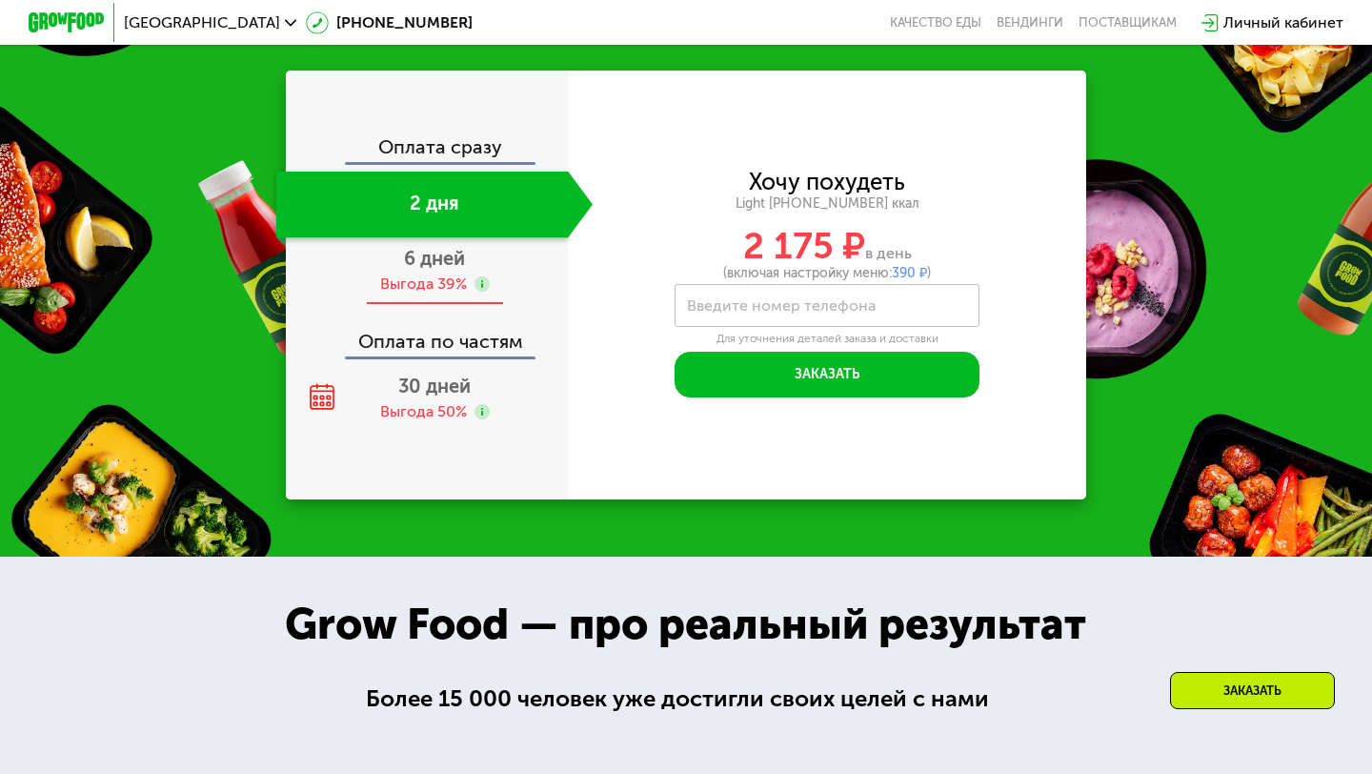
click at [432, 266] on span "6 дней" at bounding box center [434, 258] width 61 height 23
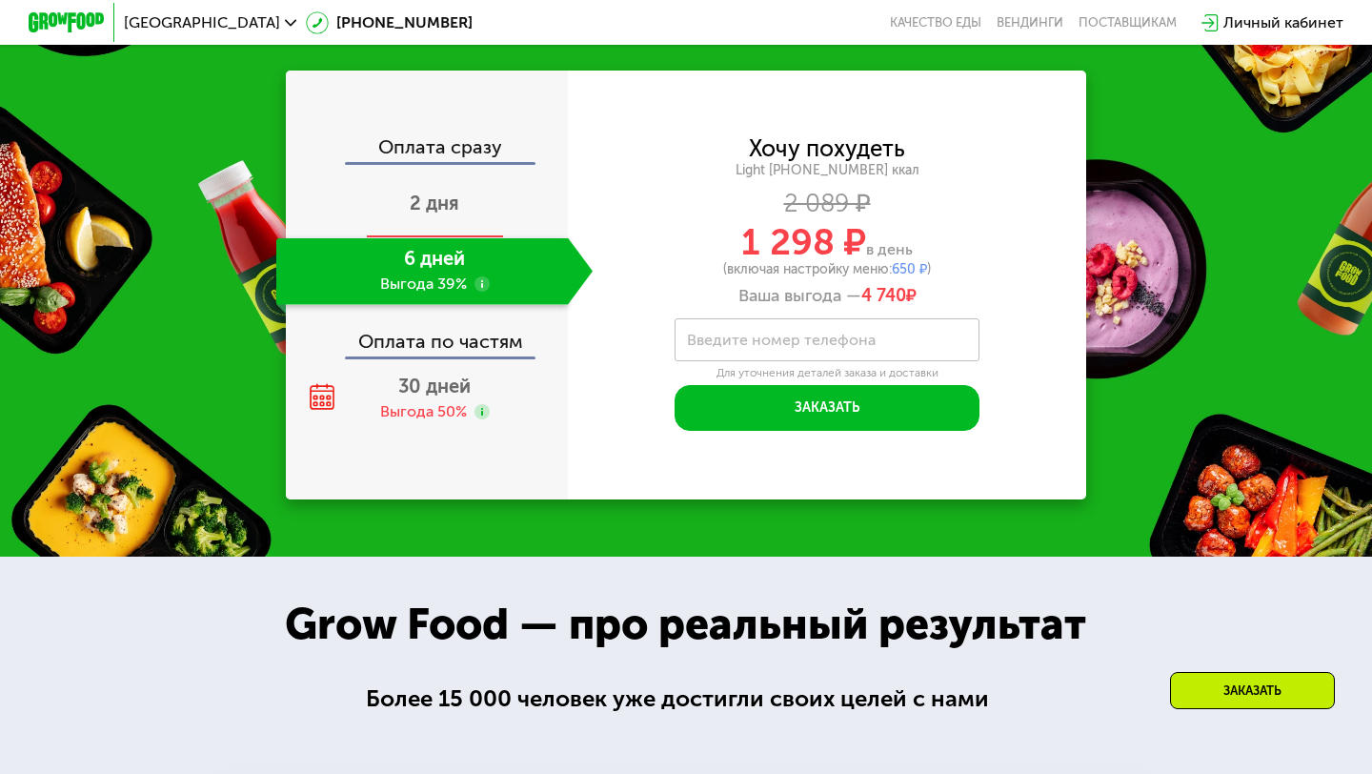
click at [436, 212] on div "2 дня" at bounding box center [434, 204] width 316 height 67
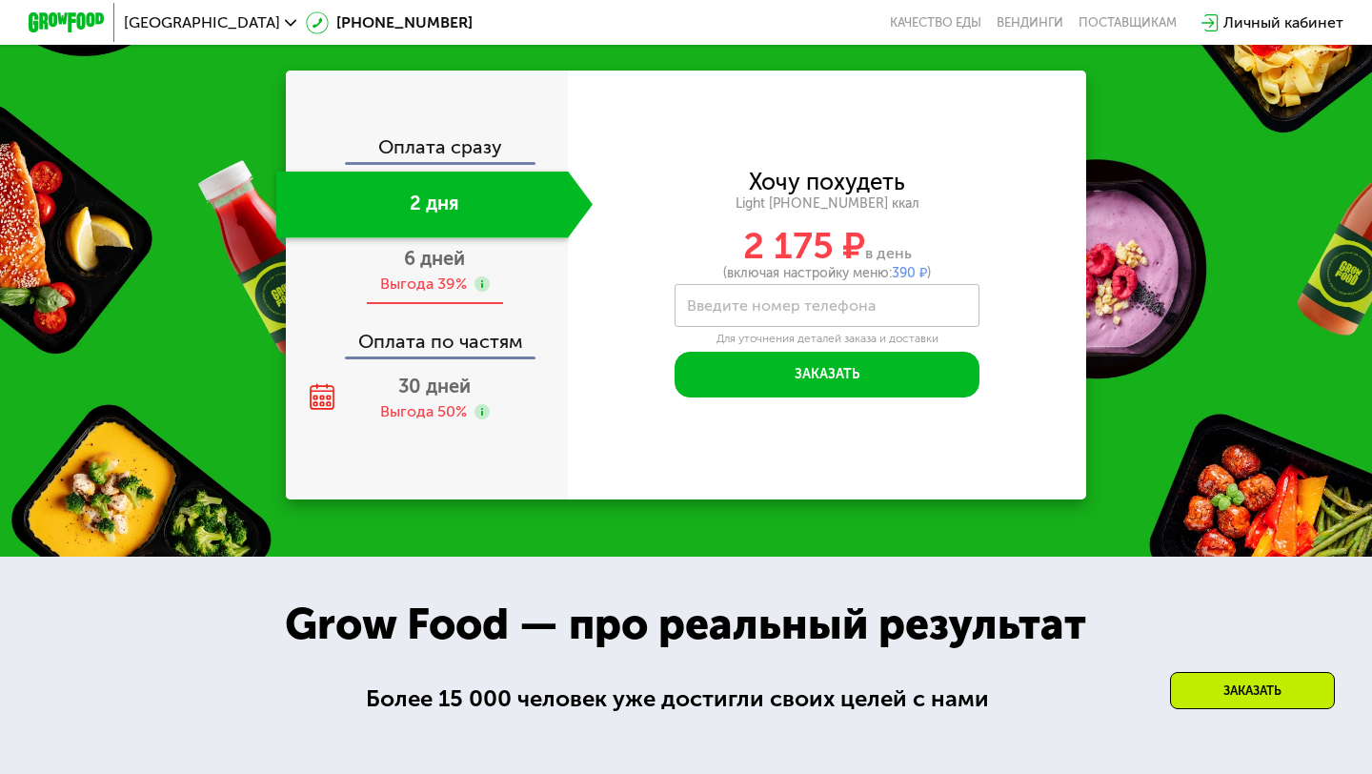
click at [429, 251] on span "6 дней" at bounding box center [434, 258] width 61 height 23
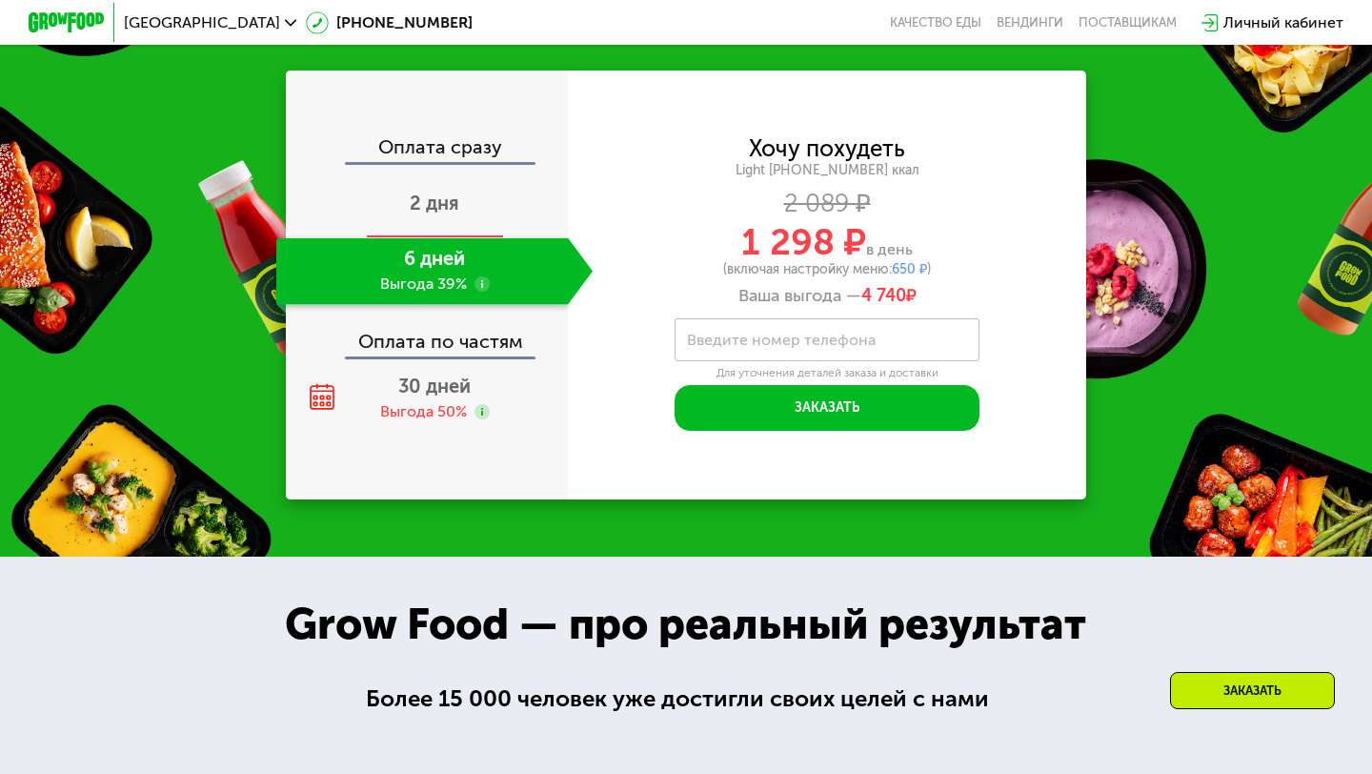
click at [434, 202] on span "2 дня" at bounding box center [435, 202] width 50 height 23
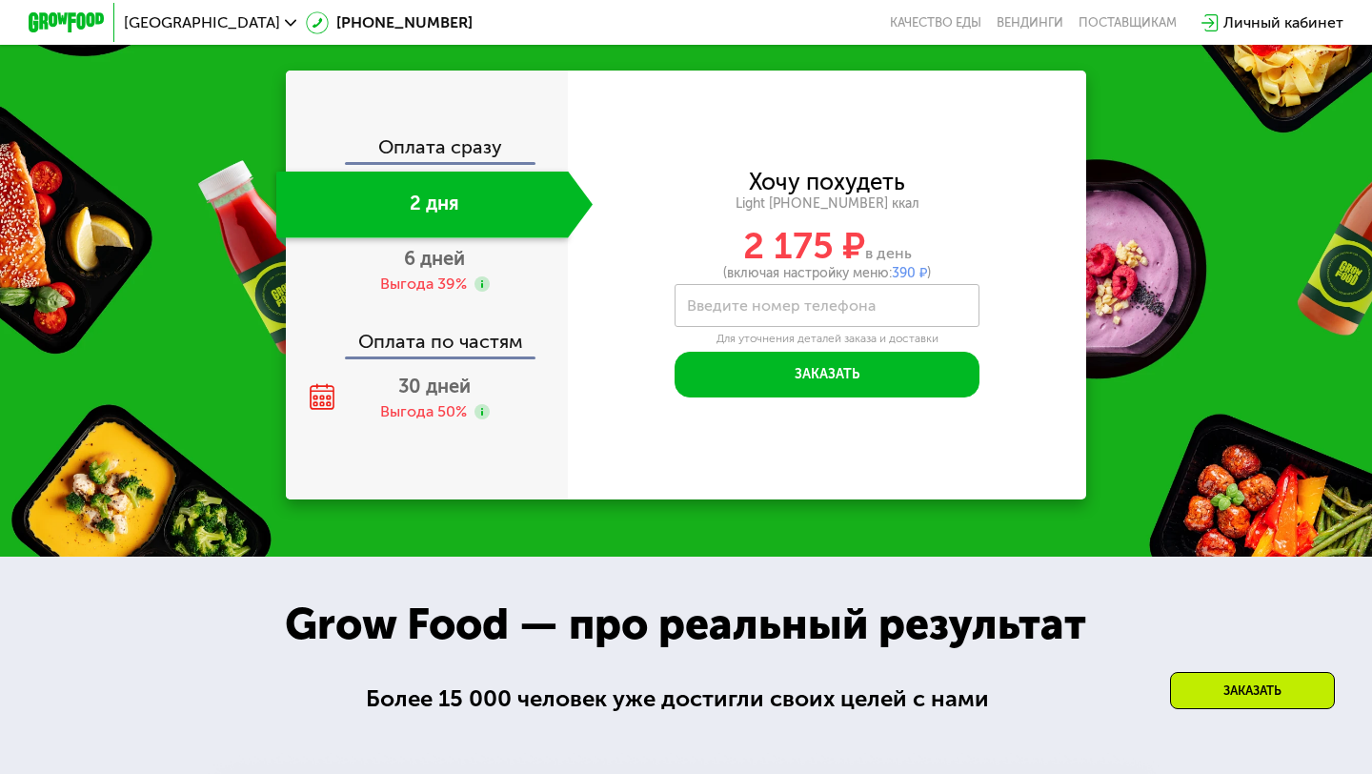
click at [437, 154] on div "Оплата сразу" at bounding box center [428, 149] width 280 height 25
click at [422, 273] on div "Выгода 39%" at bounding box center [423, 283] width 87 height 21
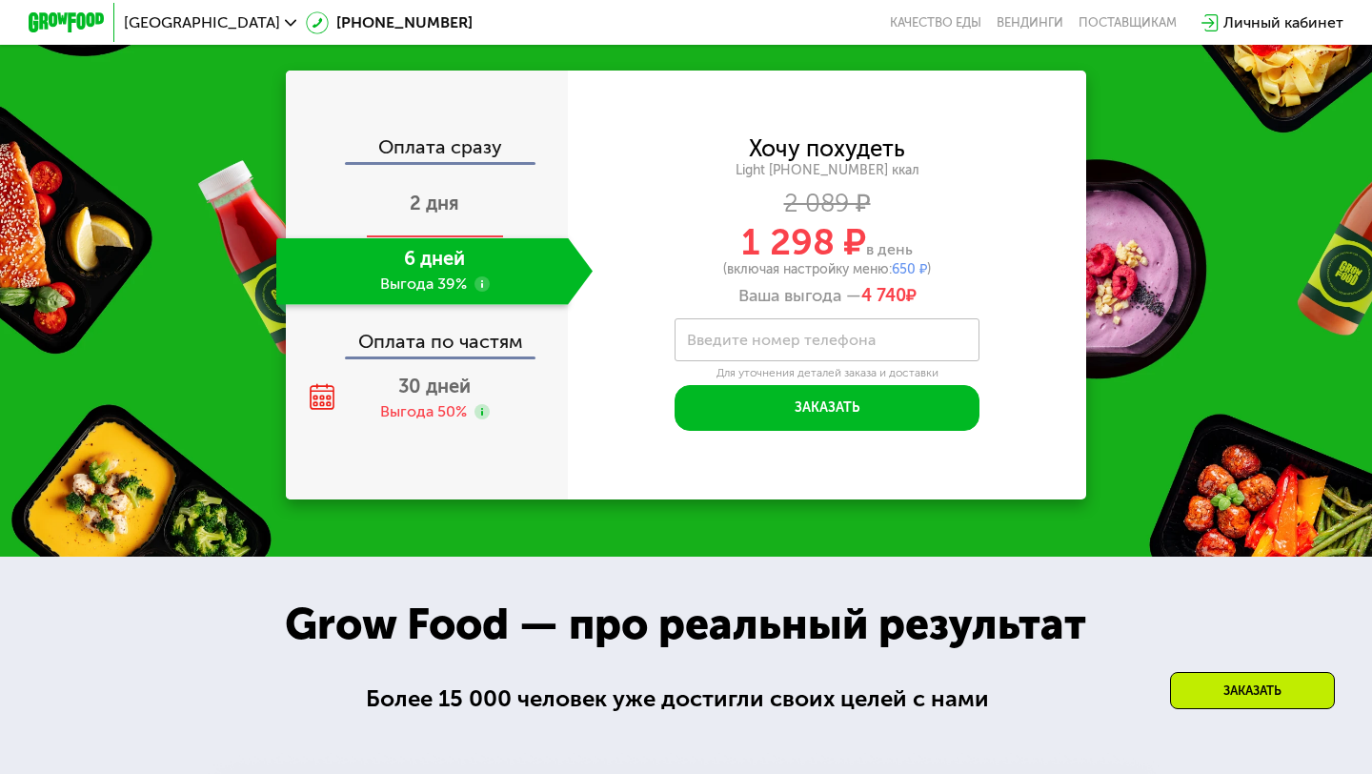
click at [434, 177] on div "2 дня" at bounding box center [434, 204] width 316 height 67
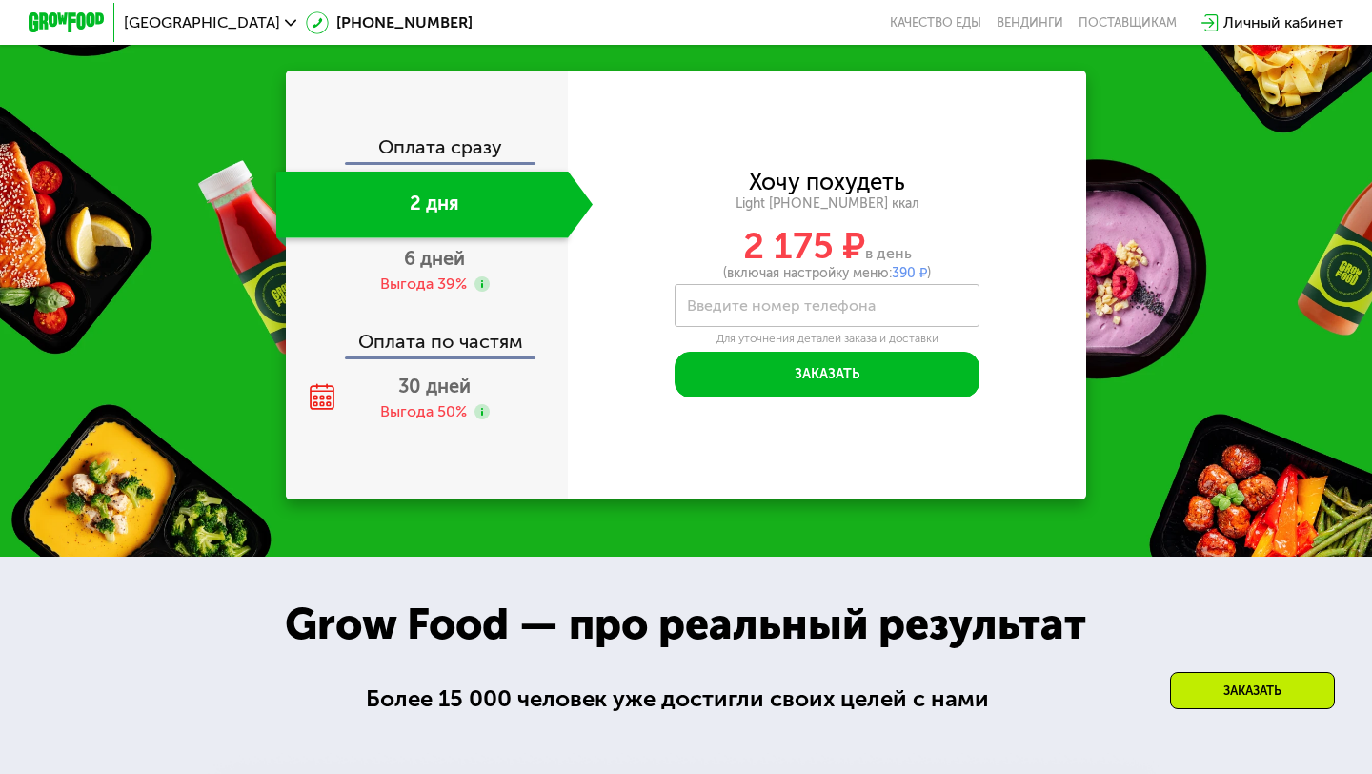
click at [440, 142] on div "Оплата сразу" at bounding box center [428, 149] width 280 height 25
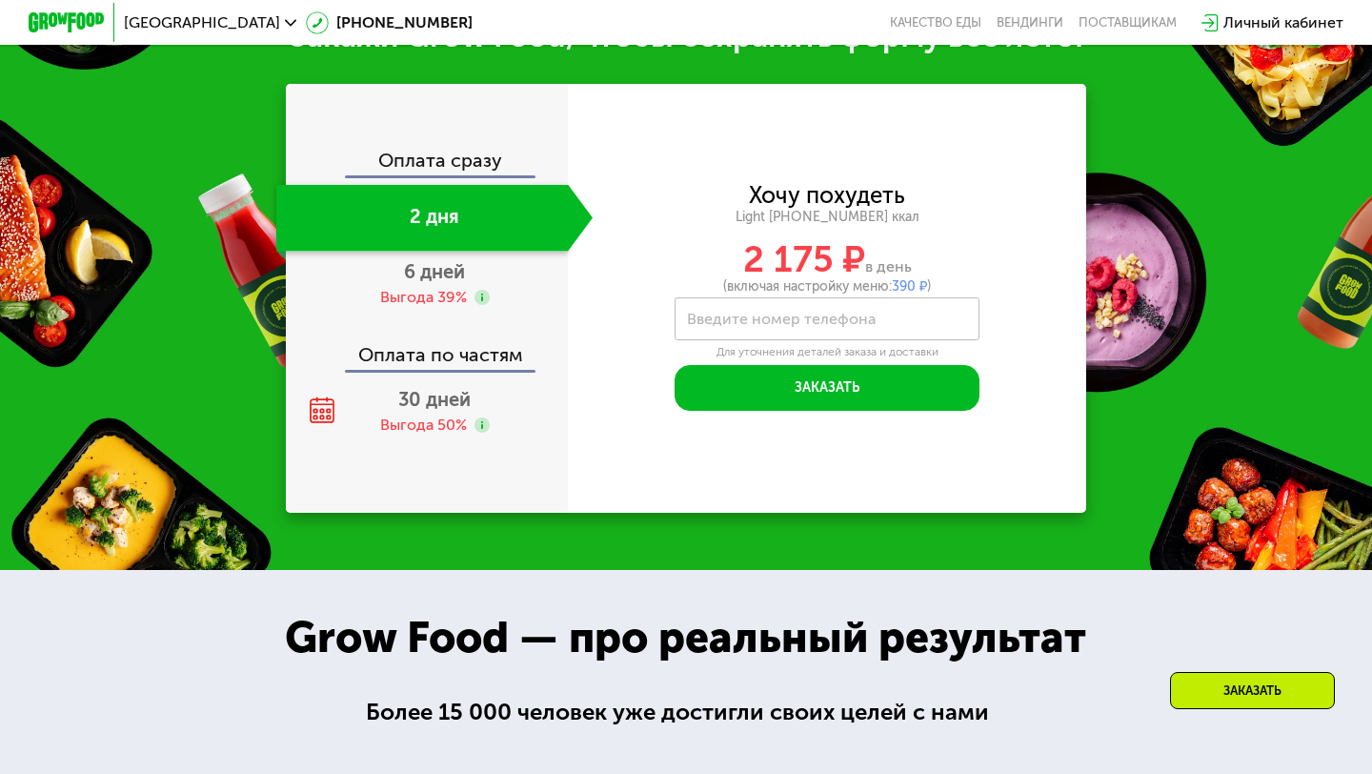
scroll to position [2097, 0]
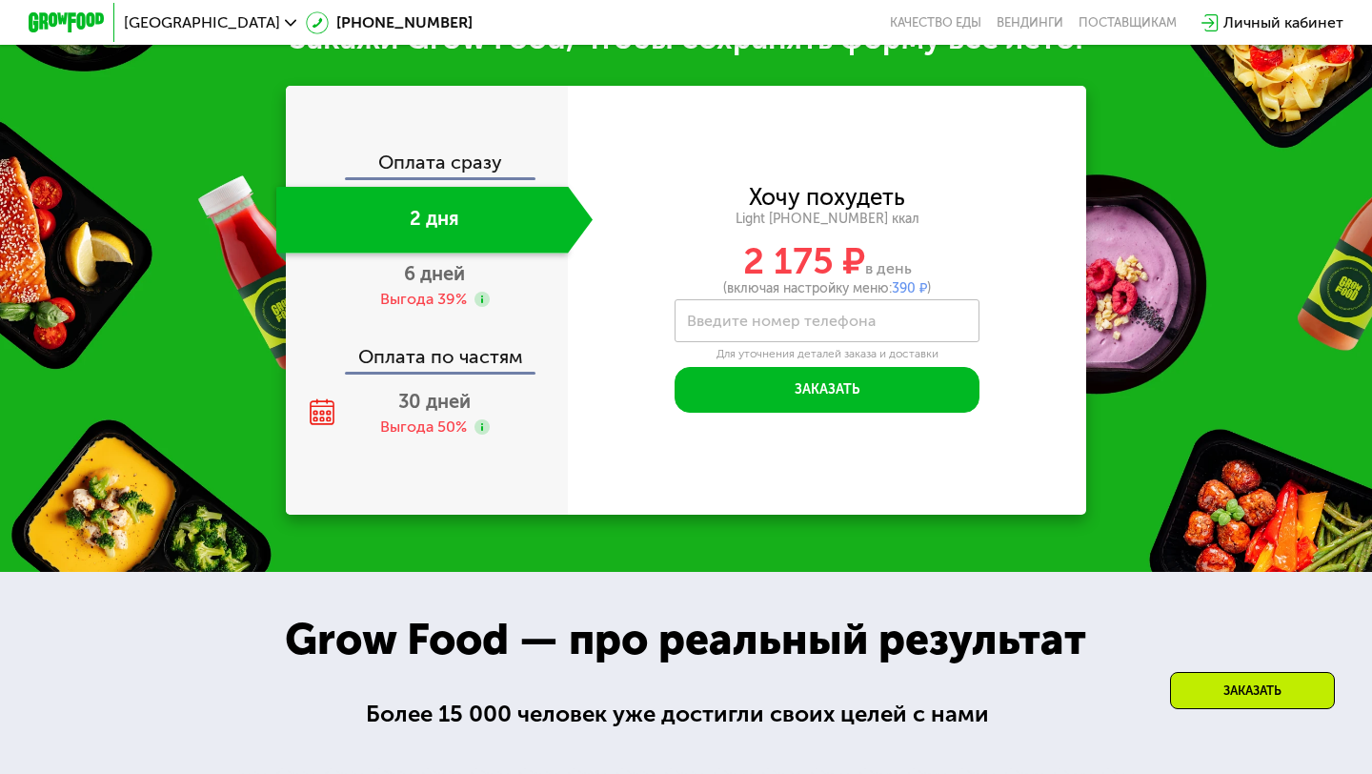
click at [433, 243] on div "2 дня" at bounding box center [421, 220] width 291 height 67
click at [459, 265] on span "6 дней" at bounding box center [434, 273] width 61 height 23
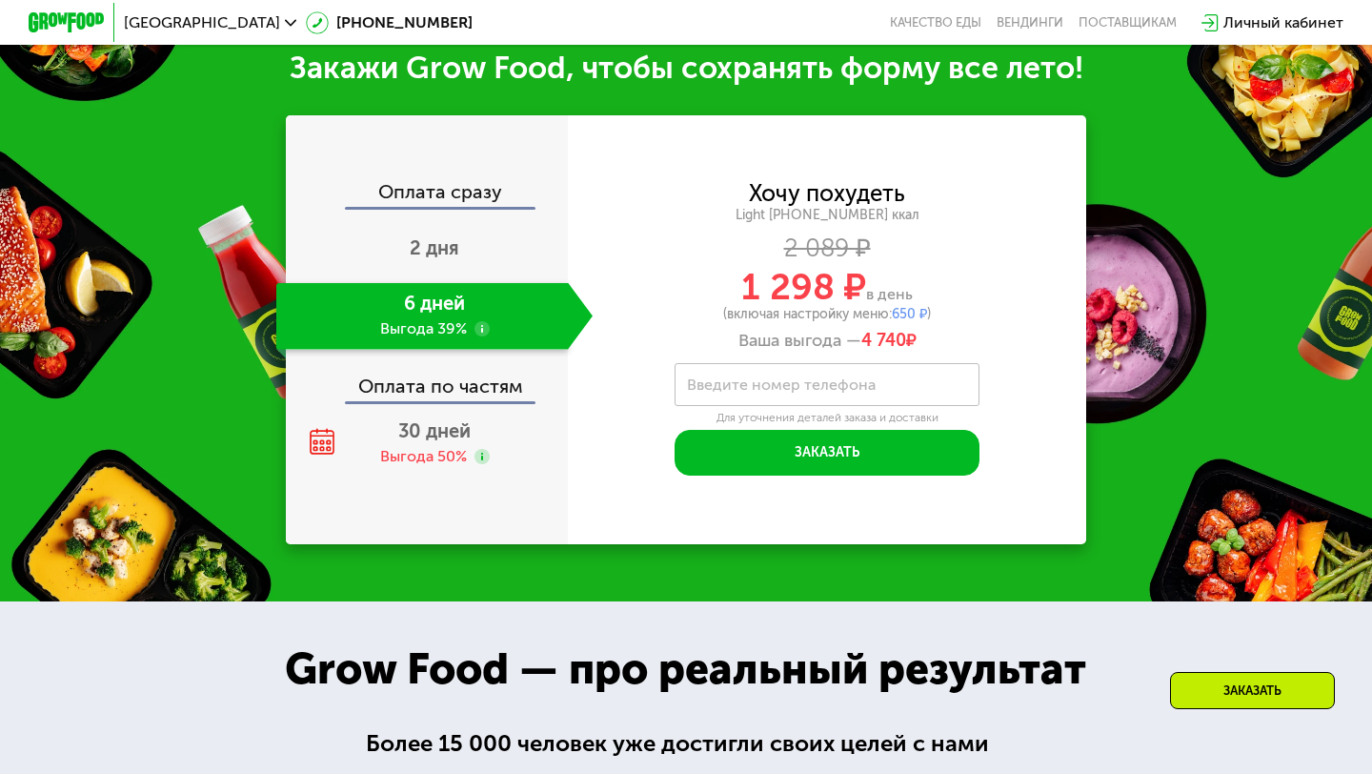
scroll to position [2063, 0]
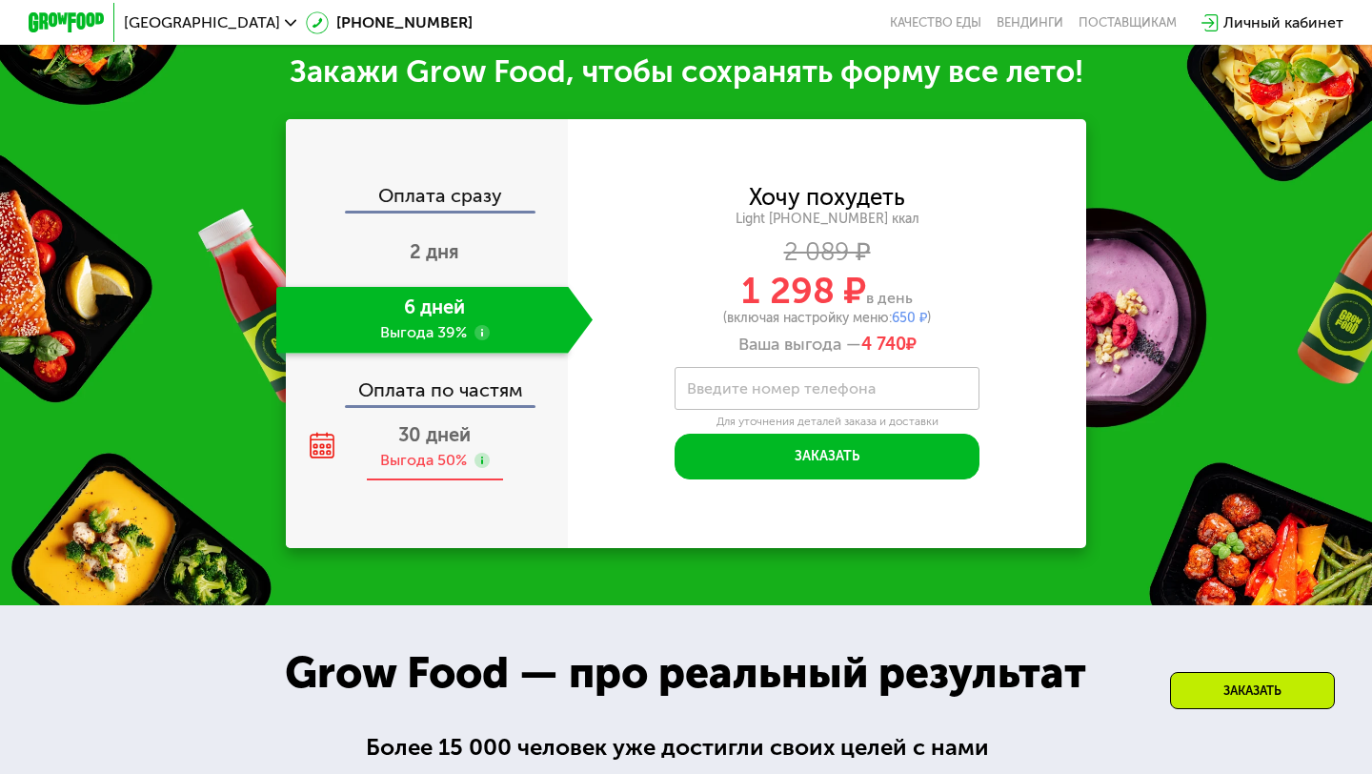
click at [417, 430] on span "30 дней" at bounding box center [434, 434] width 72 height 23
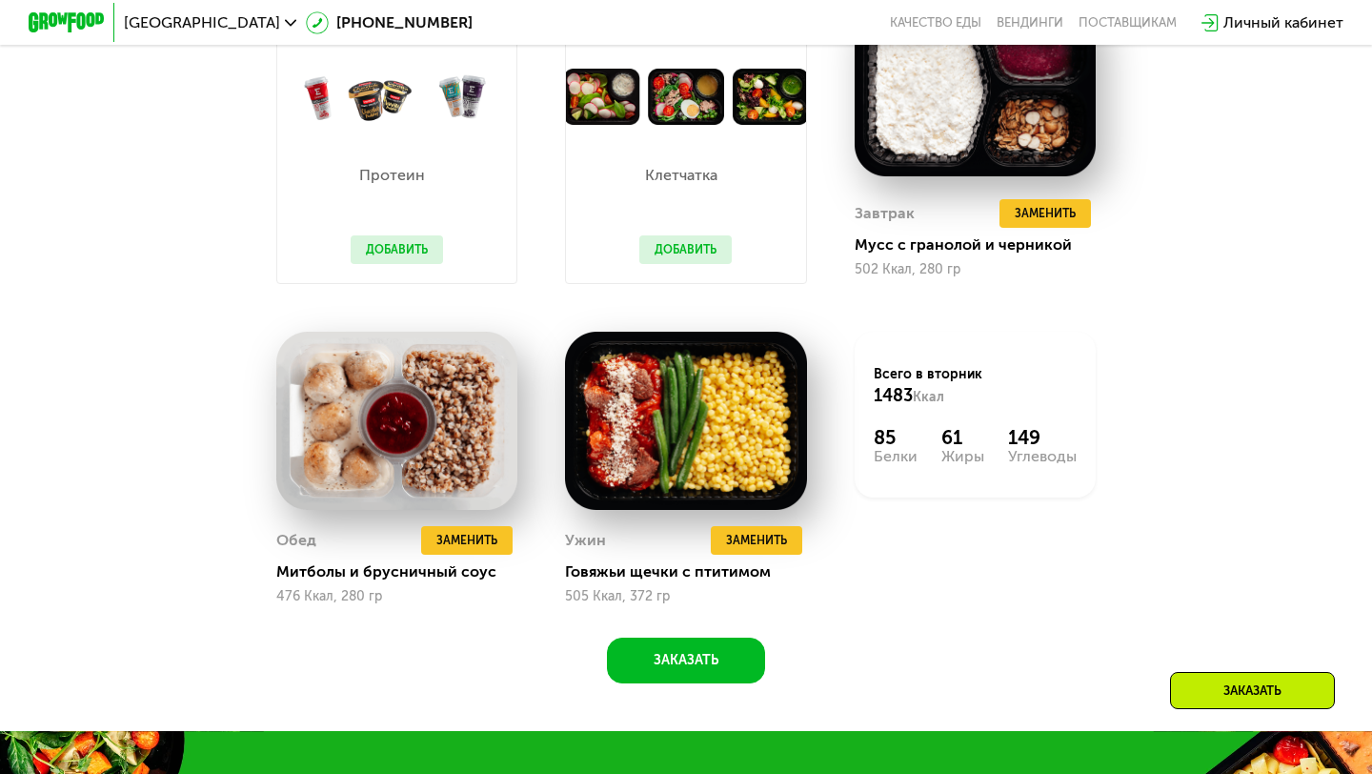
scroll to position [1351, 0]
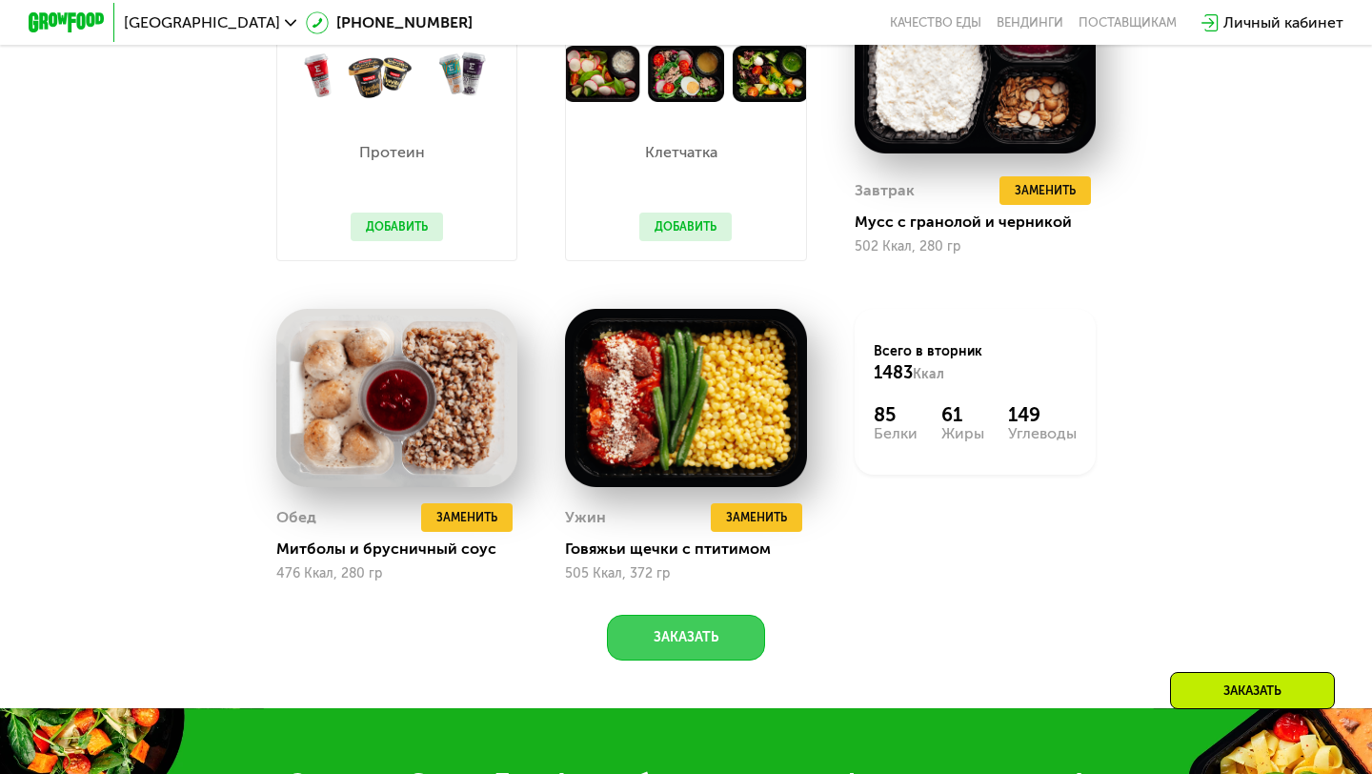
click at [711, 621] on button "Заказать" at bounding box center [686, 637] width 158 height 46
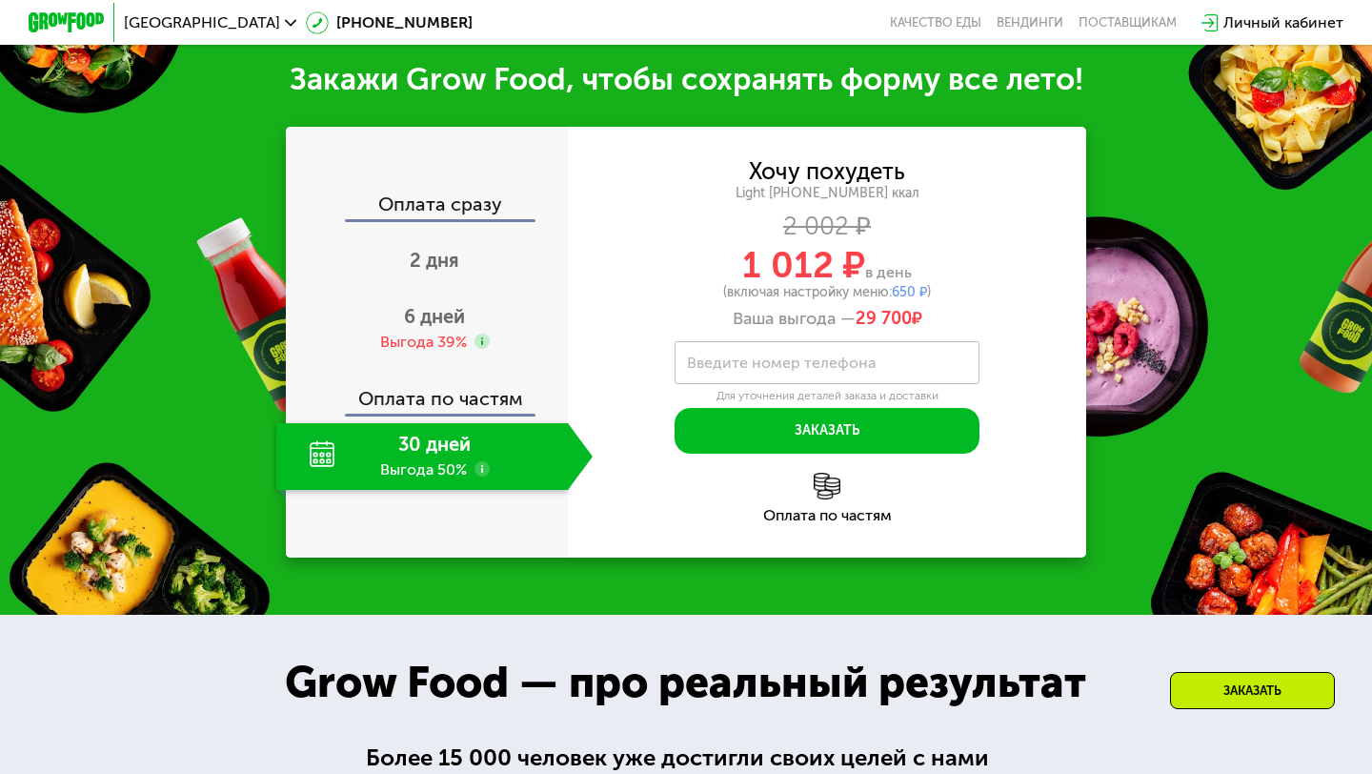
scroll to position [2058, 0]
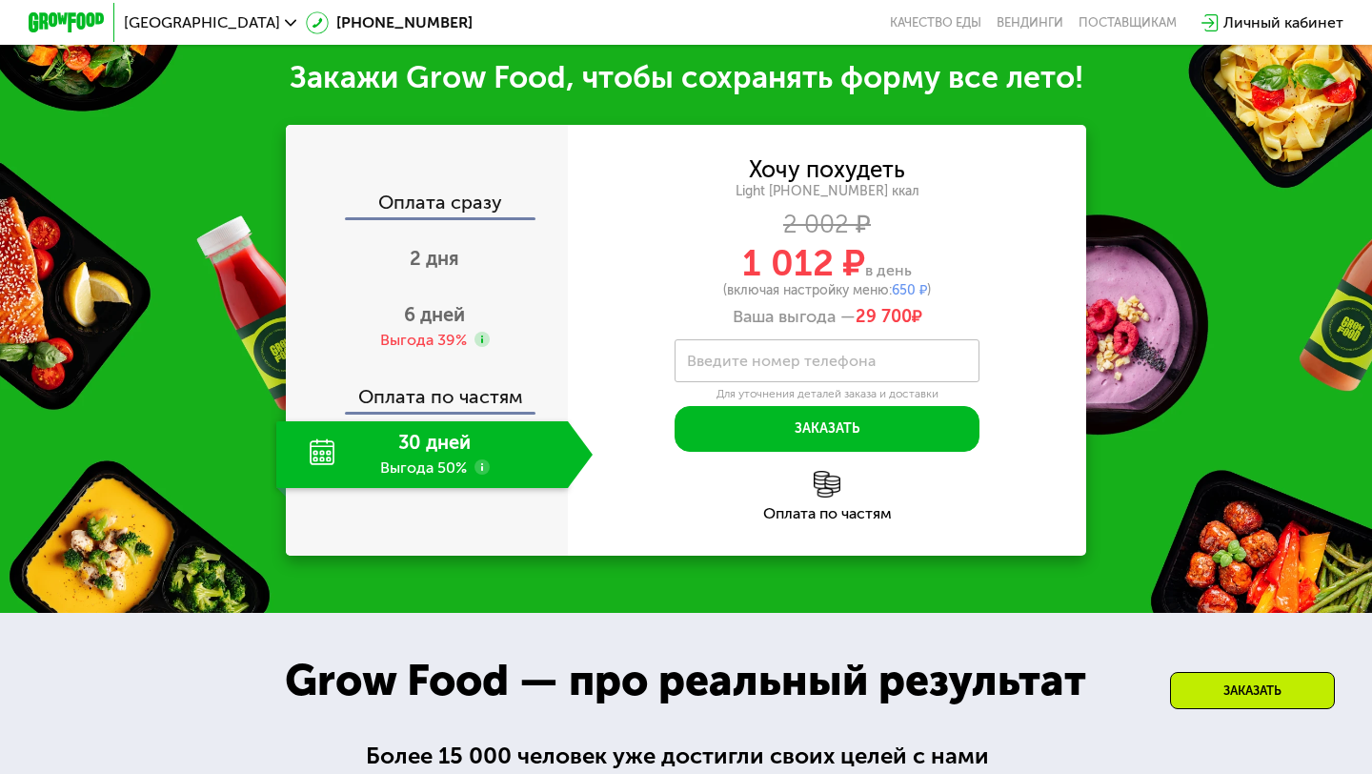
click at [438, 187] on div "Оплата сразу 2 дня 6 дней Выгода 39% Оплата по частям 30 дней Выгода 50%" at bounding box center [427, 341] width 282 height 432
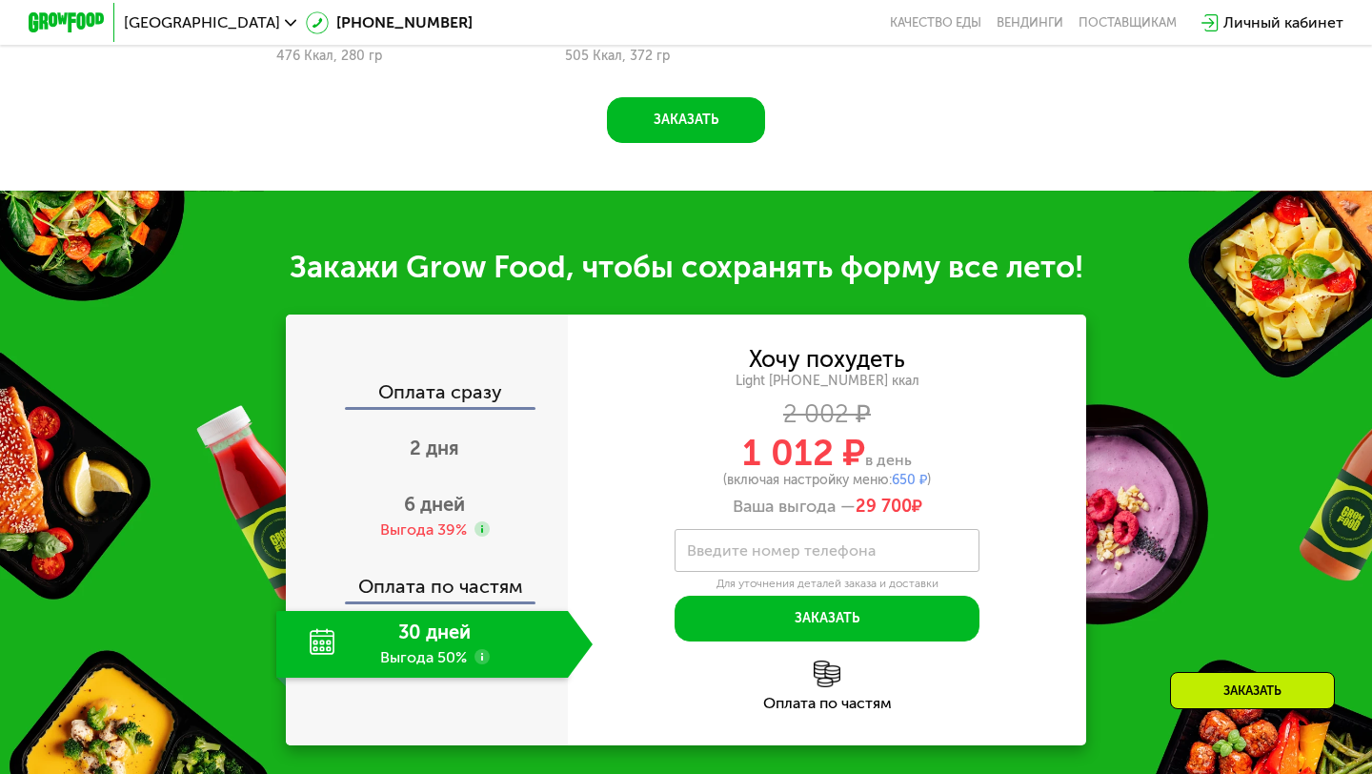
scroll to position [1853, 0]
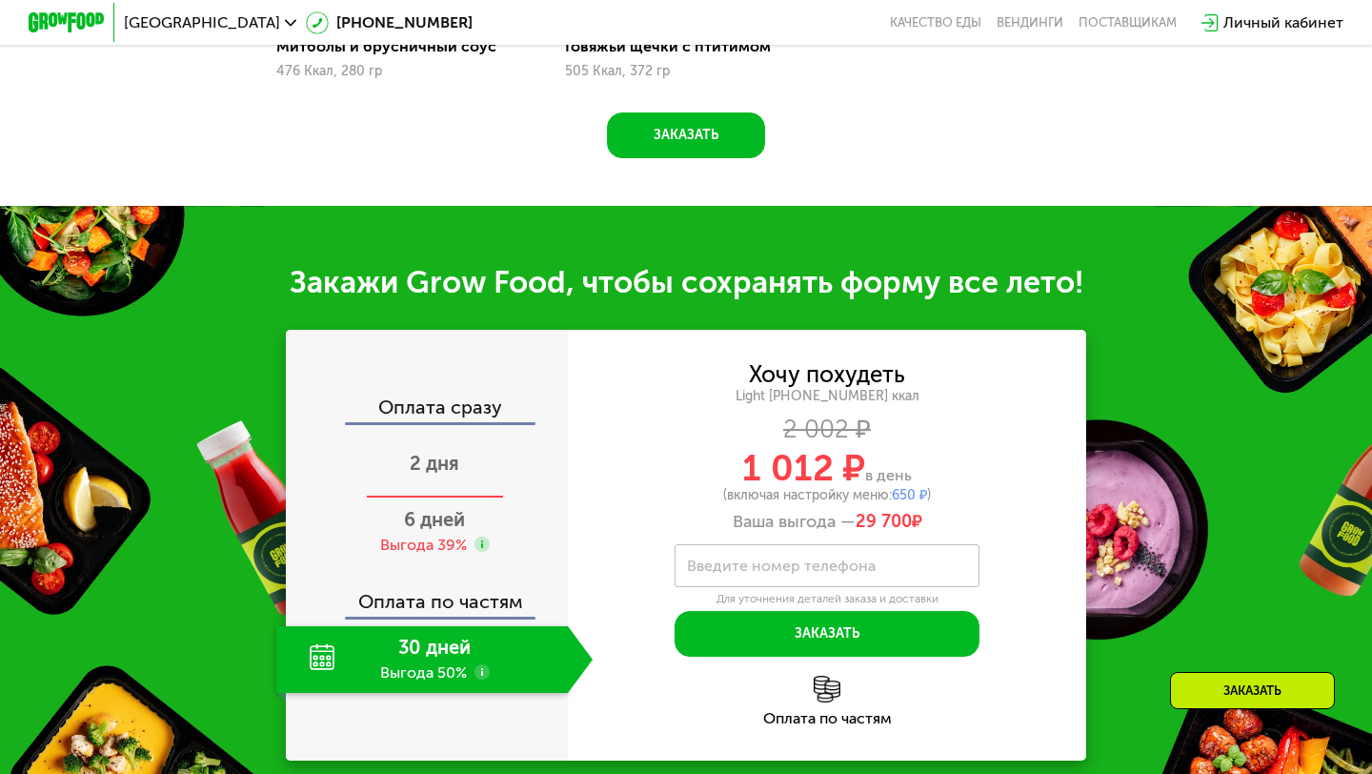
click at [412, 463] on span "2 дня" at bounding box center [435, 463] width 50 height 23
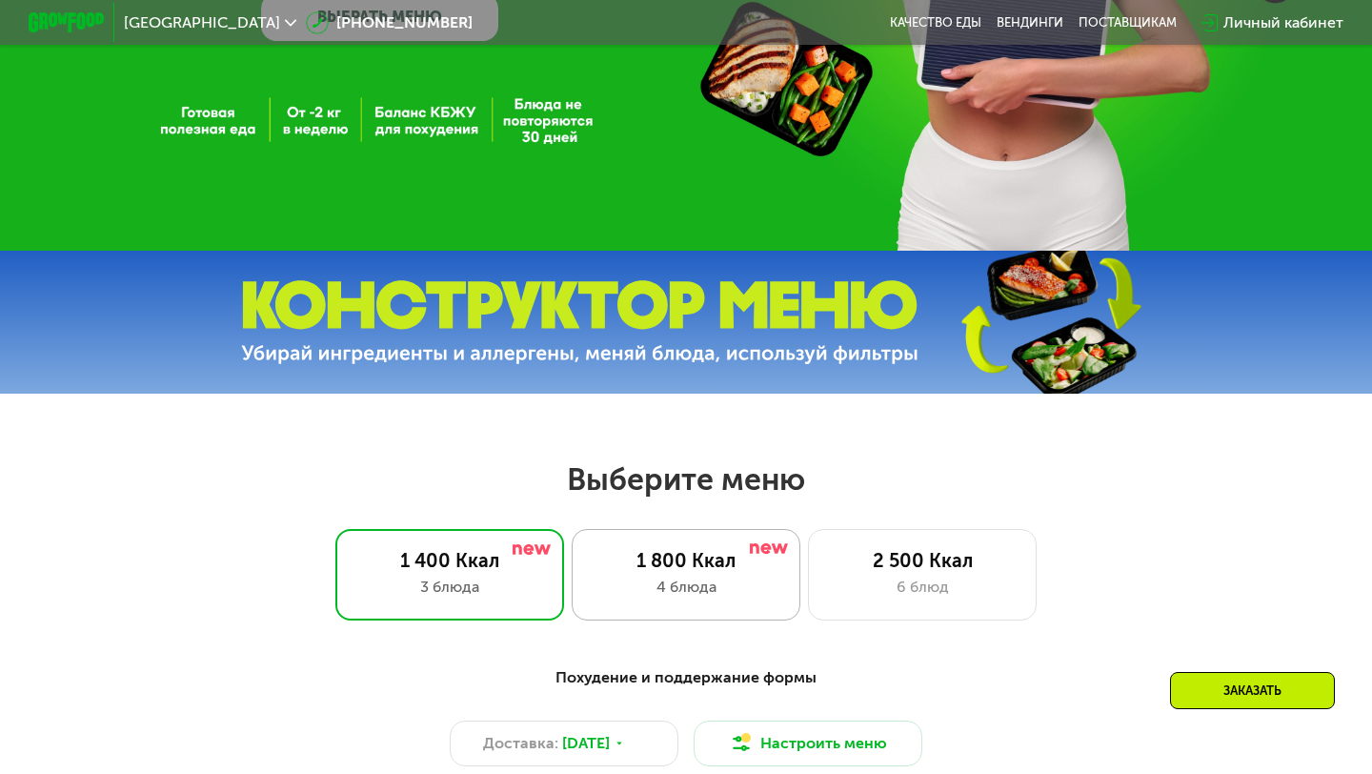
scroll to position [0, 0]
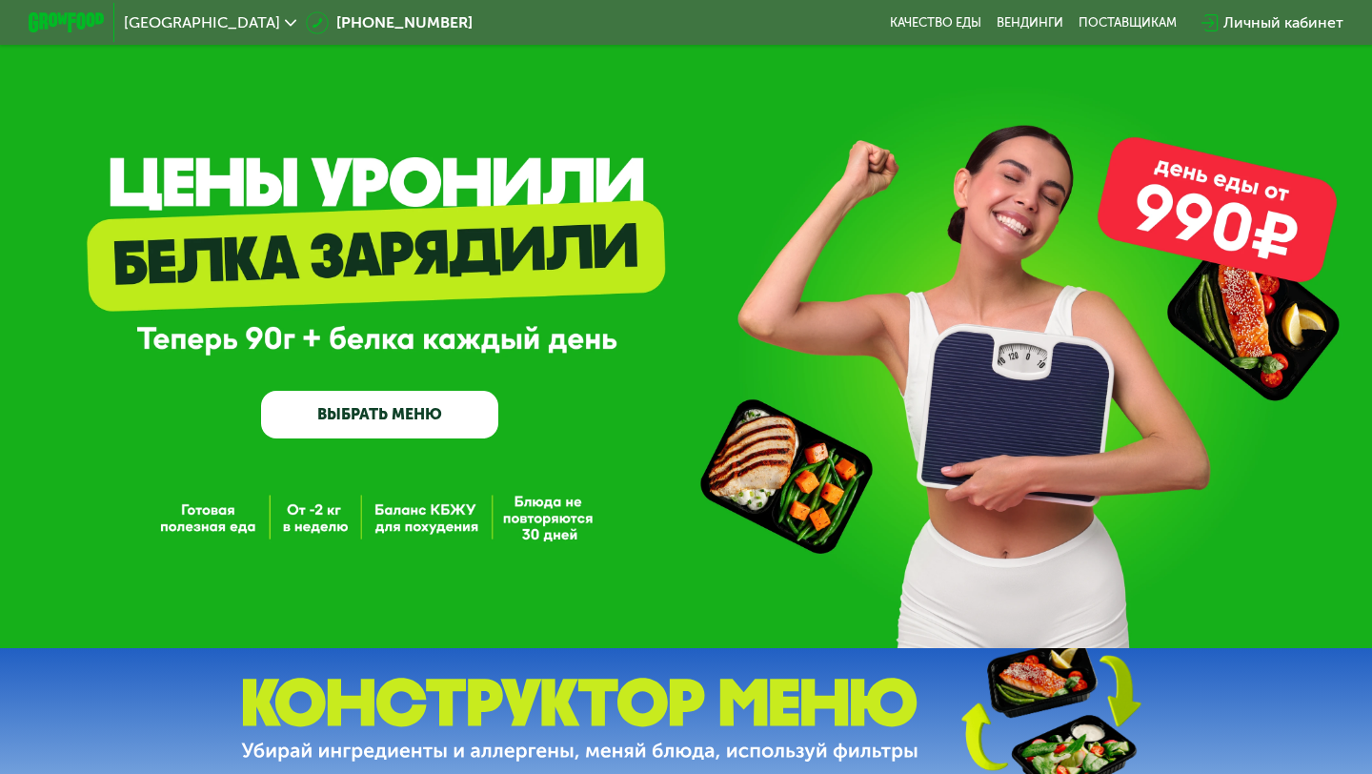
click at [551, 251] on div "GrowFood — доставка правильного питания ВЫБРАТЬ МЕНЮ" at bounding box center [686, 328] width 1372 height 219
click at [302, 184] on div "GrowFood — доставка правильного питания ВЫБРАТЬ МЕНЮ" at bounding box center [686, 324] width 1372 height 648
click at [361, 423] on link "ВЫБРАТЬ МЕНЮ" at bounding box center [379, 415] width 237 height 48
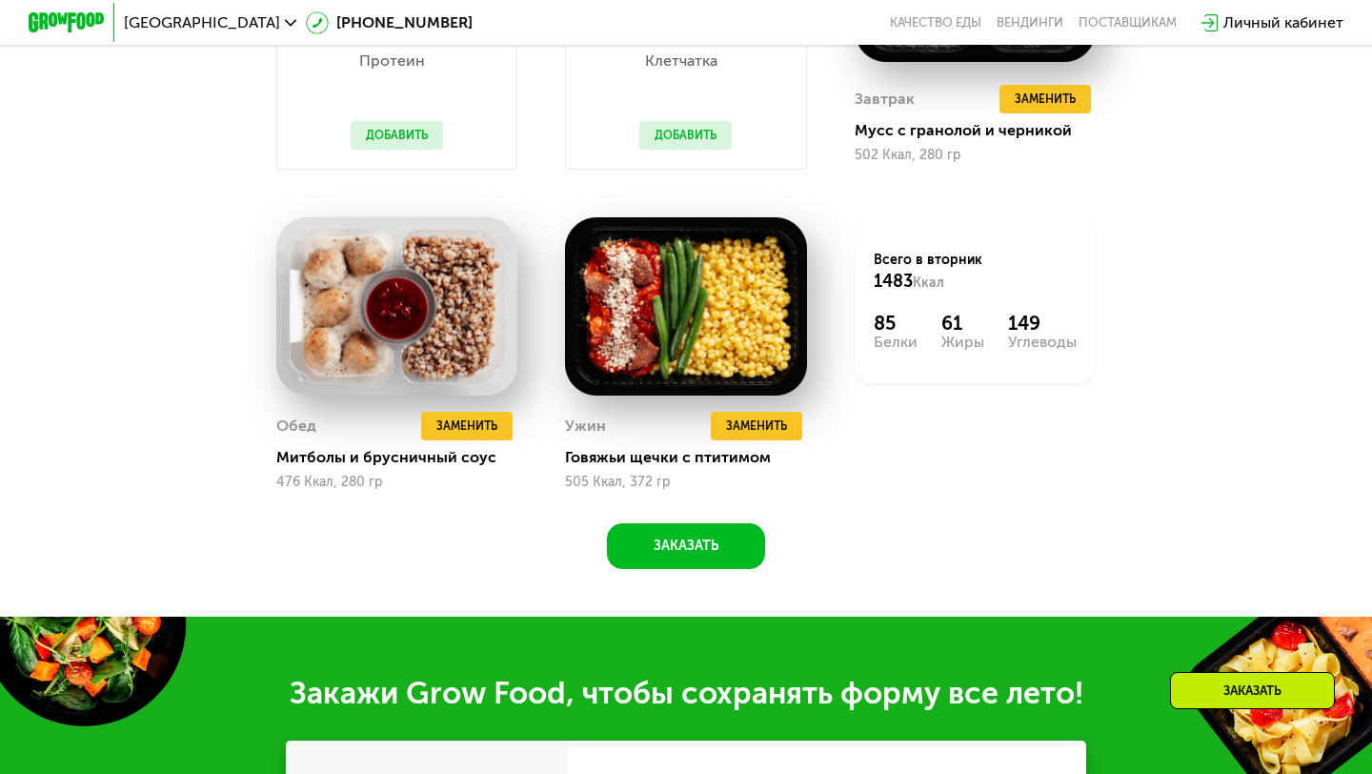
scroll to position [1817, 0]
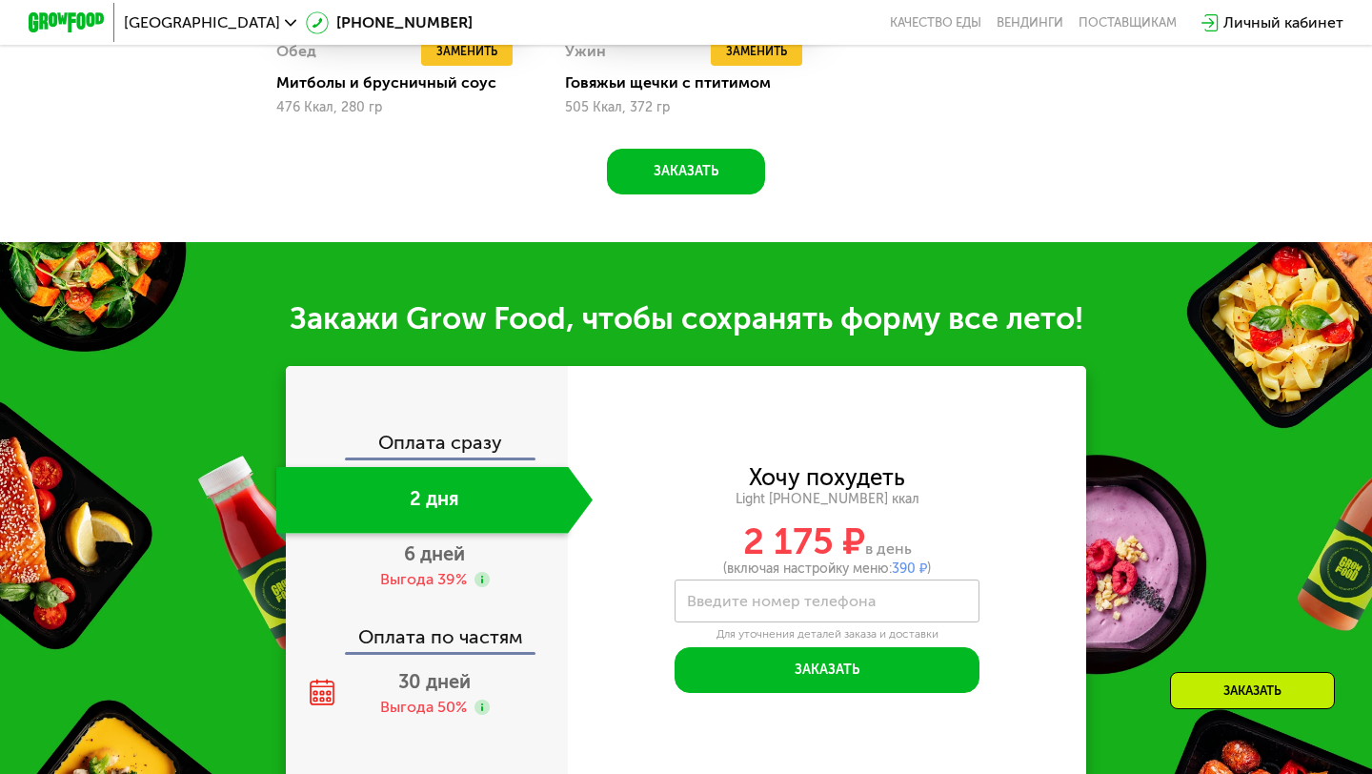
click at [694, 191] on button "Заказать" at bounding box center [686, 172] width 158 height 46
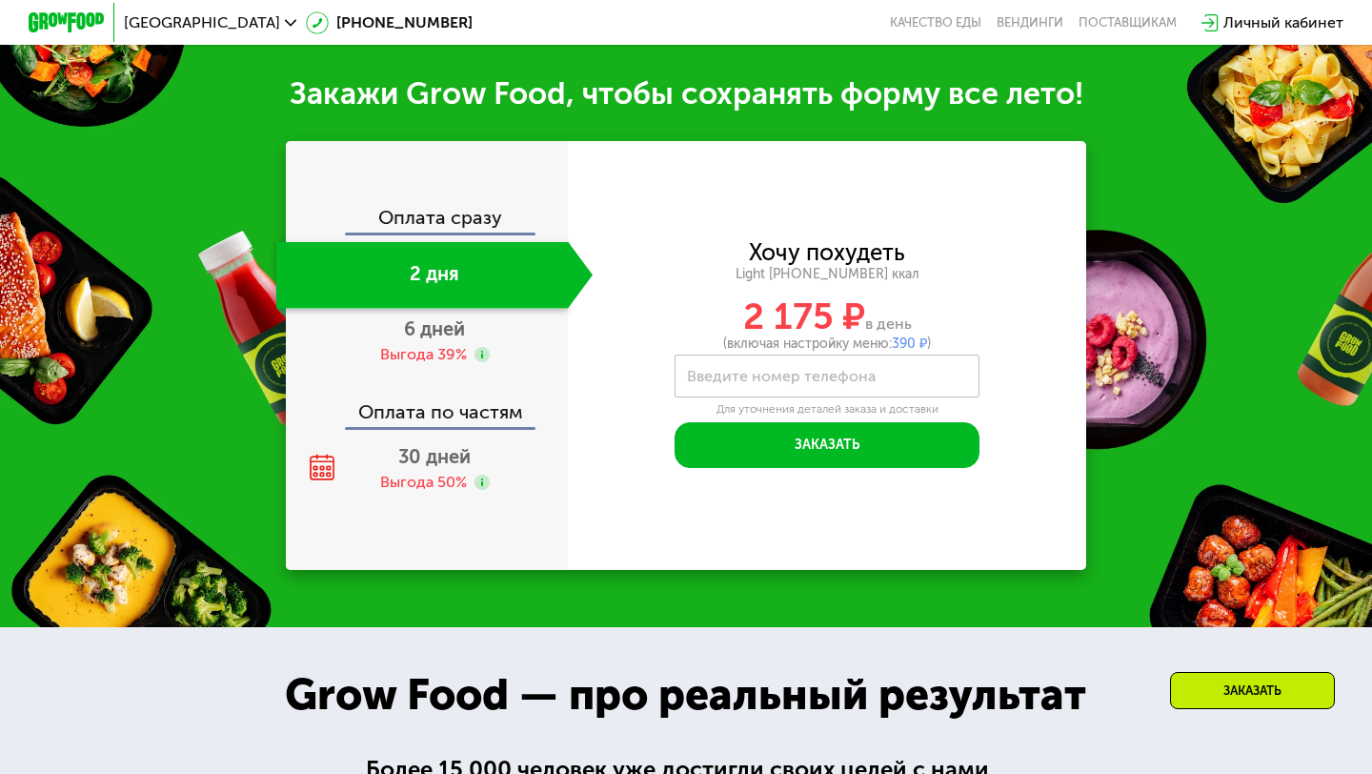
scroll to position [2058, 0]
